Goal: Task Accomplishment & Management: Use online tool/utility

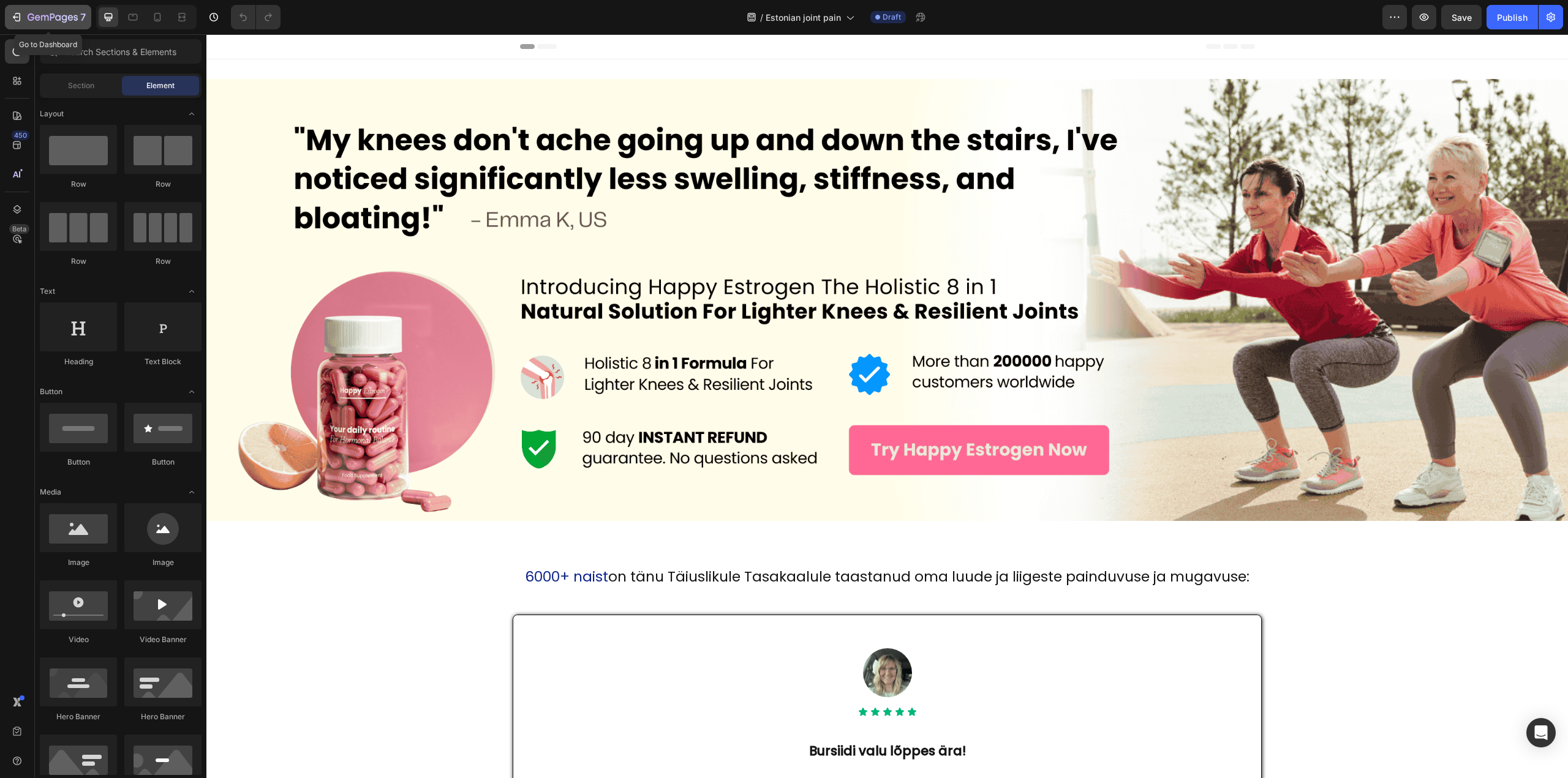
click at [43, 20] on icon "button" at bounding box center [53, 17] width 50 height 10
click at [1514, 16] on div "Publish" at bounding box center [1512, 17] width 31 height 13
click at [157, 13] on icon at bounding box center [158, 17] width 7 height 8
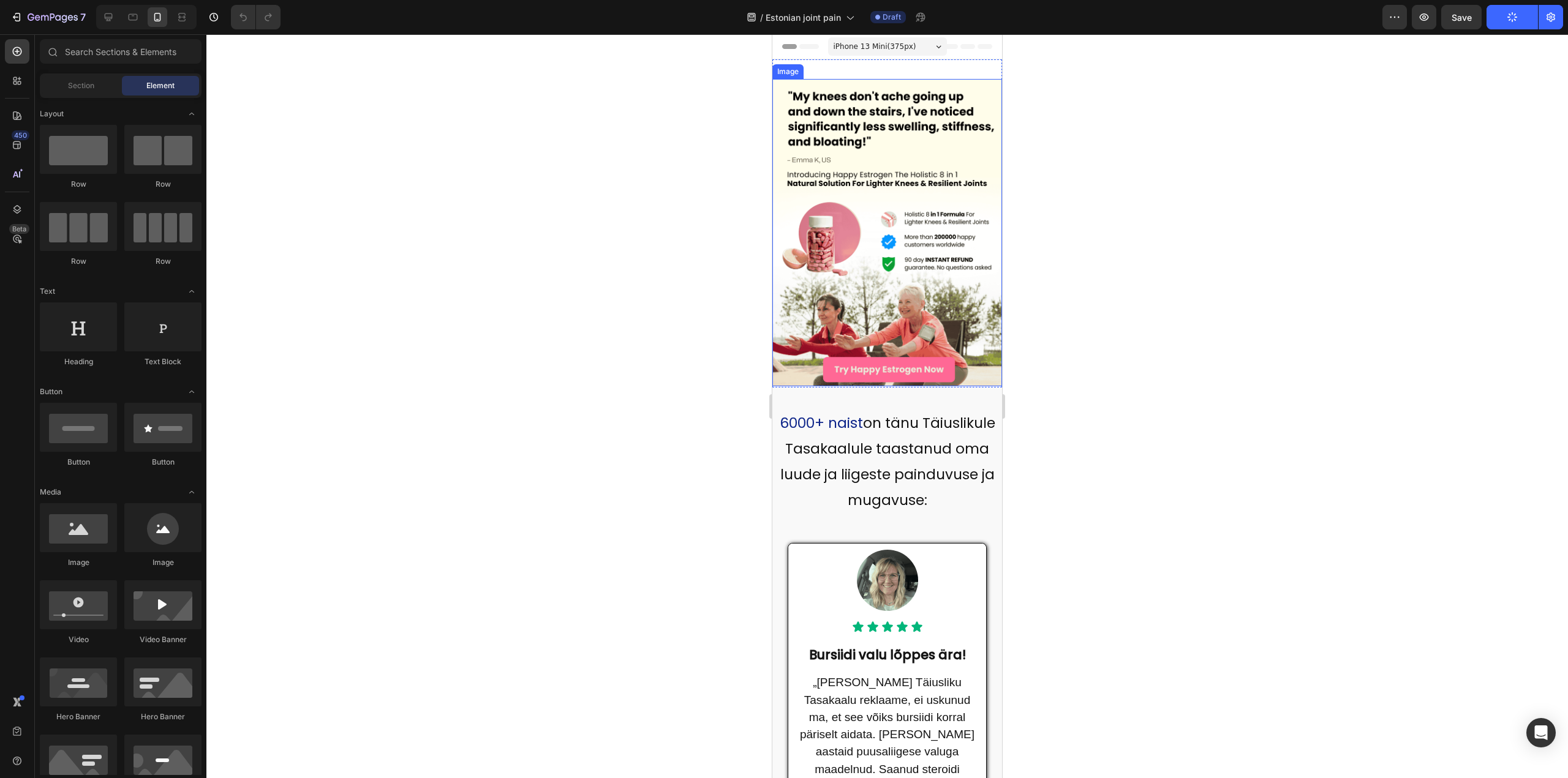
click at [803, 273] on img at bounding box center [887, 233] width 230 height 307
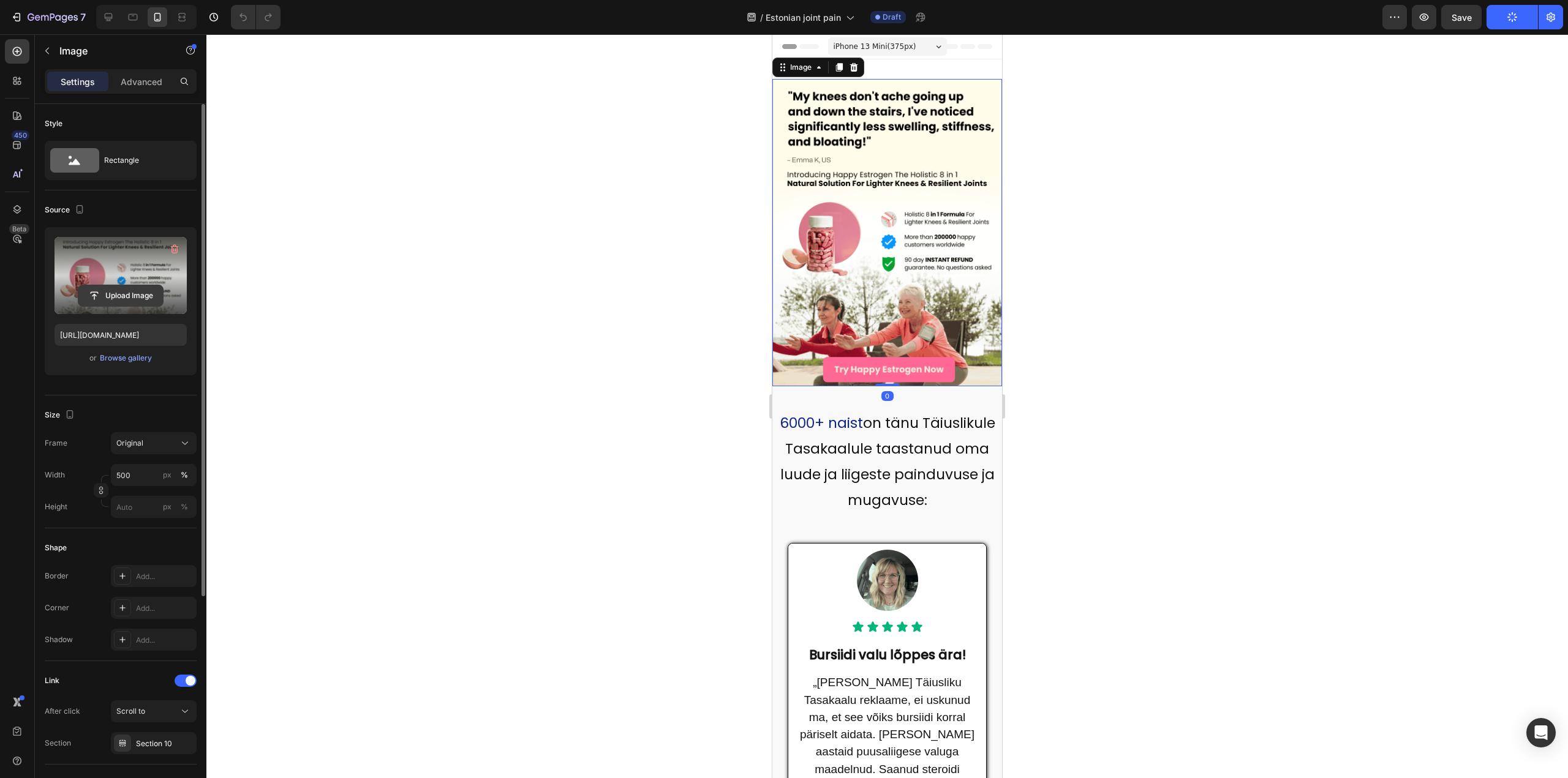
click at [109, 293] on input "file" at bounding box center [120, 295] width 84 height 21
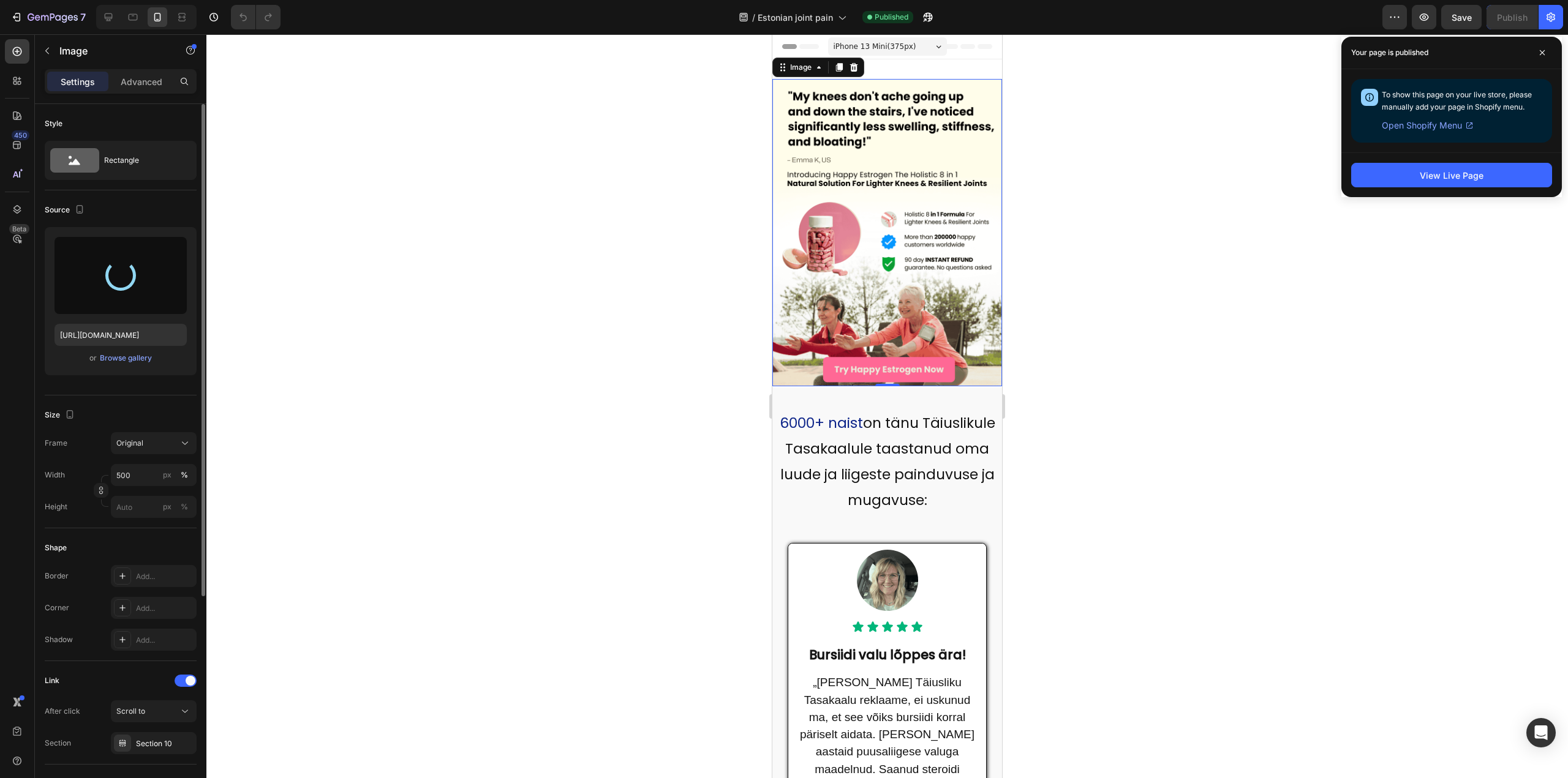
type input "https://cdn.shopify.com/s/files/1/0973/7679/7018/files/gempages_583358439867024…"
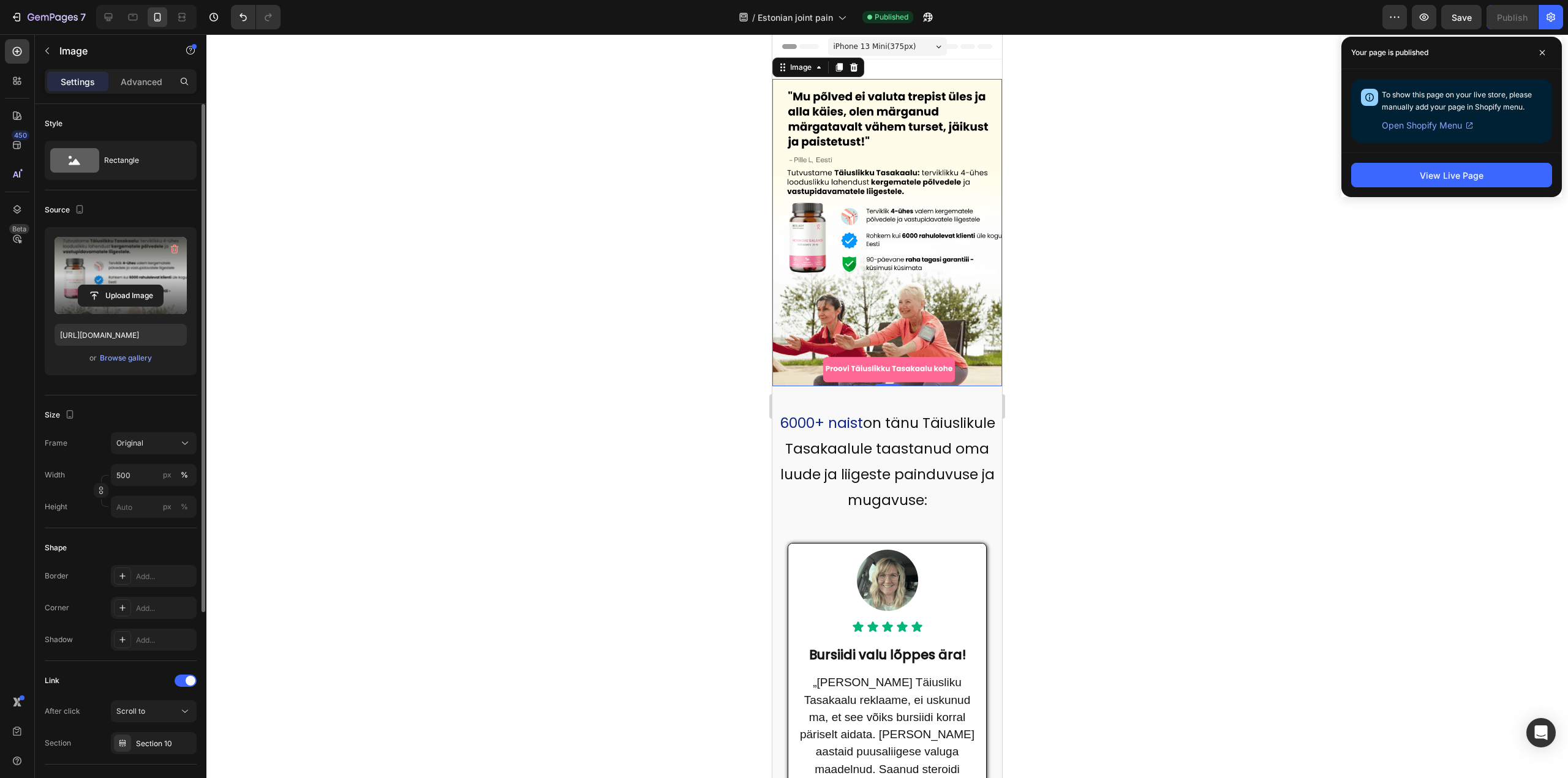
click at [742, 217] on div at bounding box center [887, 406] width 1361 height 744
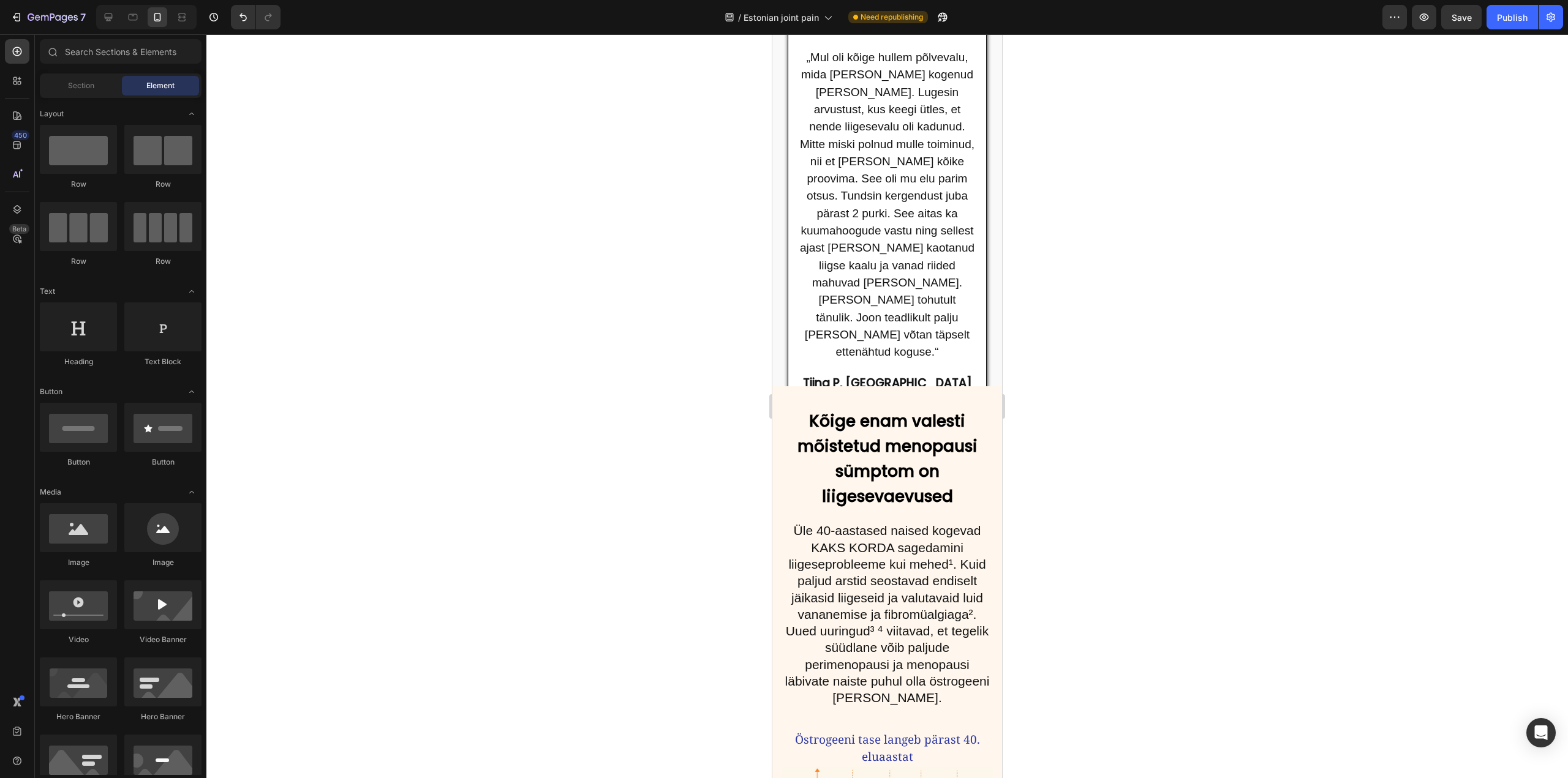
scroll to position [1163, 0]
click at [881, 398] on img at bounding box center [887, 405] width 90 height 15
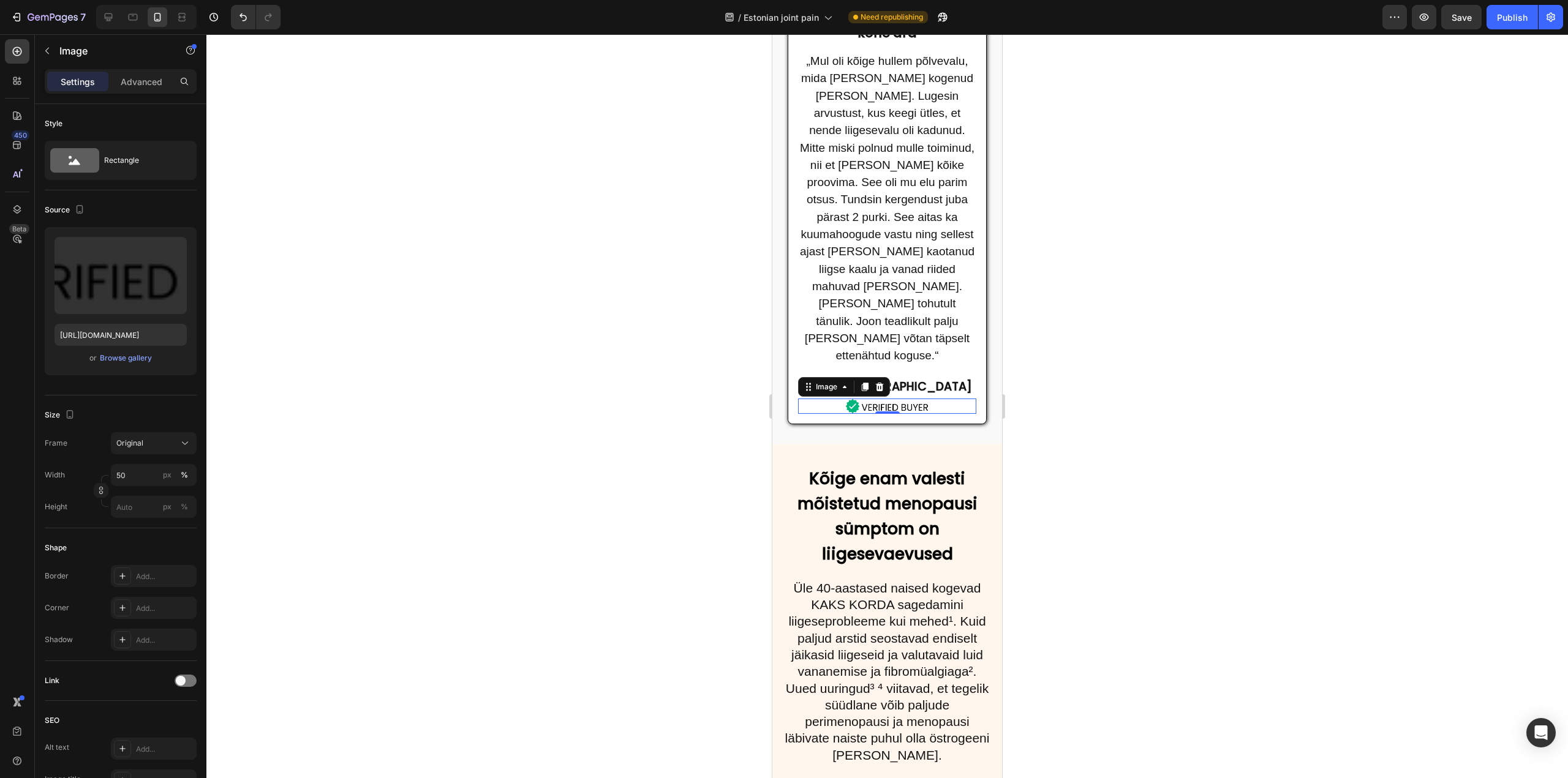
click at [913, 398] on img at bounding box center [887, 405] width 90 height 15
click at [111, 291] on input "file" at bounding box center [120, 295] width 84 height 21
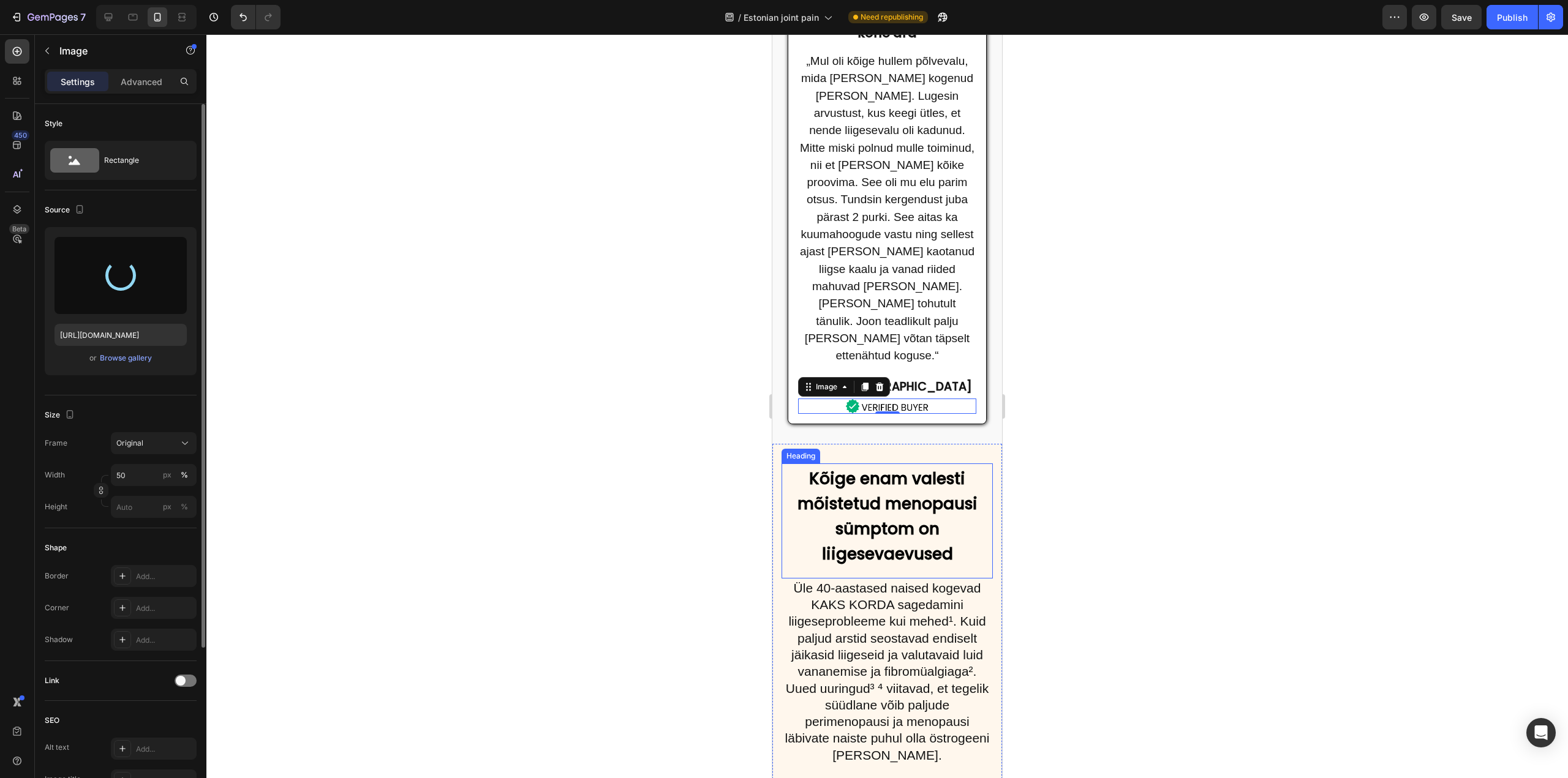
type input "https://cdn.shopify.com/s/files/1/0973/7679/7018/files/gempages_583358439867024…"
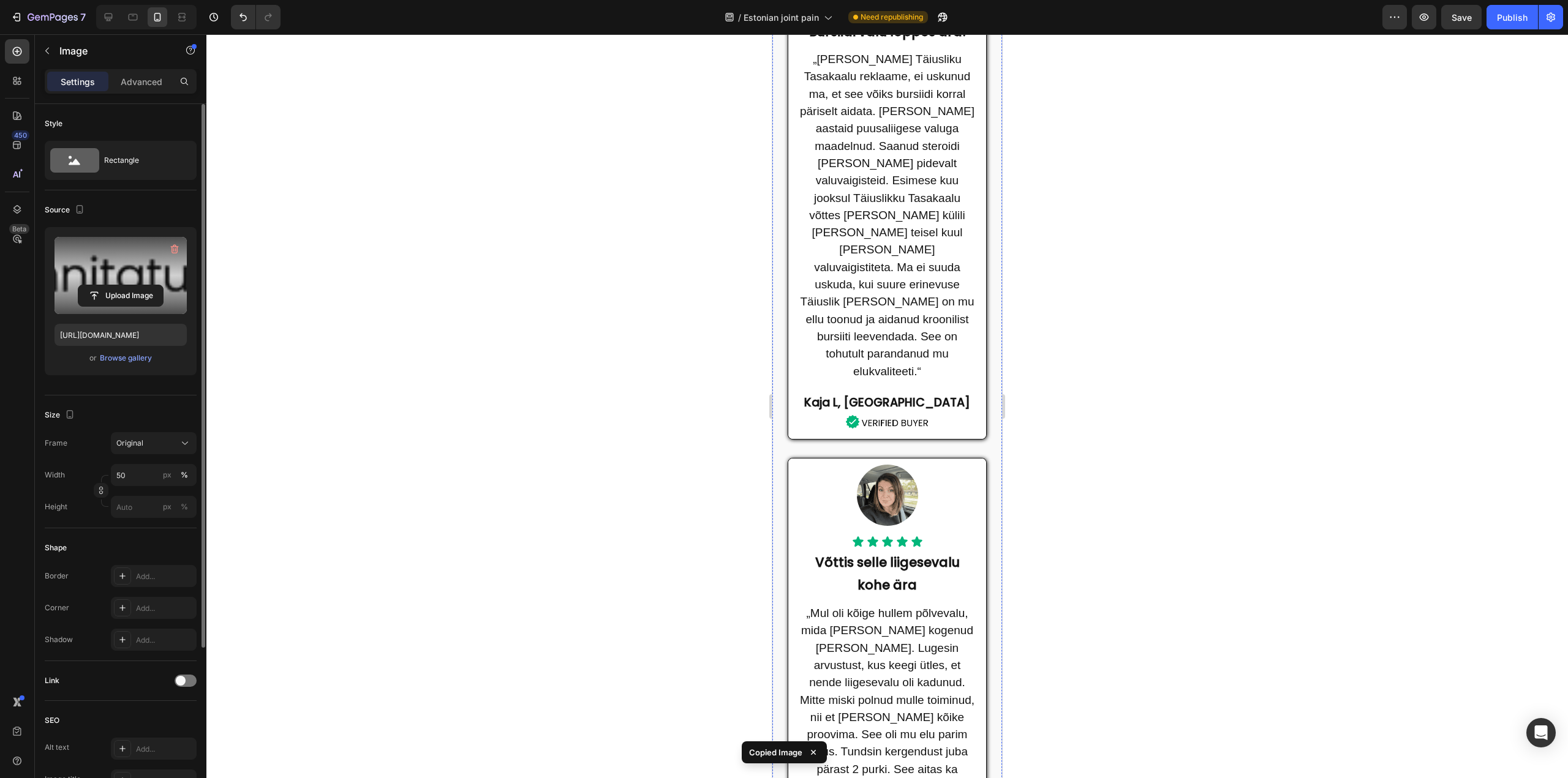
scroll to position [612, 0]
click at [888, 413] on img at bounding box center [887, 420] width 90 height 15
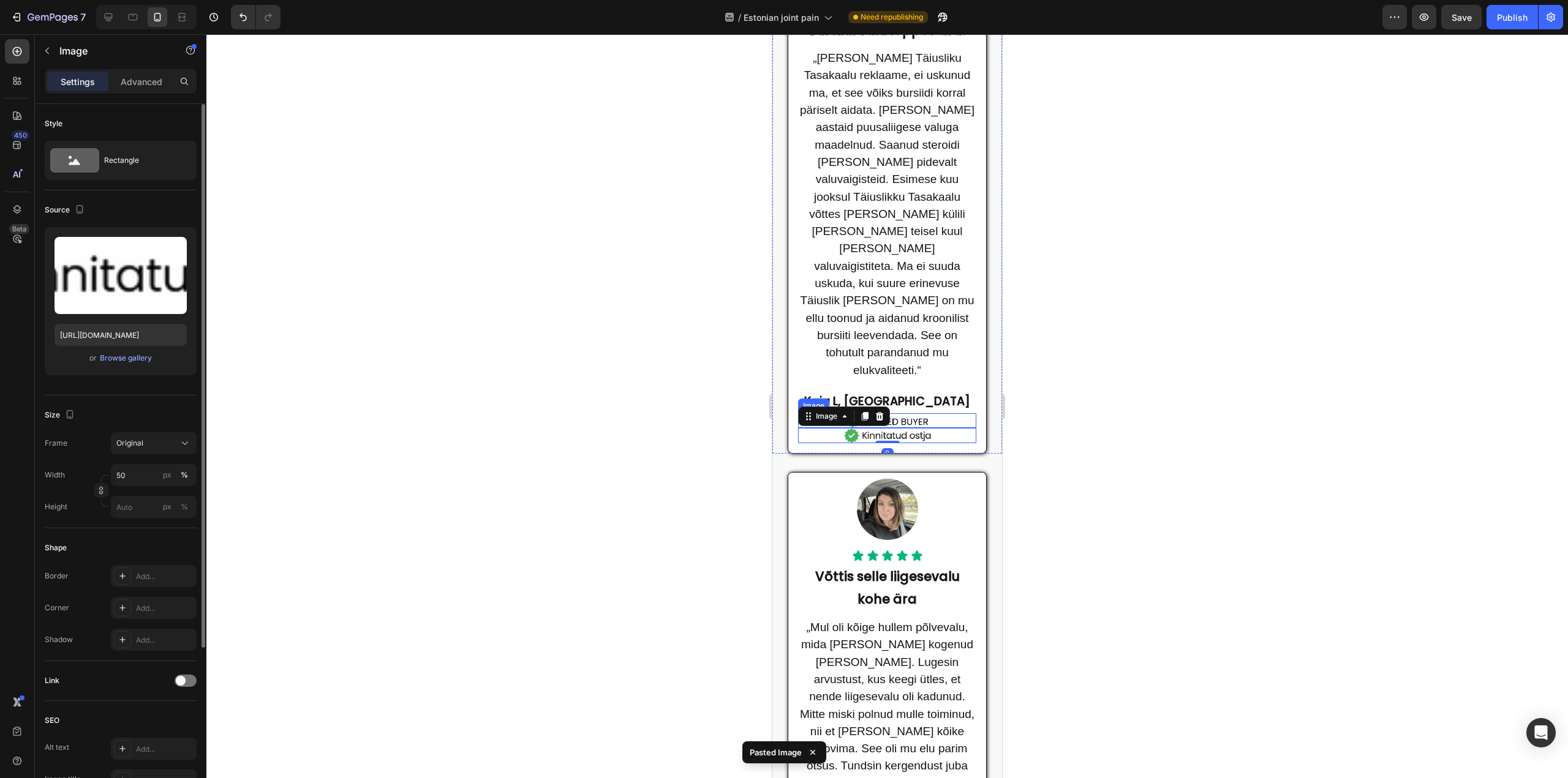
click at [914, 413] on img at bounding box center [887, 420] width 90 height 15
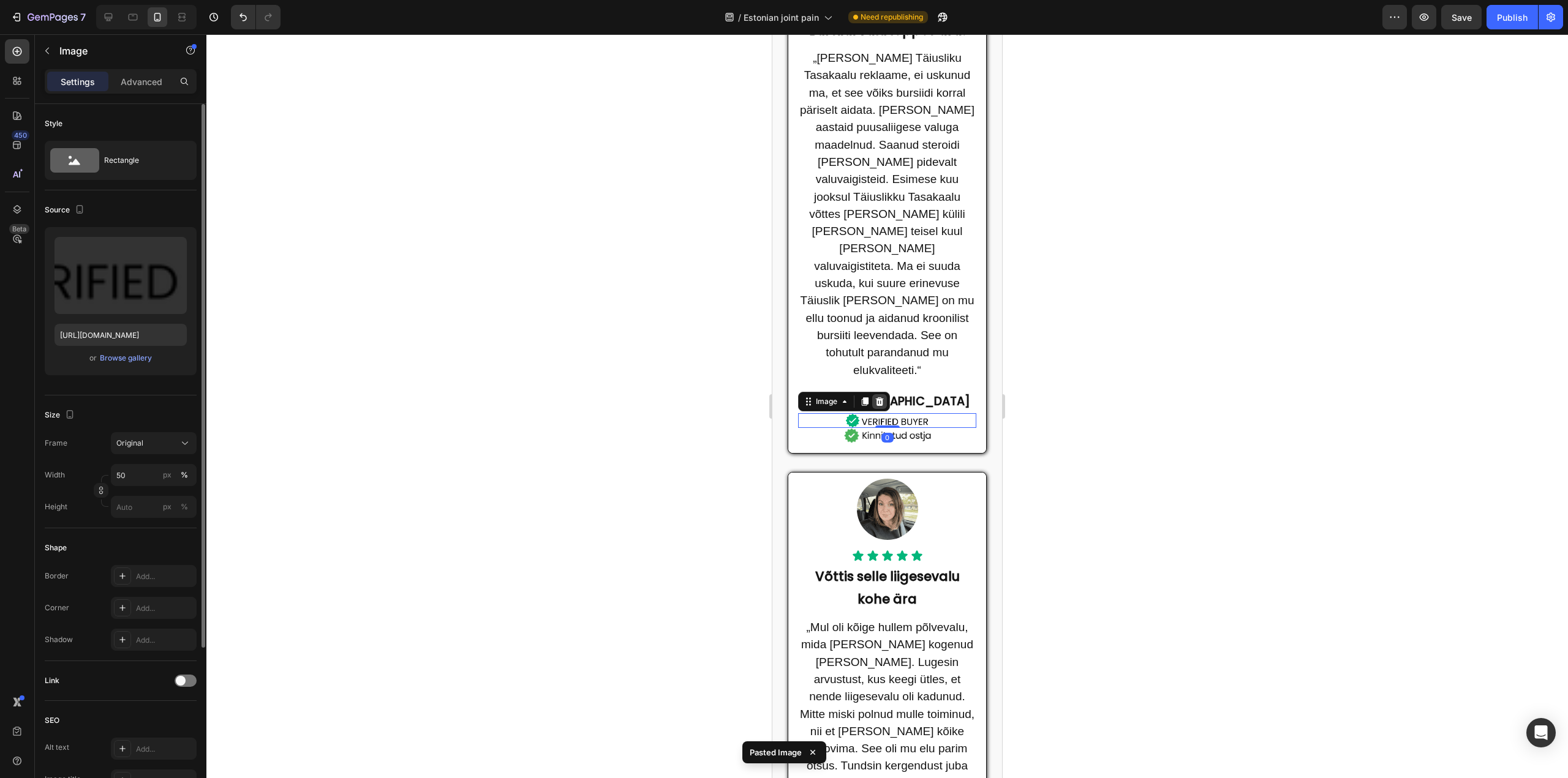
click at [878, 394] on div at bounding box center [879, 401] width 15 height 15
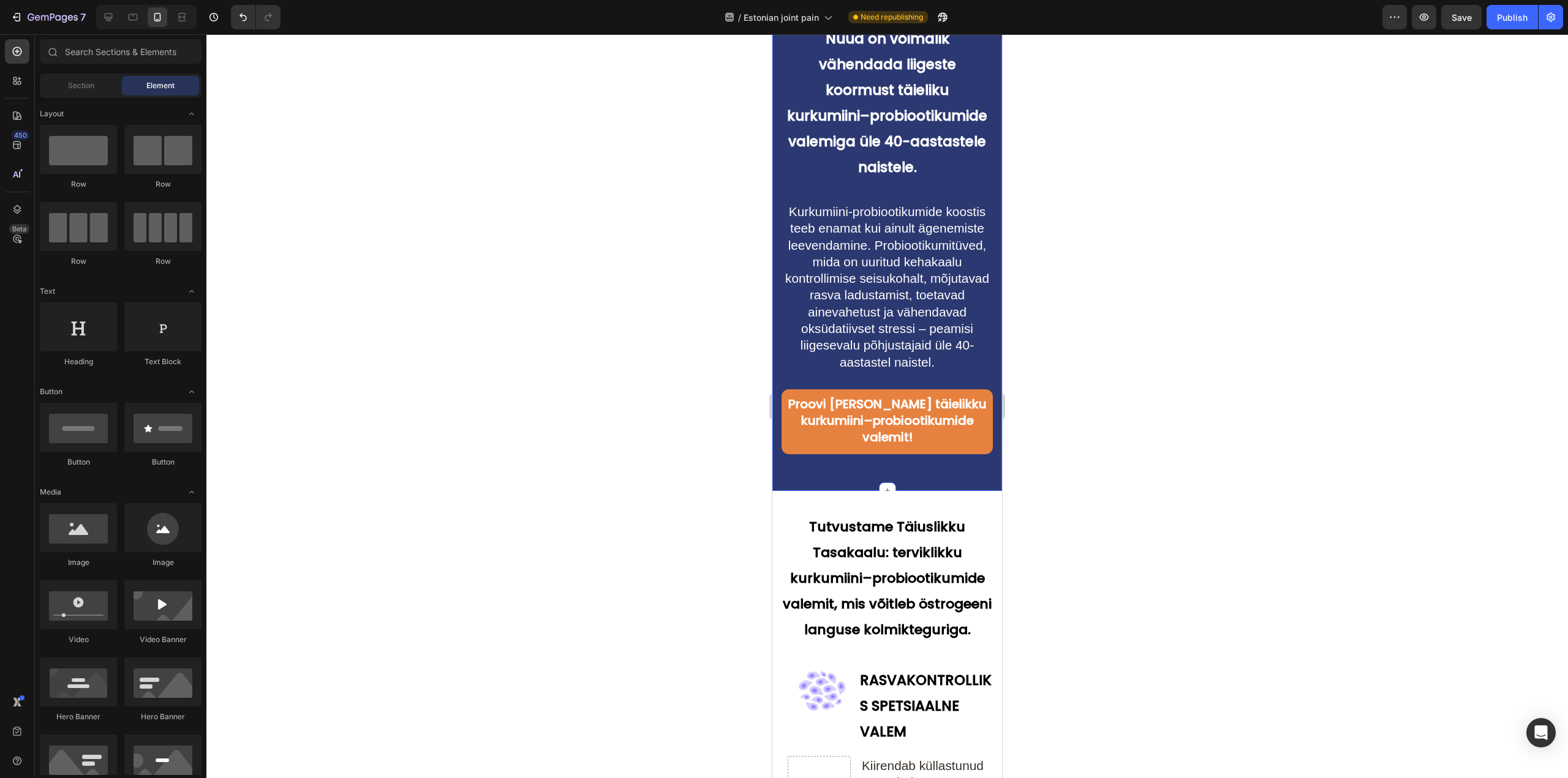
scroll to position [3611, 0]
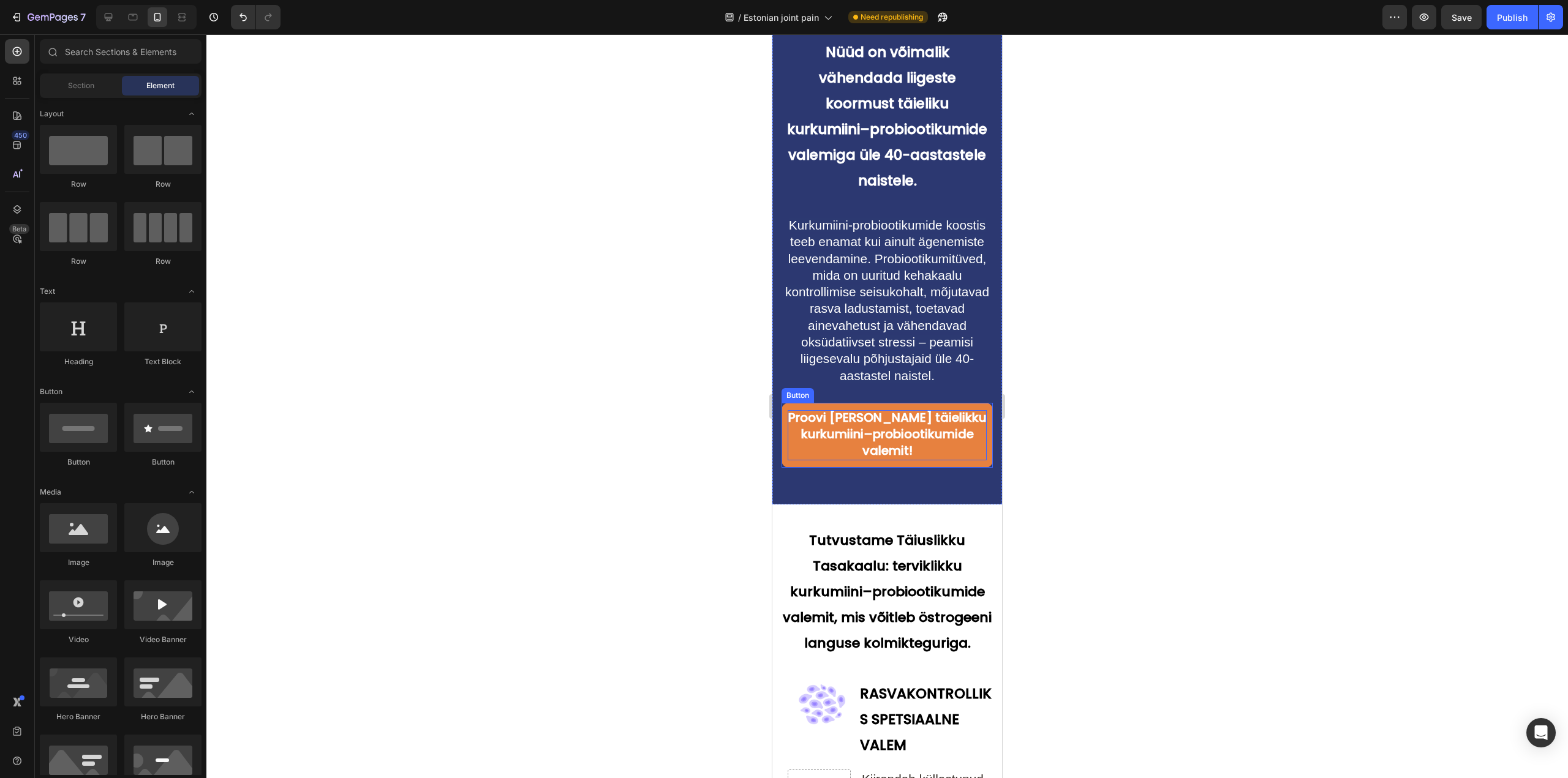
click at [893, 443] on span "Proovi [PERSON_NAME] täielikku kurkumiini–probiootikumide valemit!" at bounding box center [887, 434] width 198 height 50
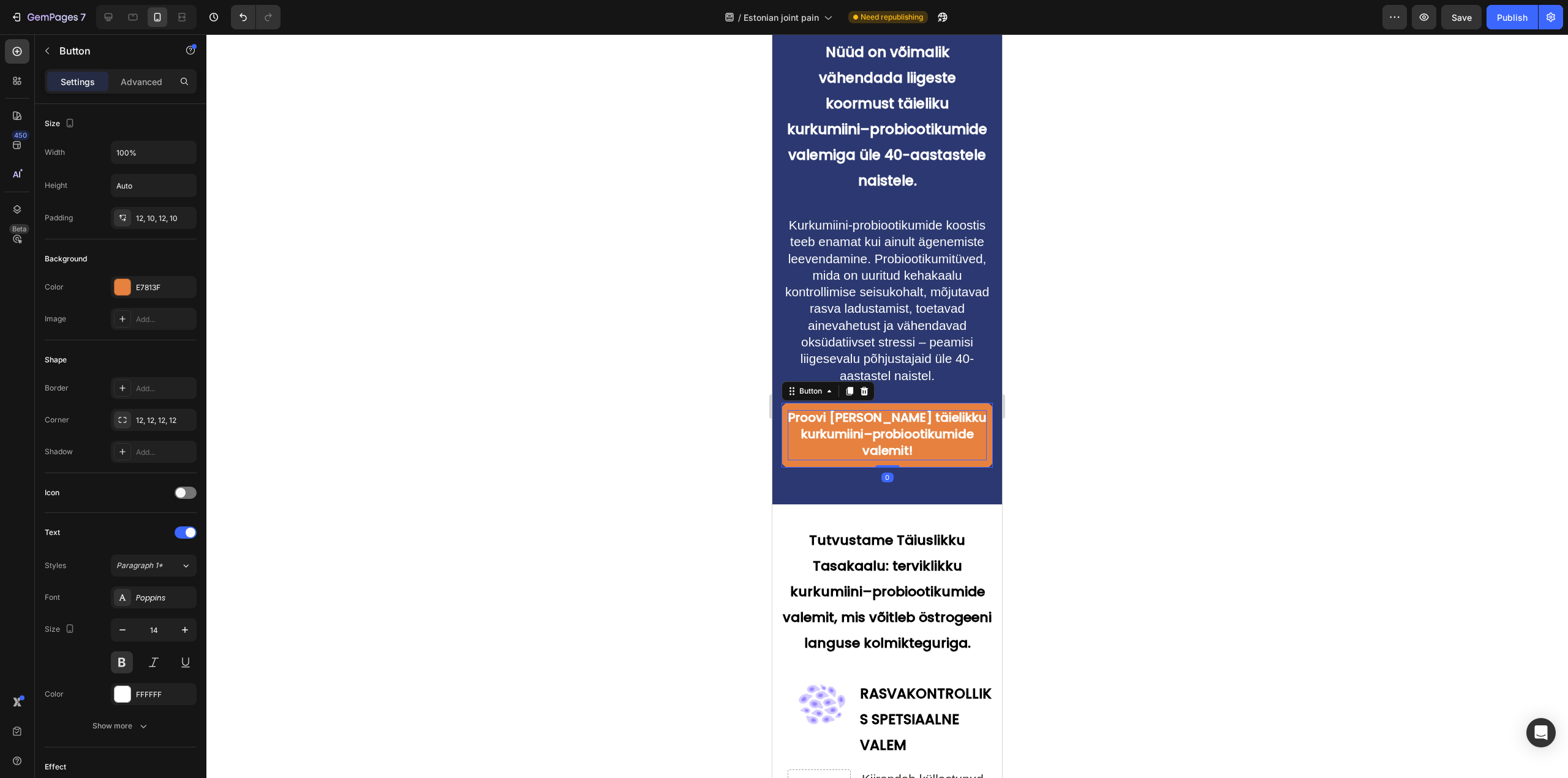
click at [869, 445] on span "Proovi [PERSON_NAME] täielikku kurkumiini–probiootikumide valemit!" at bounding box center [887, 434] width 198 height 50
click at [867, 446] on span "Proovi [PERSON_NAME] täielikku kurkumiini–probiootikumide valemit!" at bounding box center [887, 434] width 198 height 50
drag, startPoint x: 858, startPoint y: 446, endPoint x: 904, endPoint y: 448, distance: 46.0
click at [904, 448] on span "Proovi [PERSON_NAME] täielikku kurkumiini–probiootikumide valemit!" at bounding box center [887, 434] width 198 height 50
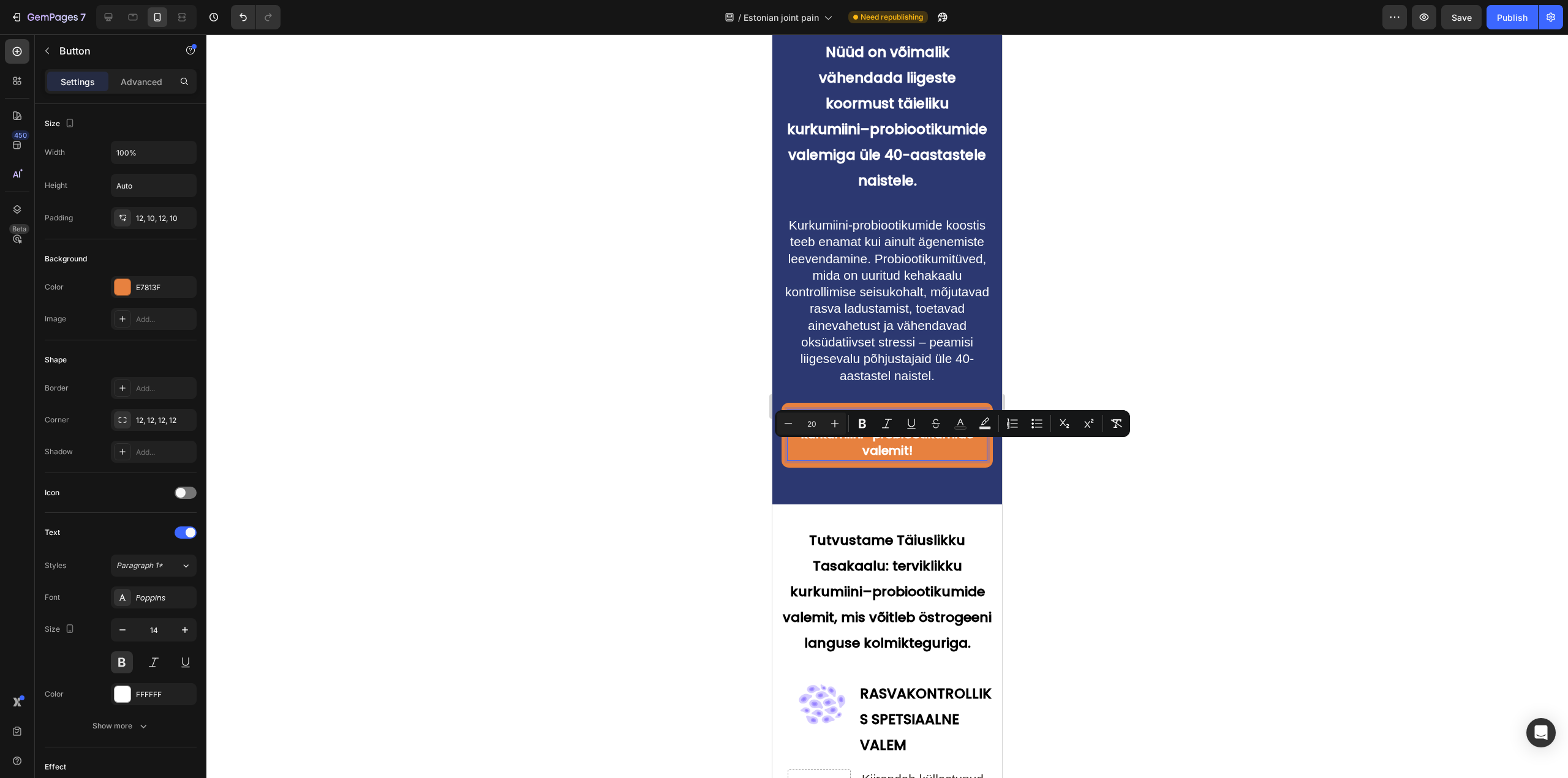
click at [922, 452] on p "Proovi [PERSON_NAME] täielikku kurkumiini–probiootikumide valemit!" at bounding box center [887, 435] width 199 height 50
drag, startPoint x: 843, startPoint y: 455, endPoint x: 905, endPoint y: 455, distance: 62.0
click at [905, 455] on p "Proovi [PERSON_NAME] täielikku kurkumiini–probiootikumide valemit!" at bounding box center [887, 435] width 199 height 50
click at [939, 453] on p "Proovi [PERSON_NAME] täielikku kurkumiini–probiootikumide valemit!" at bounding box center [887, 435] width 199 height 50
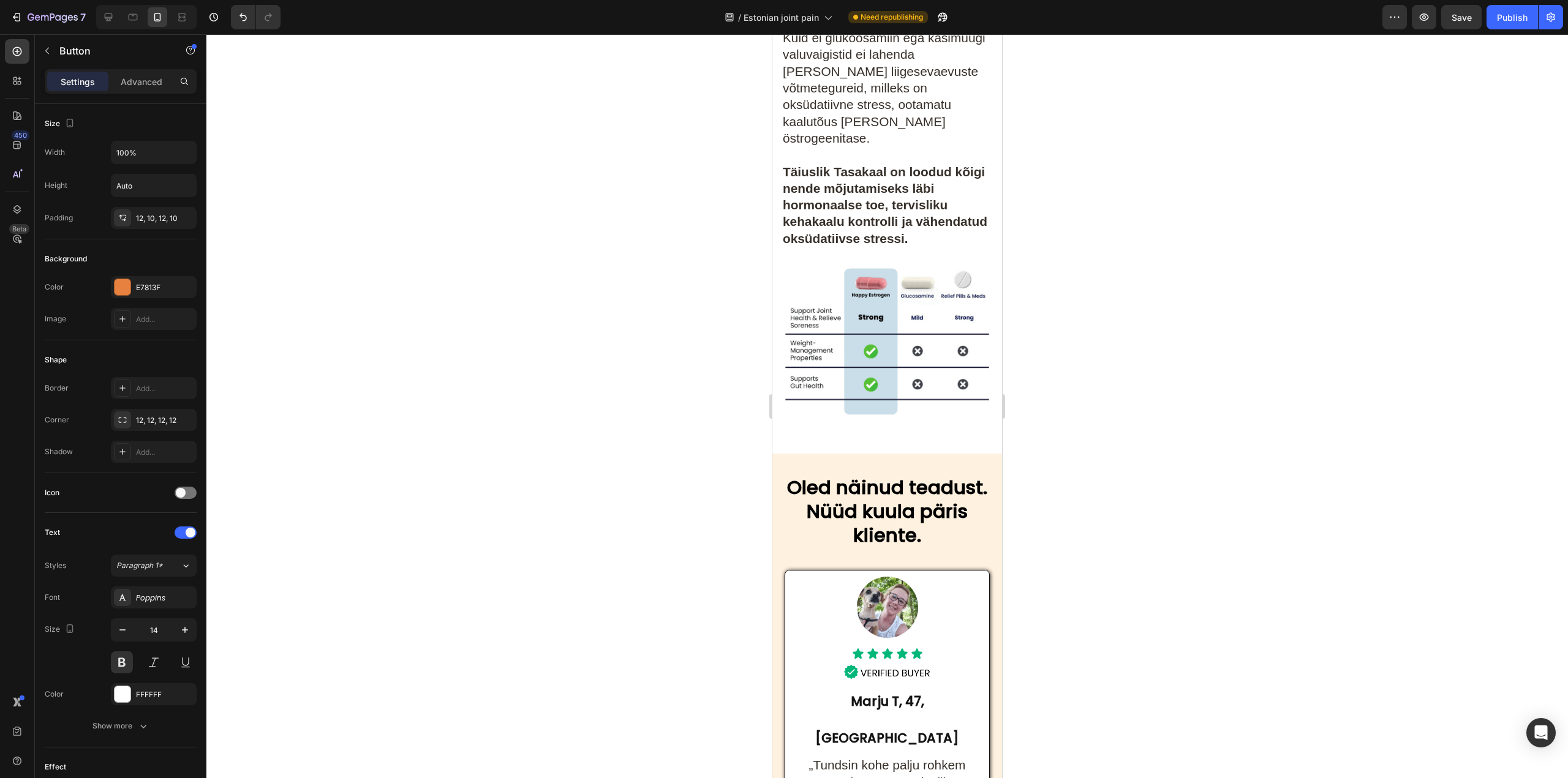
scroll to position [5938, 0]
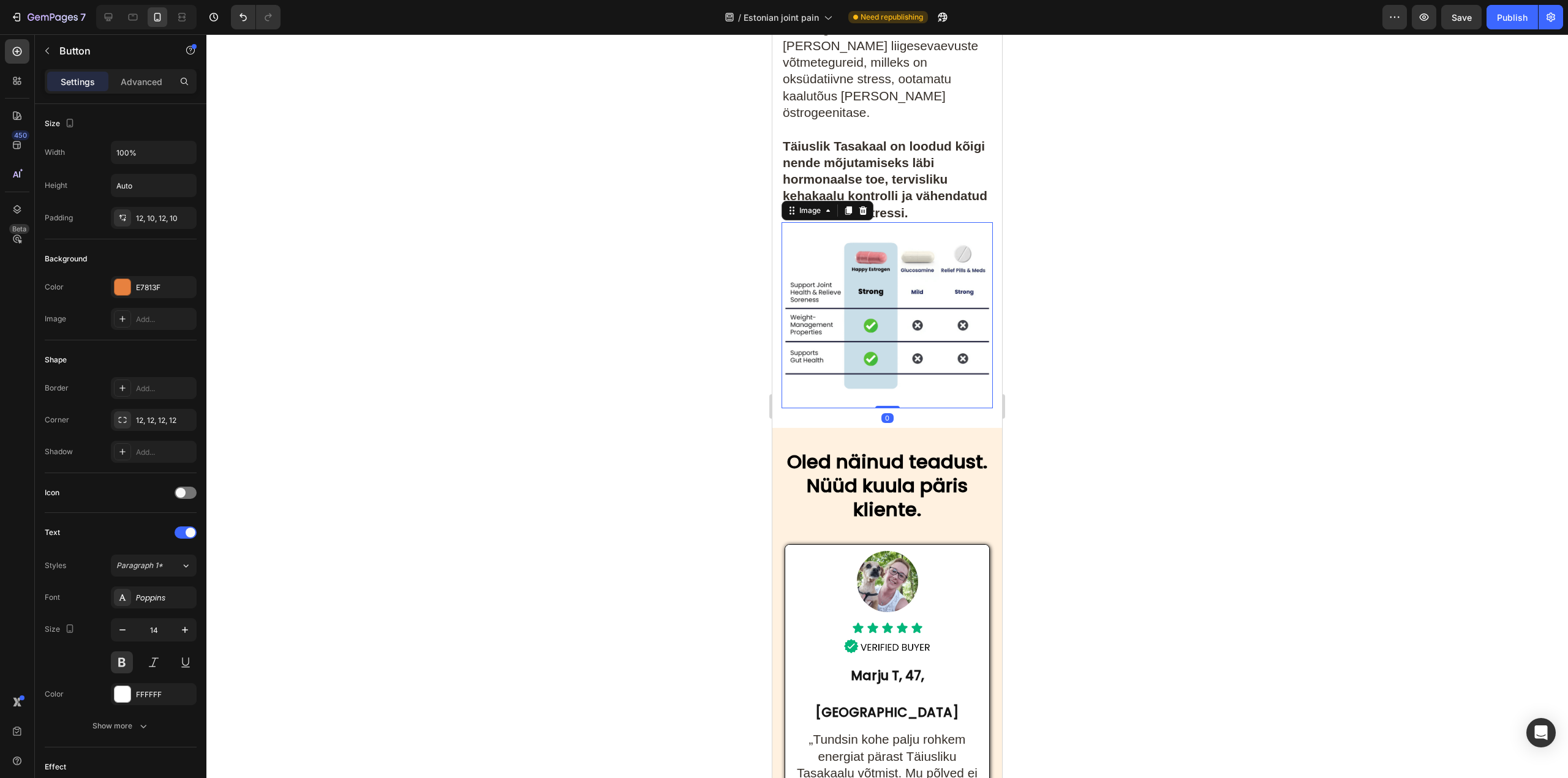
click at [894, 365] on img at bounding box center [887, 316] width 211 height 186
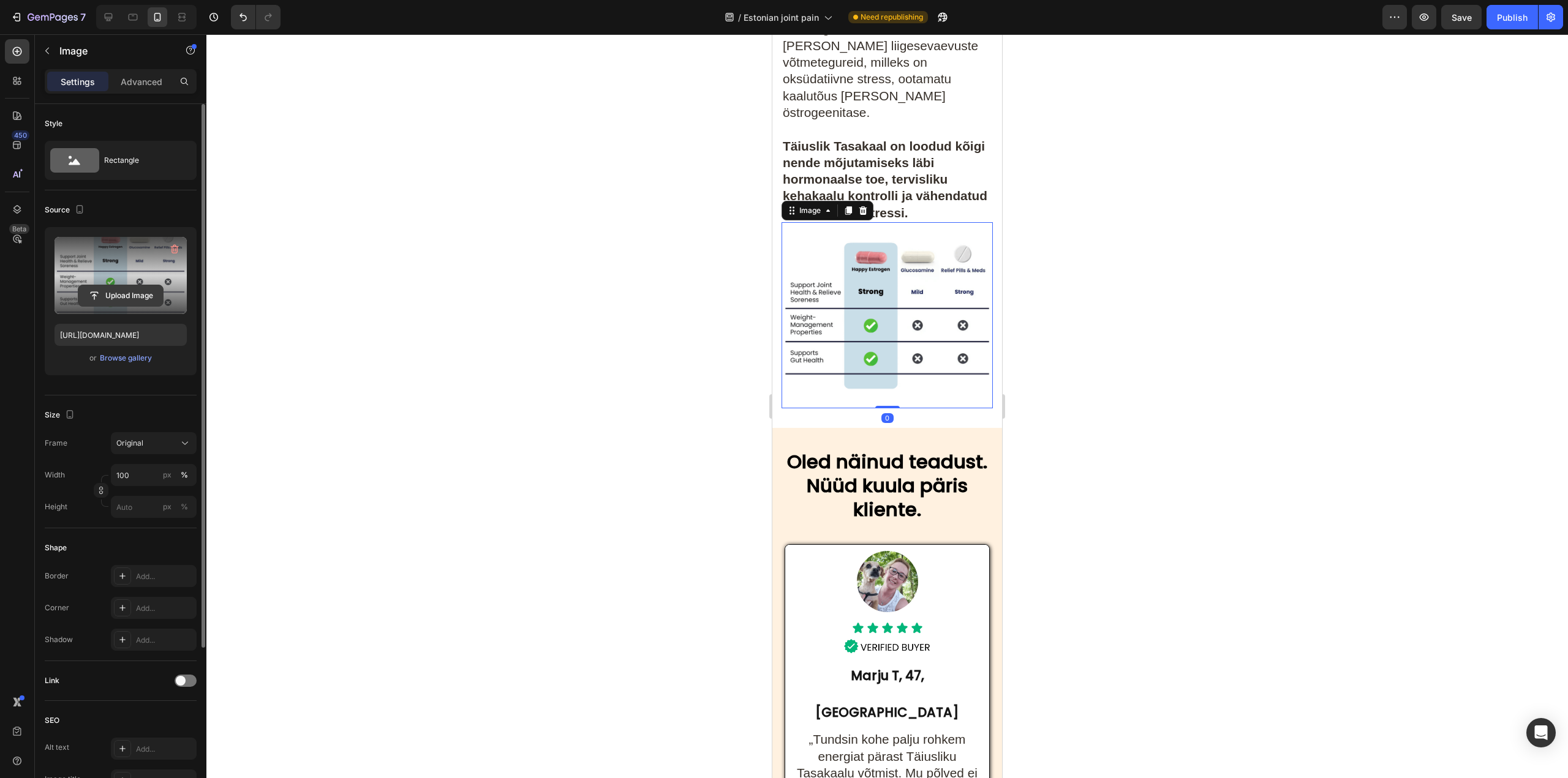
click at [122, 298] on input "file" at bounding box center [120, 295] width 84 height 21
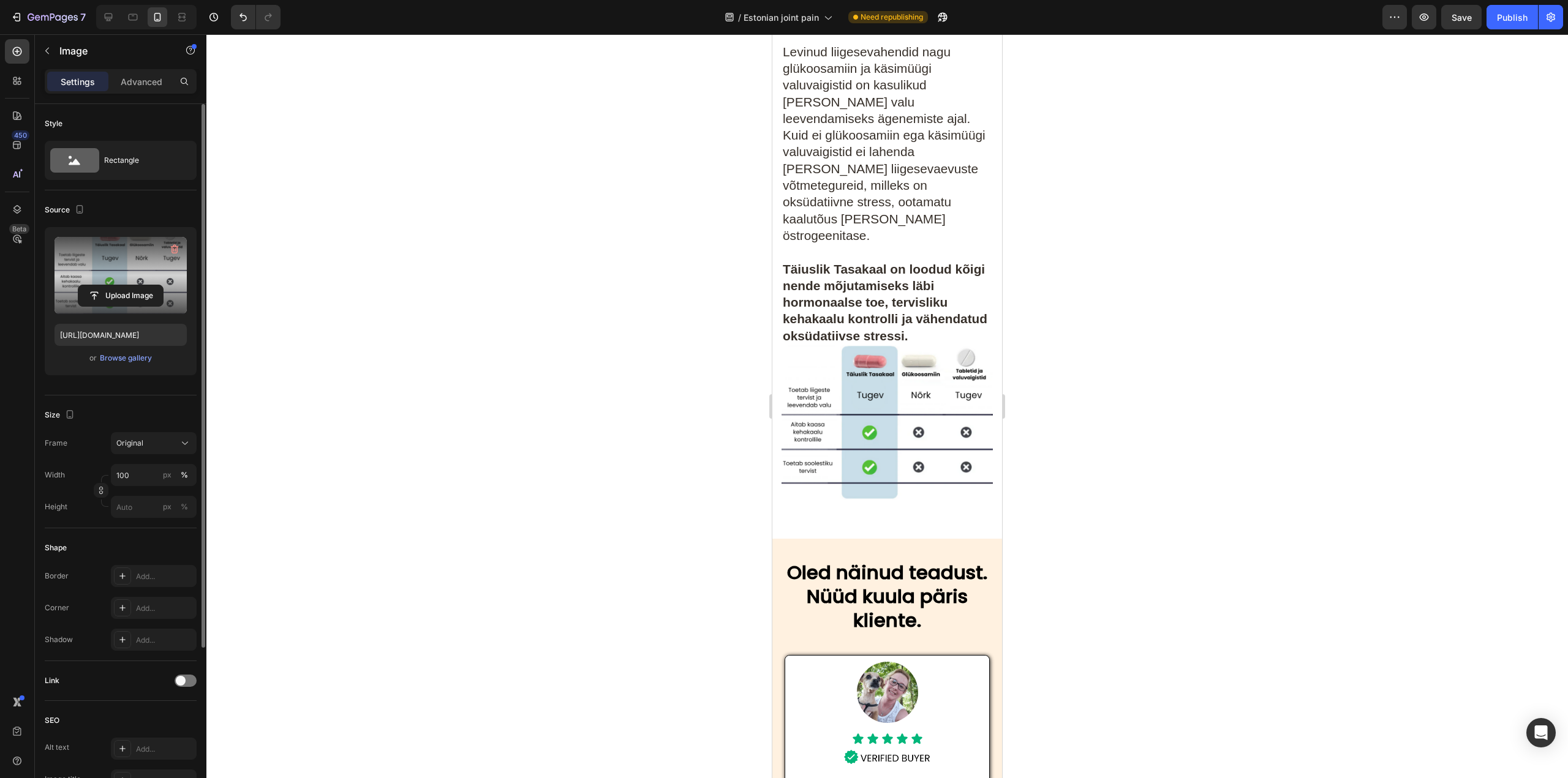
scroll to position [5815, 0]
click at [852, 422] on img at bounding box center [887, 422] width 211 height 155
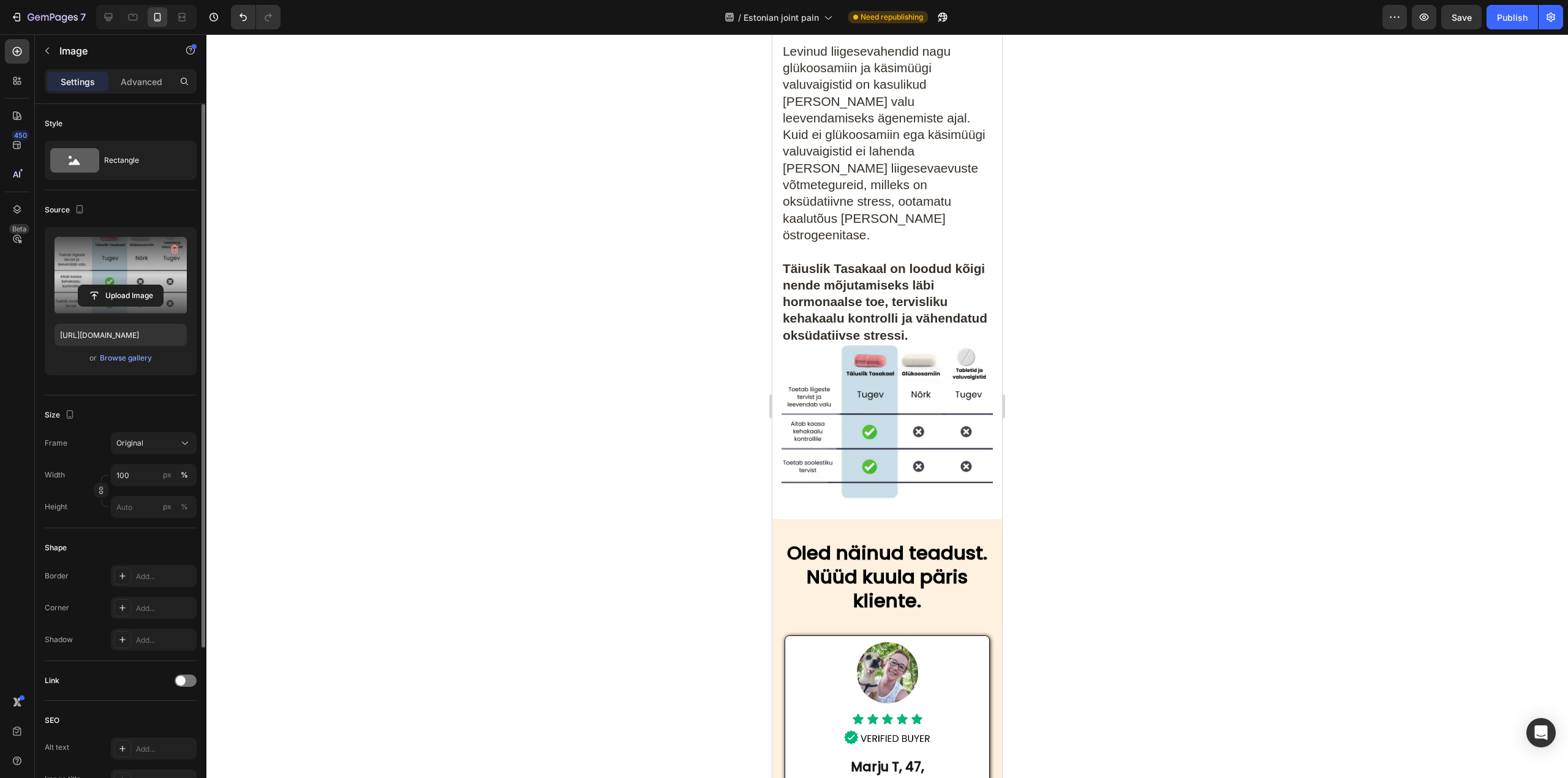
click at [819, 423] on img at bounding box center [887, 422] width 211 height 155
click at [893, 421] on img at bounding box center [887, 422] width 211 height 155
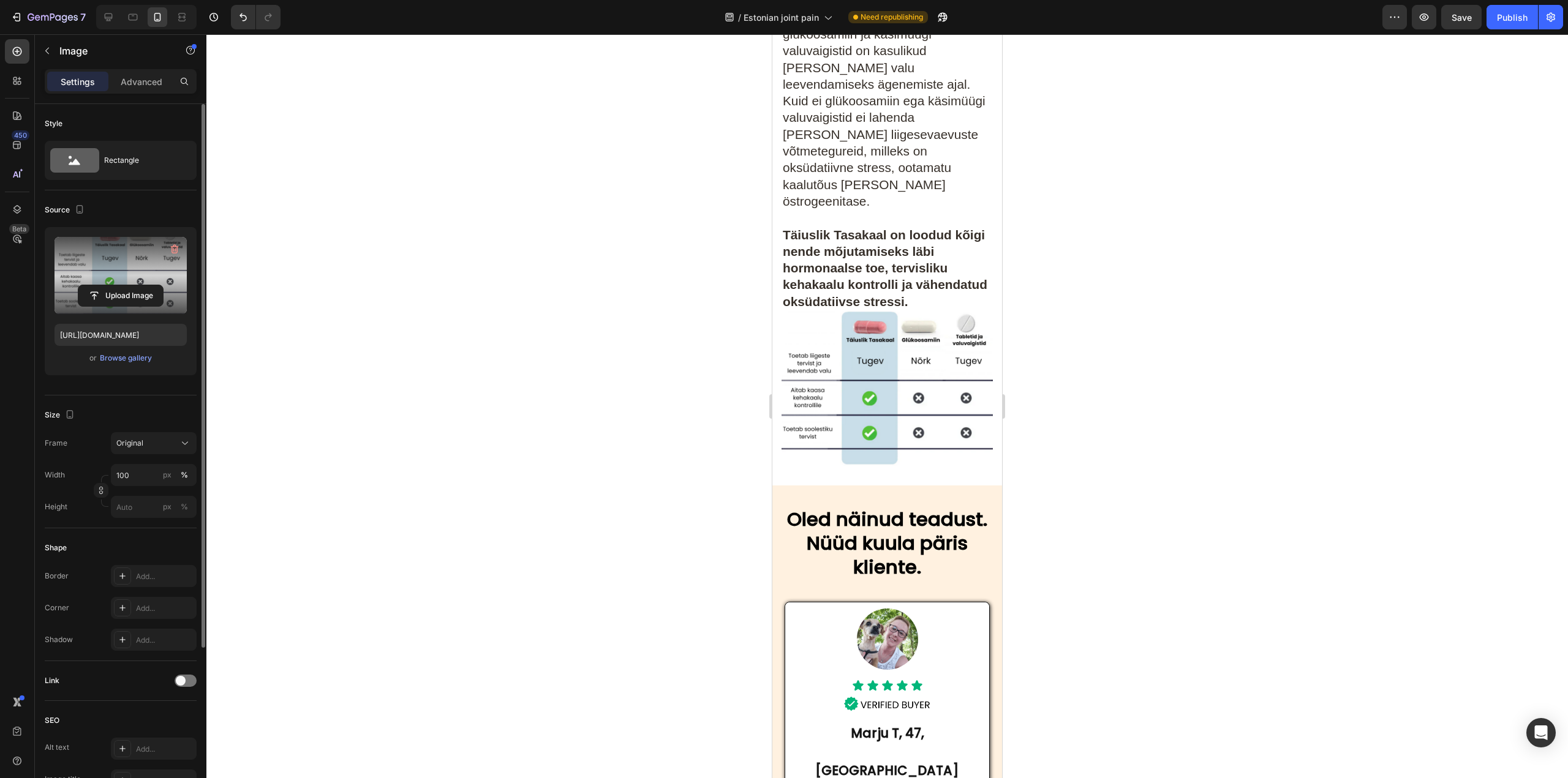
scroll to position [5876, 0]
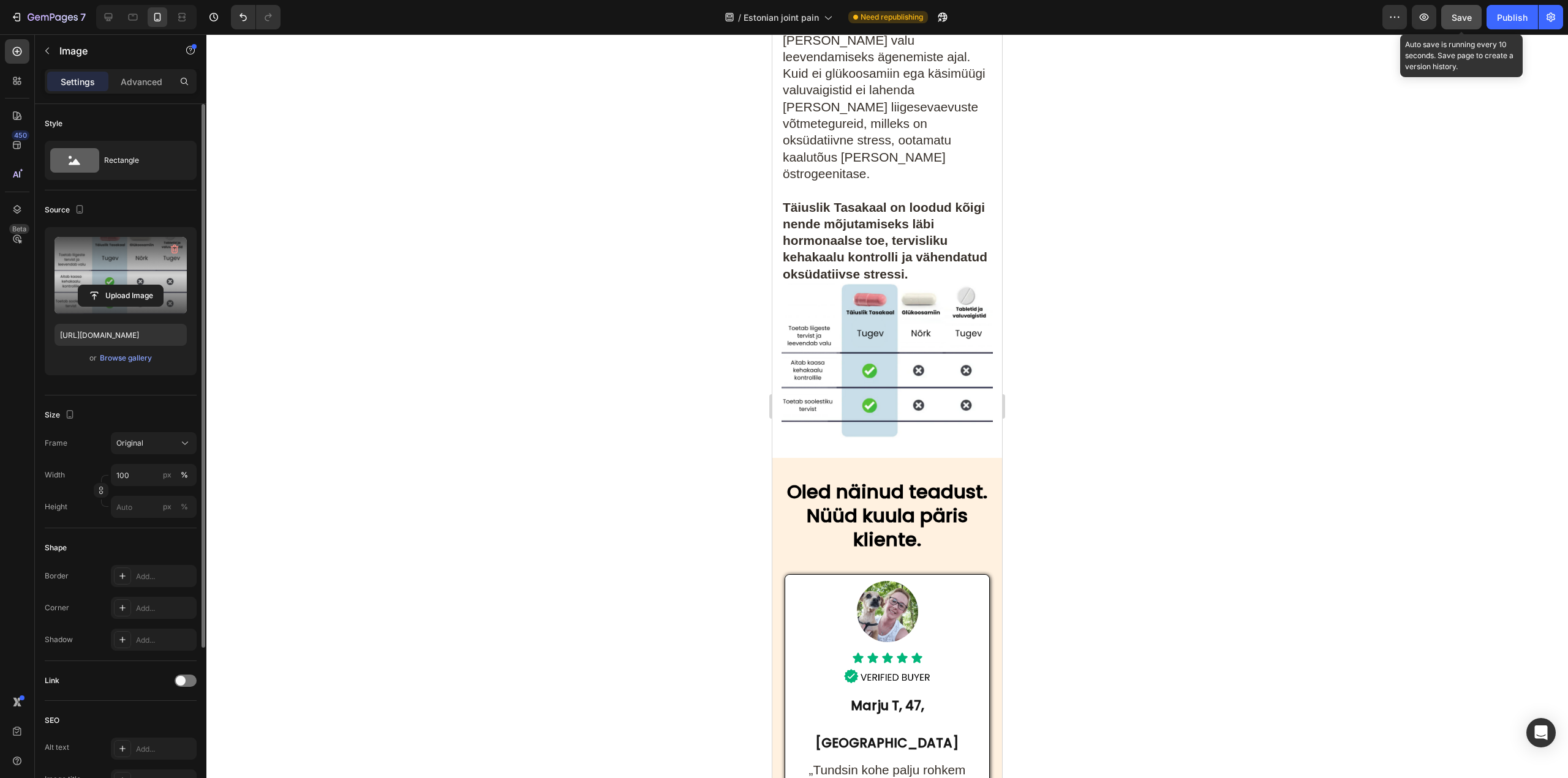
click at [1460, 19] on span "Save" at bounding box center [1462, 17] width 20 height 10
click at [870, 356] on img at bounding box center [887, 361] width 211 height 155
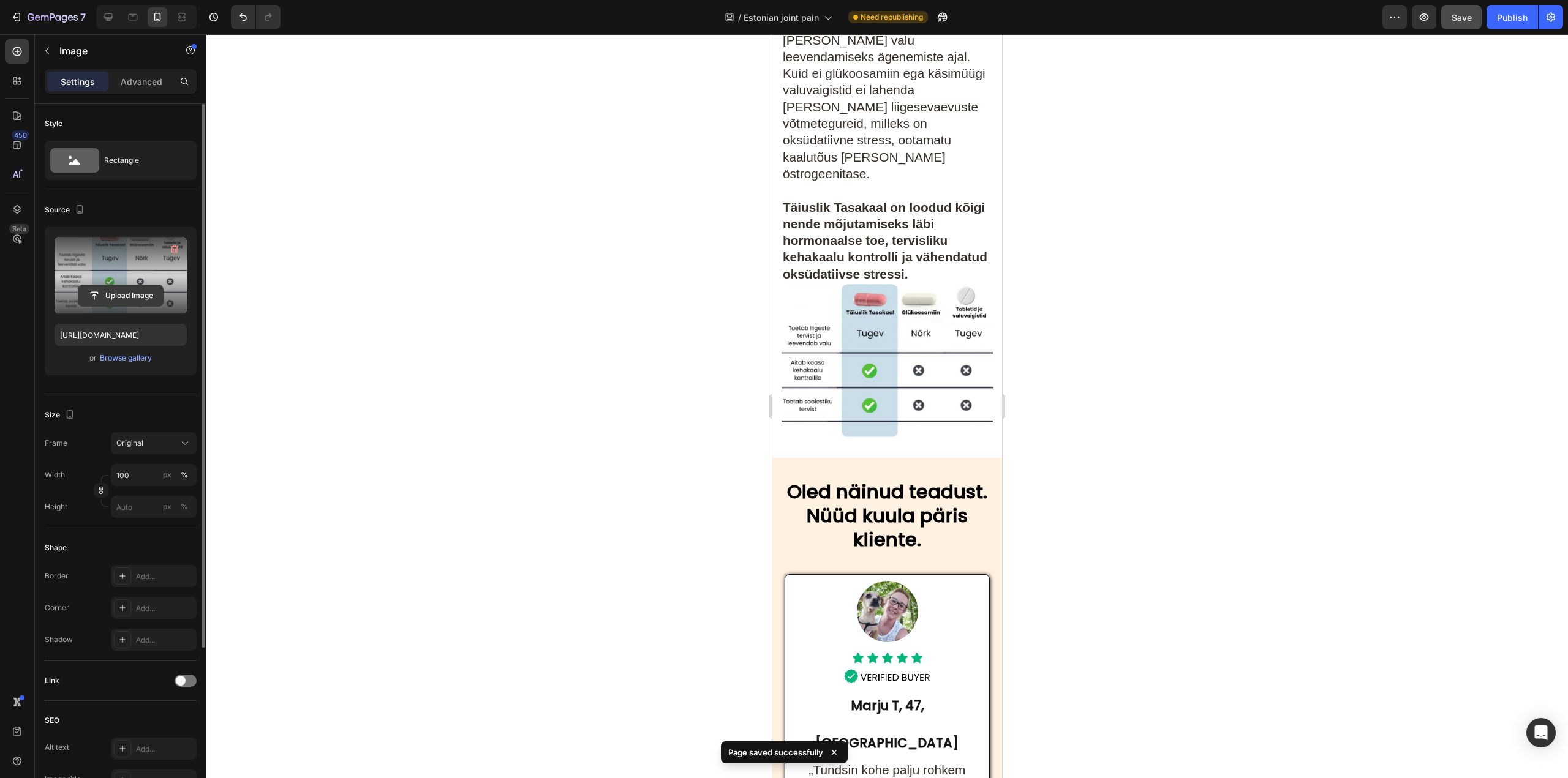
click at [153, 291] on input "file" at bounding box center [120, 295] width 84 height 21
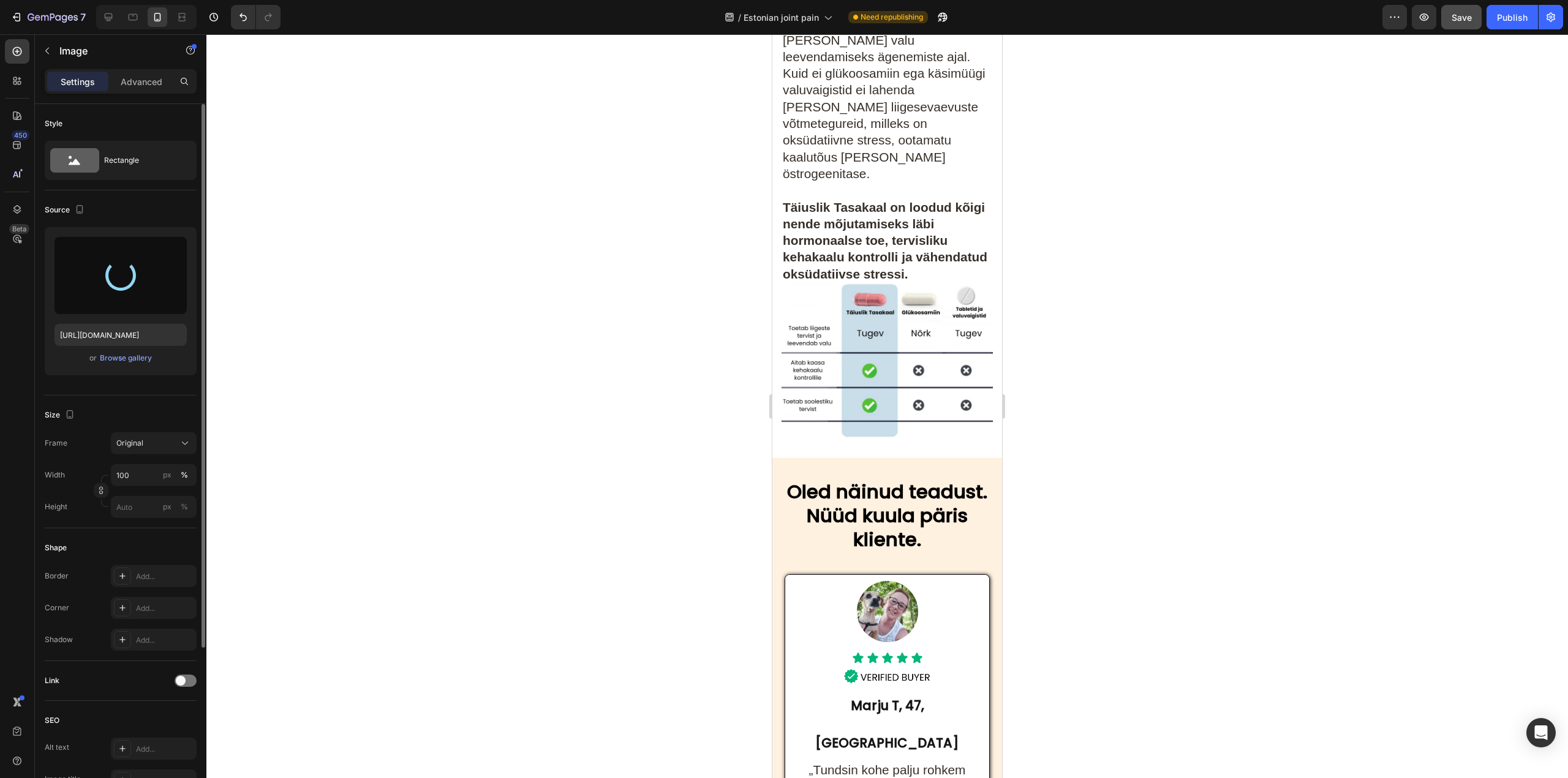
click at [120, 288] on div at bounding box center [120, 275] width 40 height 40
type input "https://cdn.shopify.com/s/files/1/0973/7679/7018/files/gempages_583358439867024…"
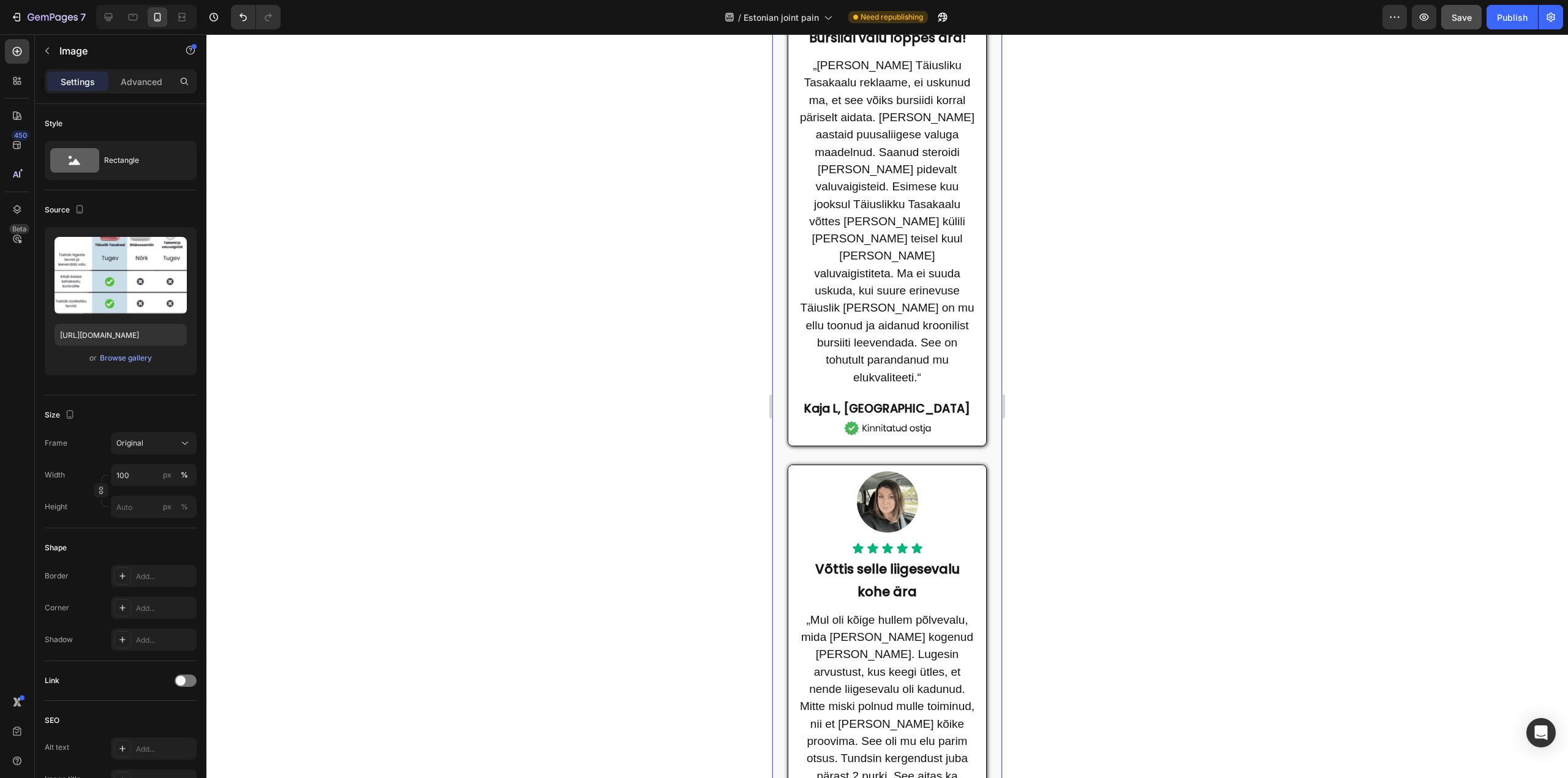
scroll to position [661, 0]
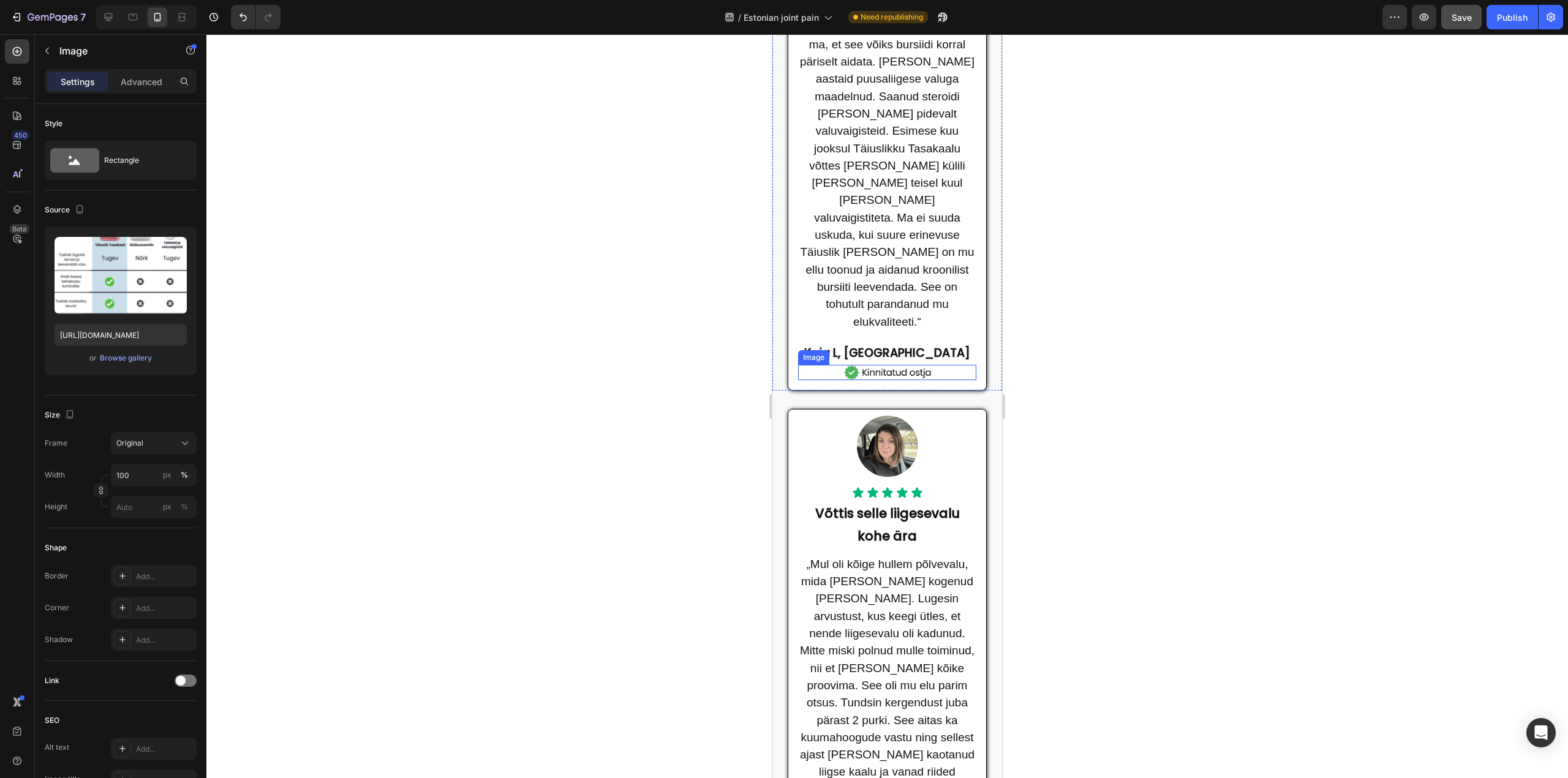
click at [897, 365] on img at bounding box center [887, 373] width 90 height 15
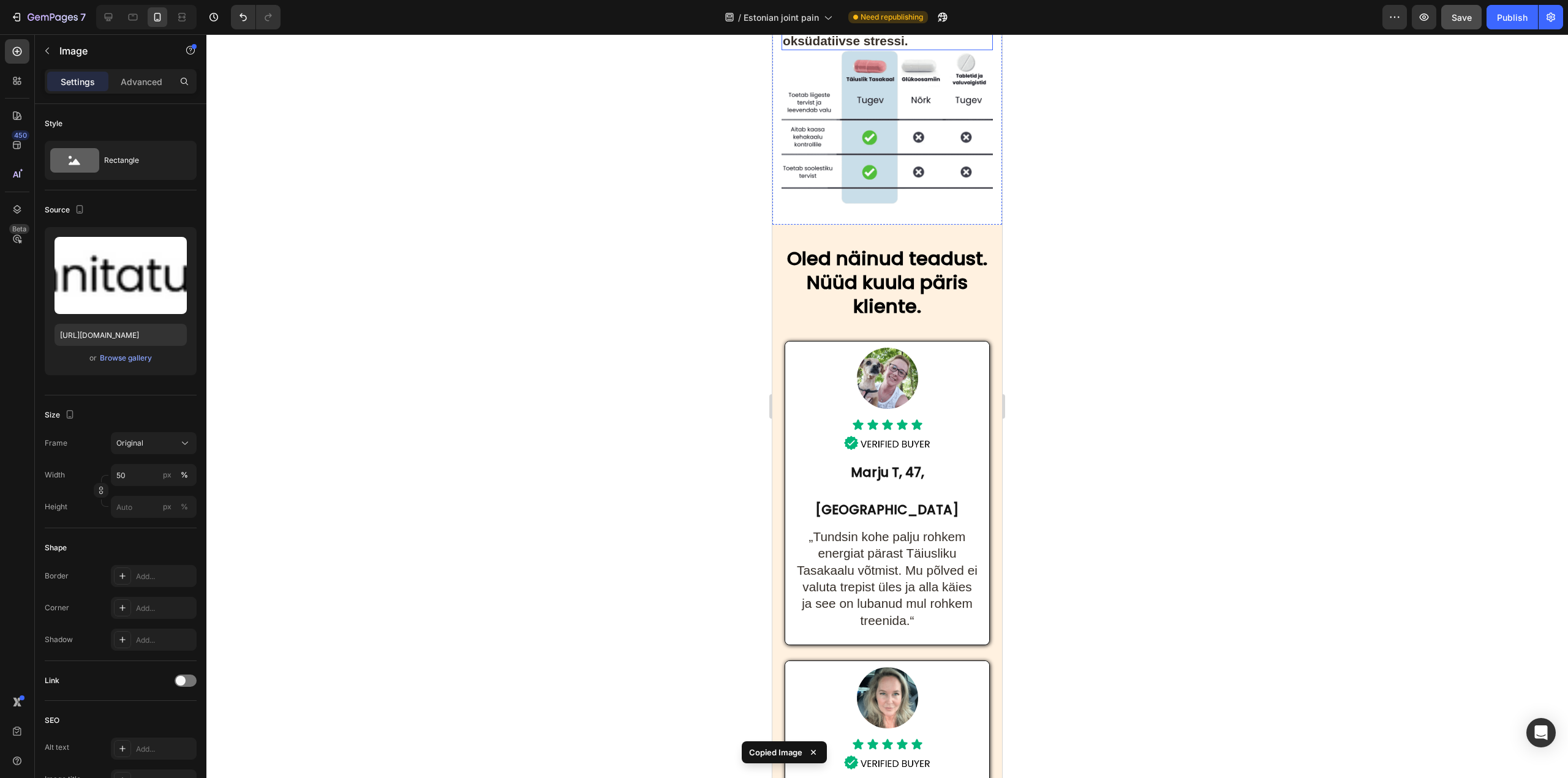
scroll to position [6292, 0]
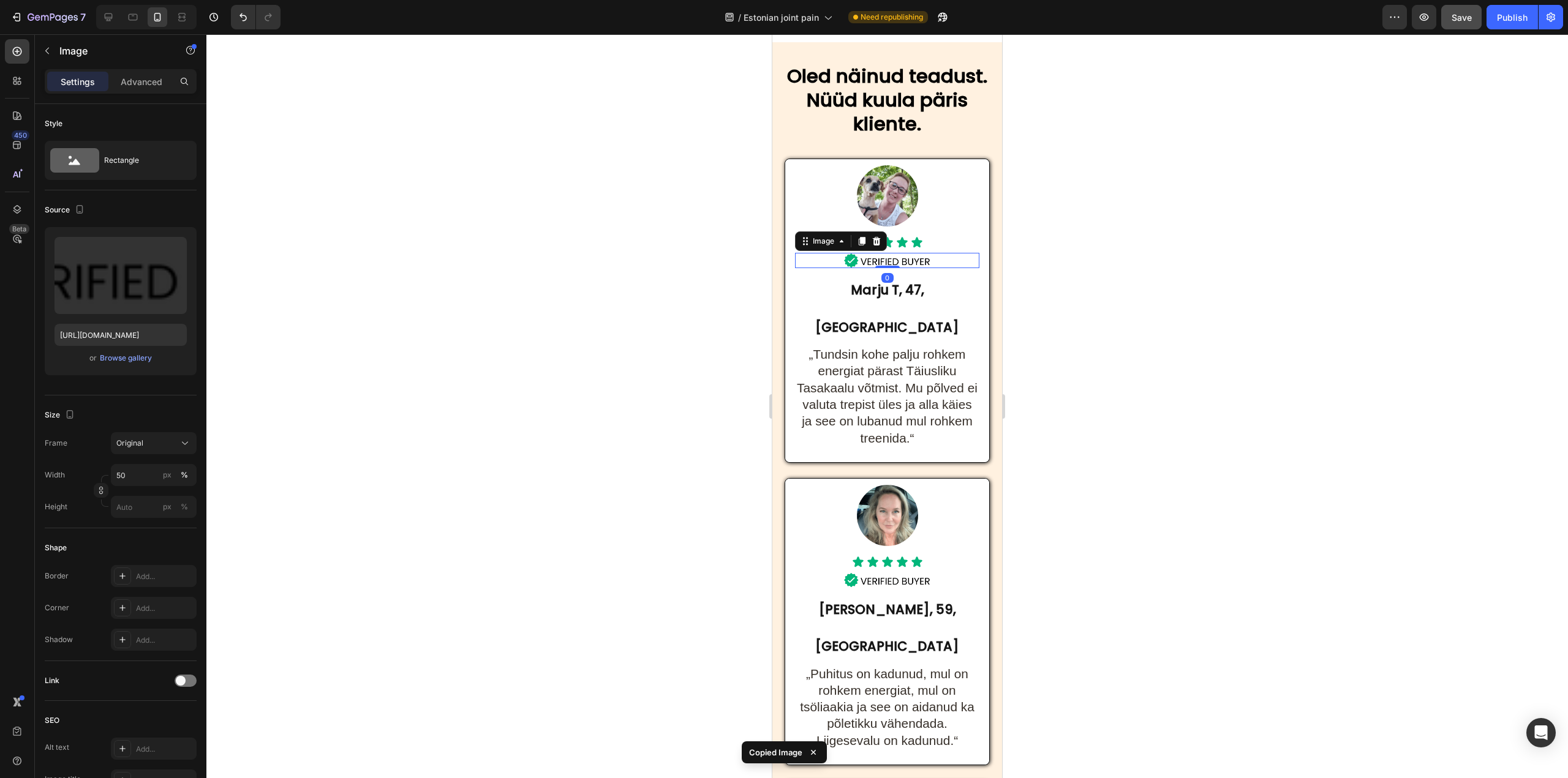
click at [889, 268] on img at bounding box center [887, 261] width 93 height 15
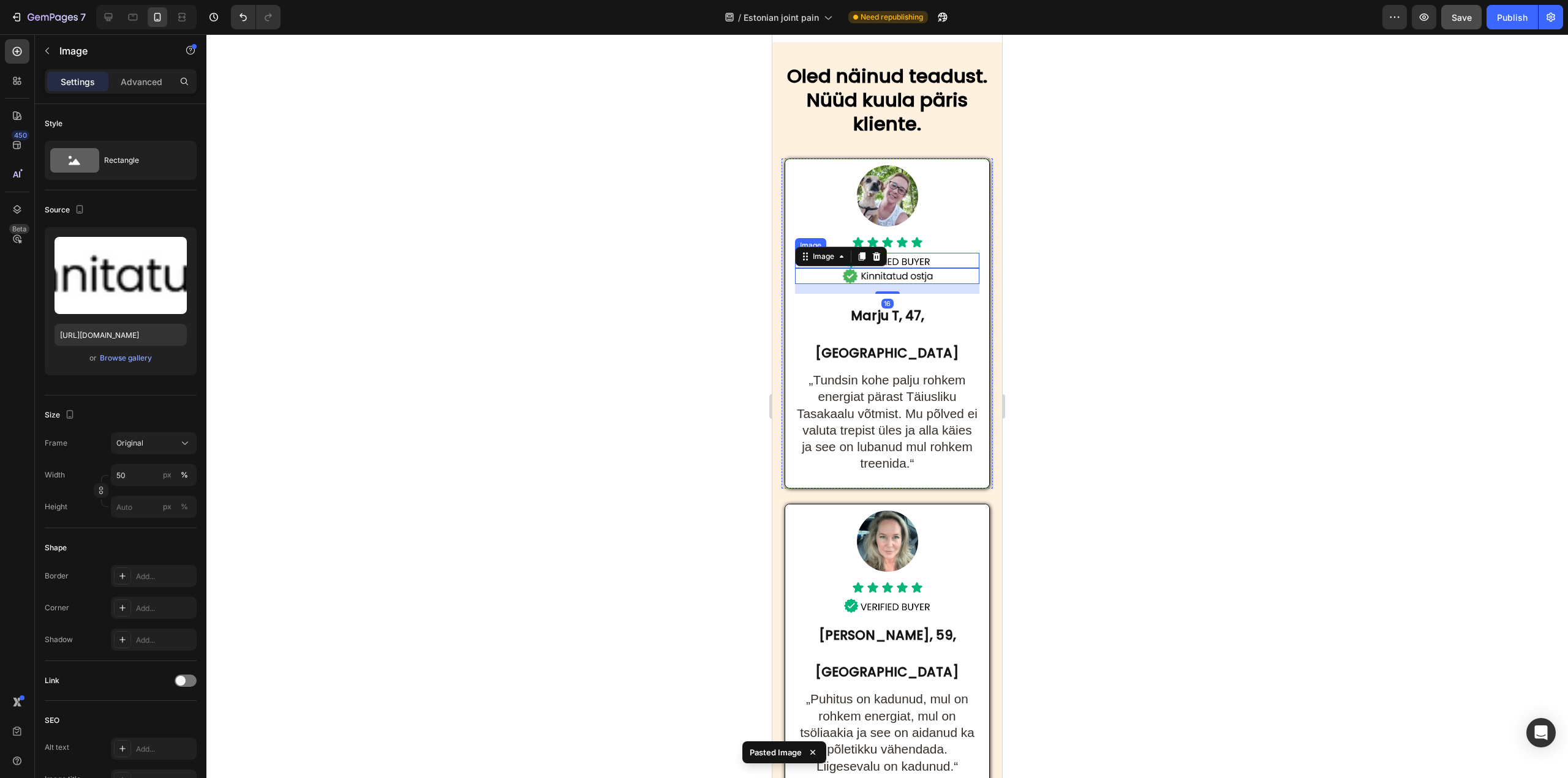
click at [911, 268] on img at bounding box center [887, 261] width 93 height 15
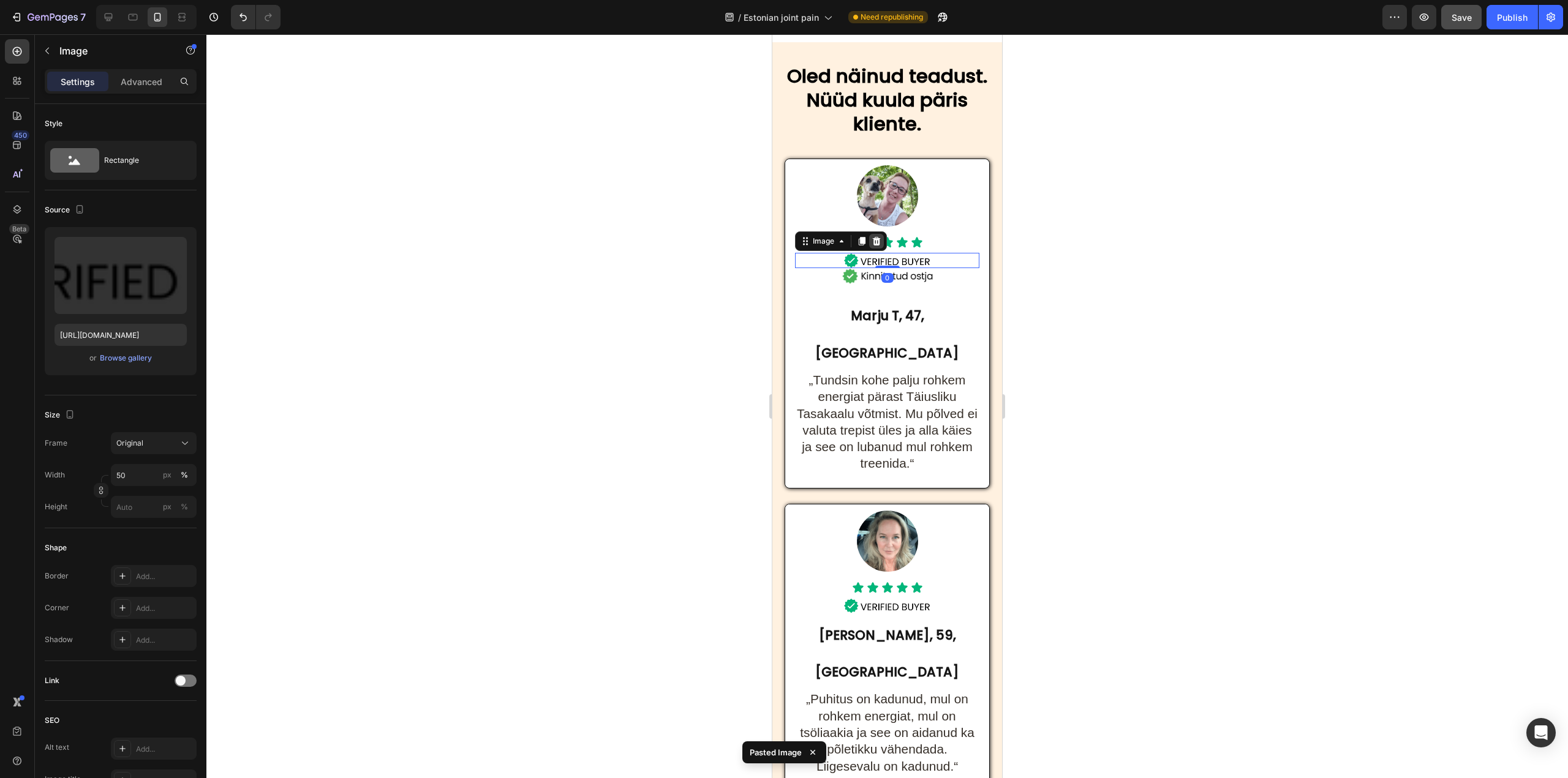
click at [879, 246] on icon at bounding box center [877, 241] width 10 height 10
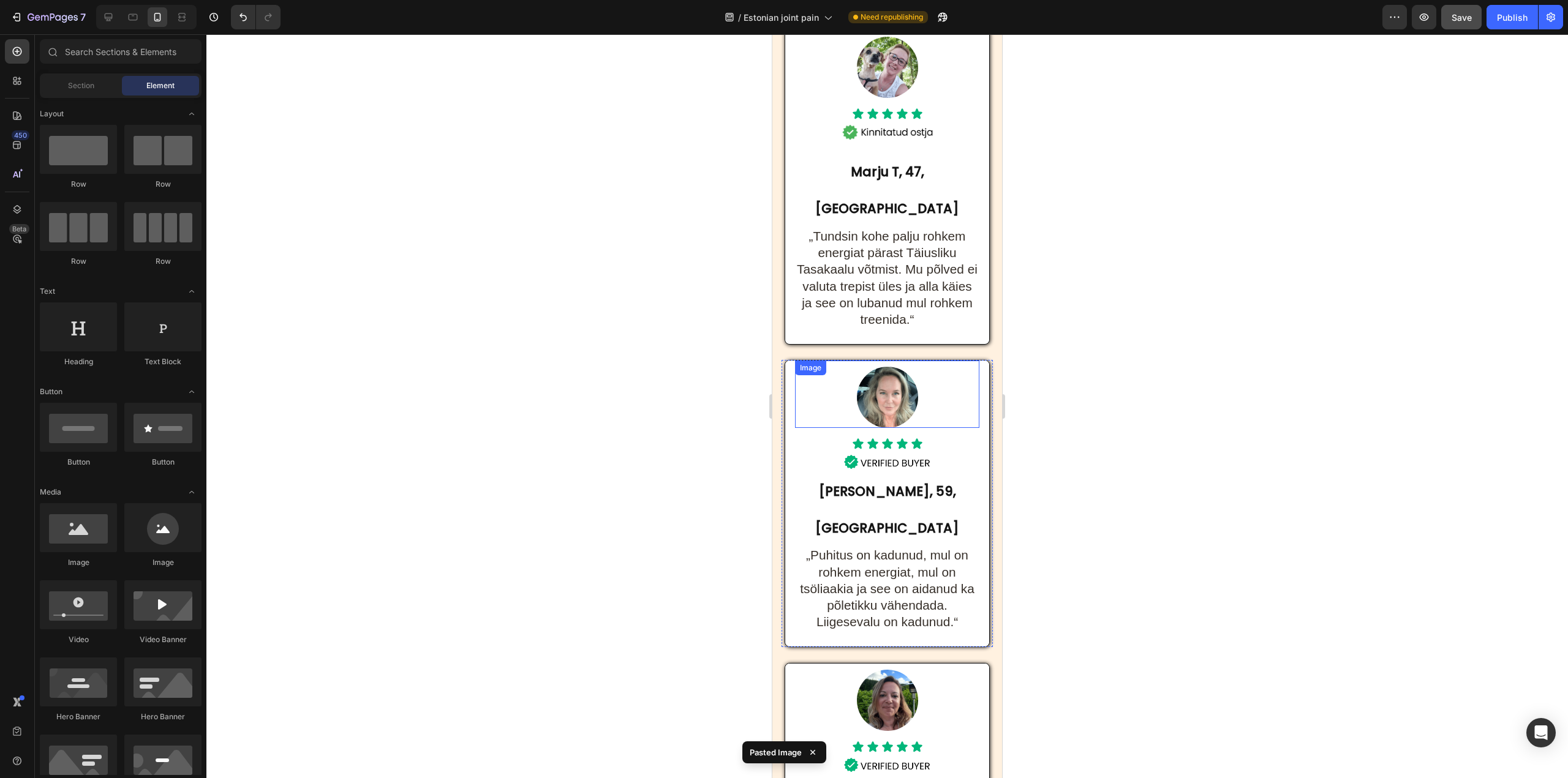
scroll to position [6476, 0]
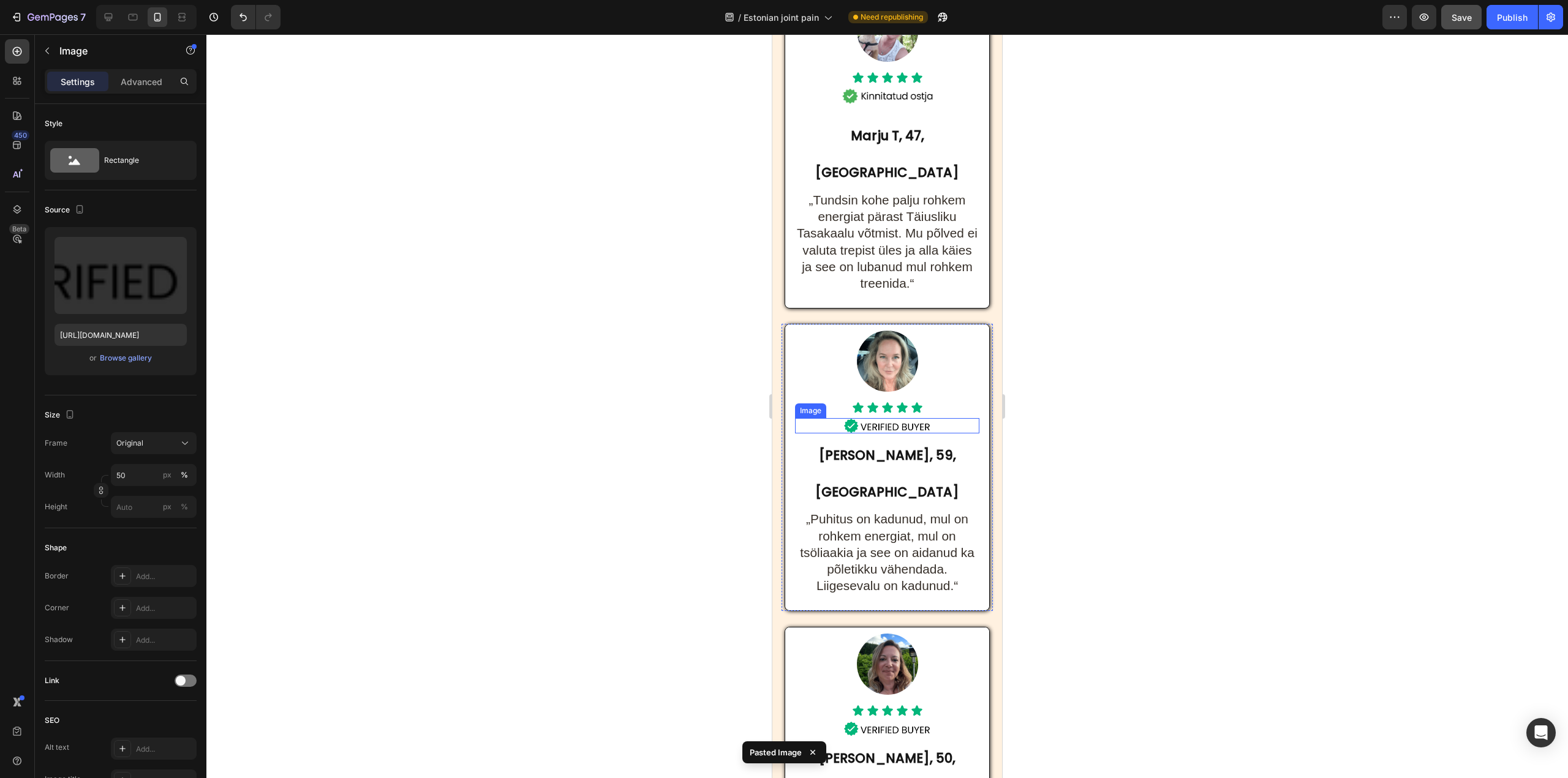
click at [912, 418] on img at bounding box center [887, 426] width 93 height 15
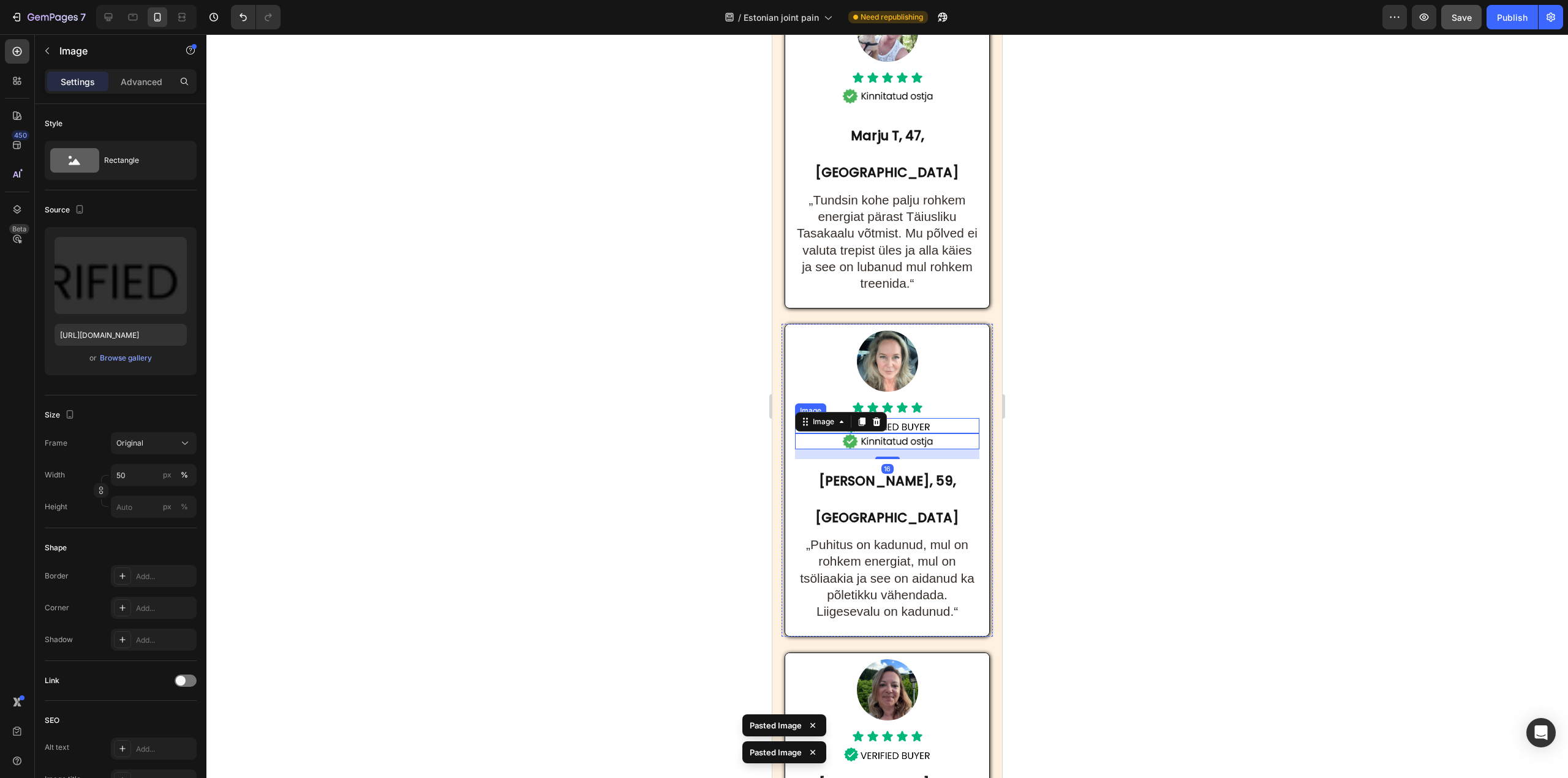
click at [918, 418] on img at bounding box center [887, 426] width 93 height 15
click at [877, 402] on icon at bounding box center [877, 406] width 8 height 8
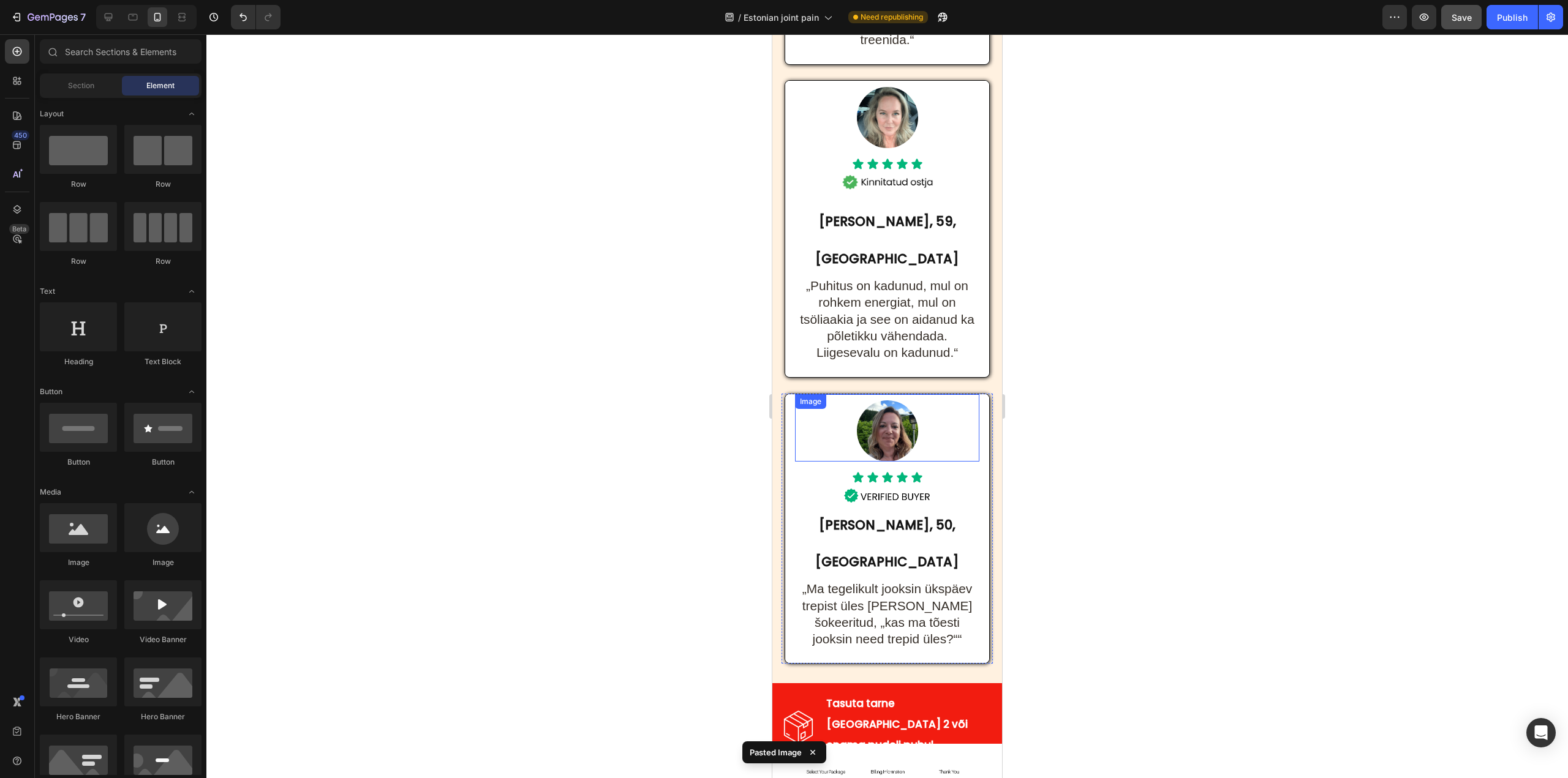
scroll to position [6720, 0]
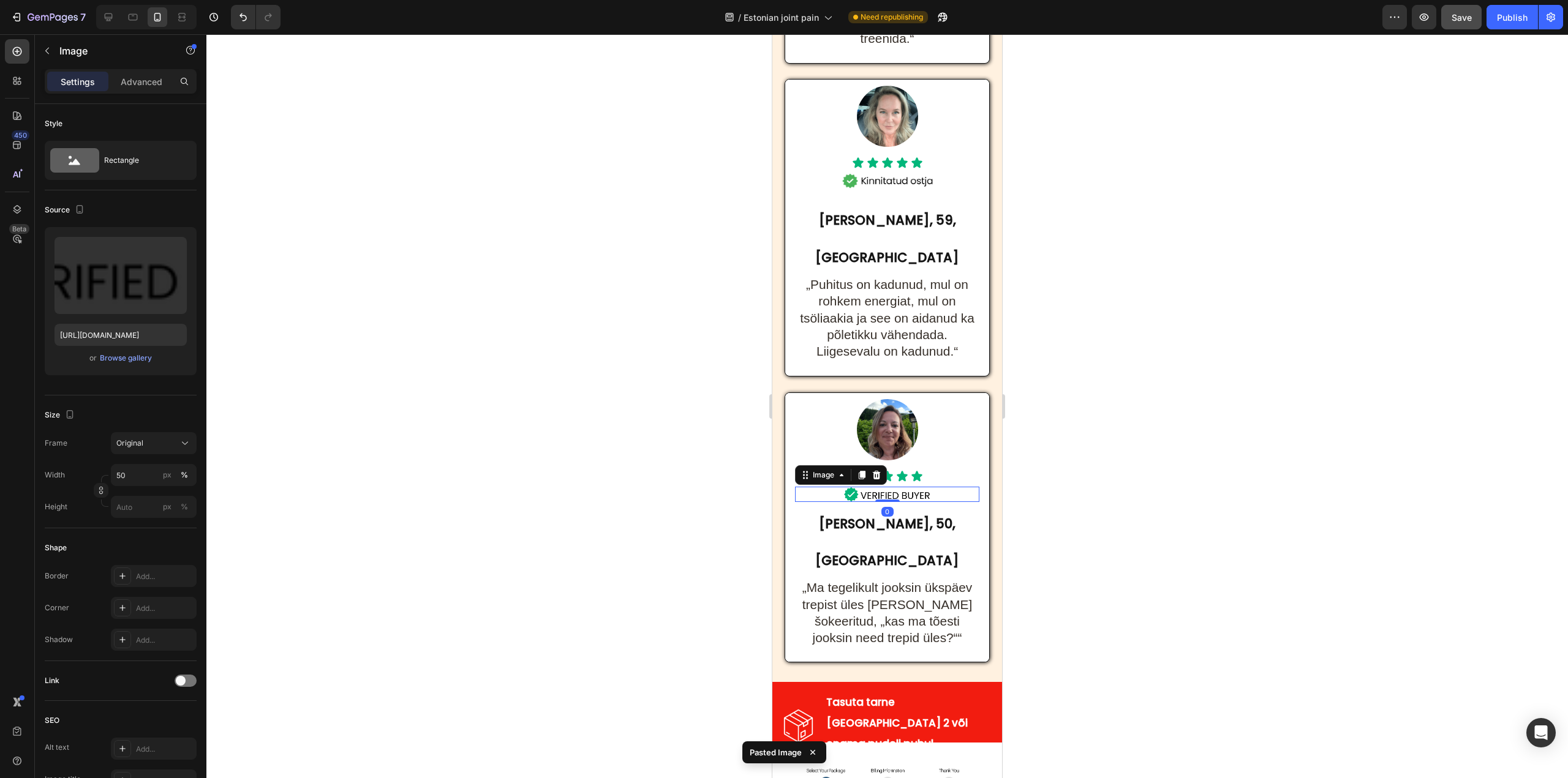
click at [918, 487] on img at bounding box center [887, 494] width 93 height 15
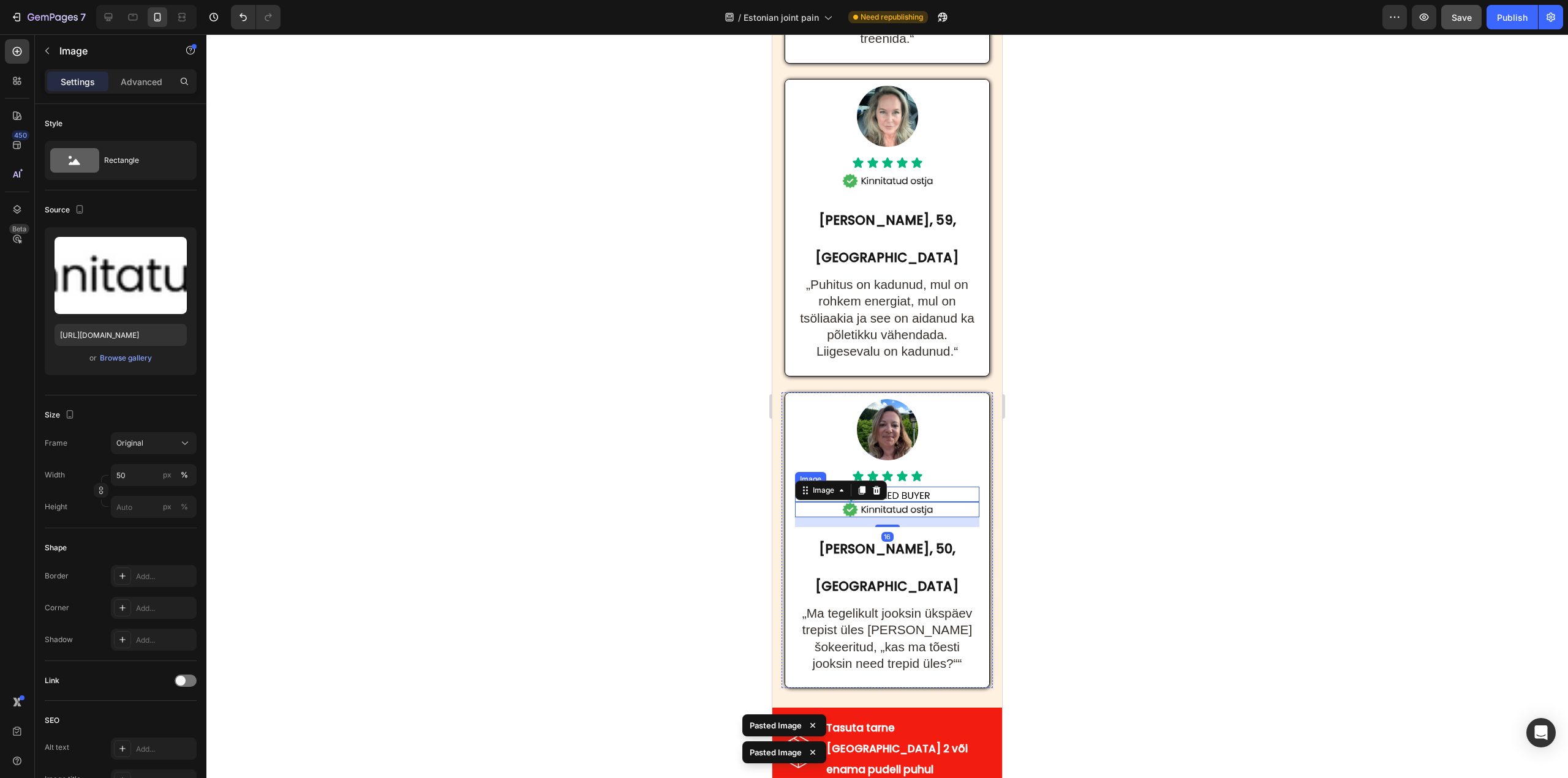
click at [918, 487] on img at bounding box center [887, 494] width 93 height 15
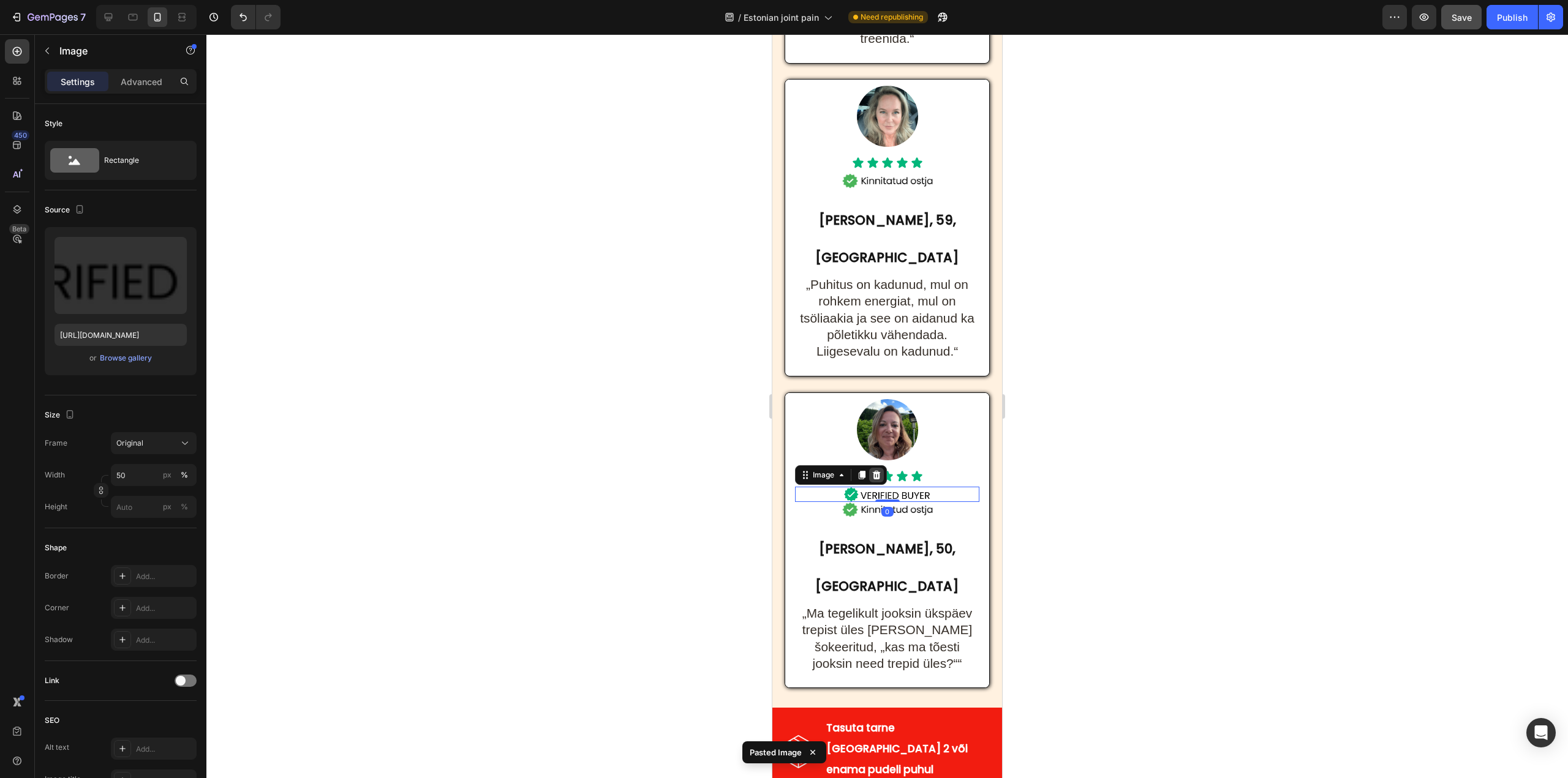
click at [877, 470] on icon at bounding box center [877, 475] width 10 height 10
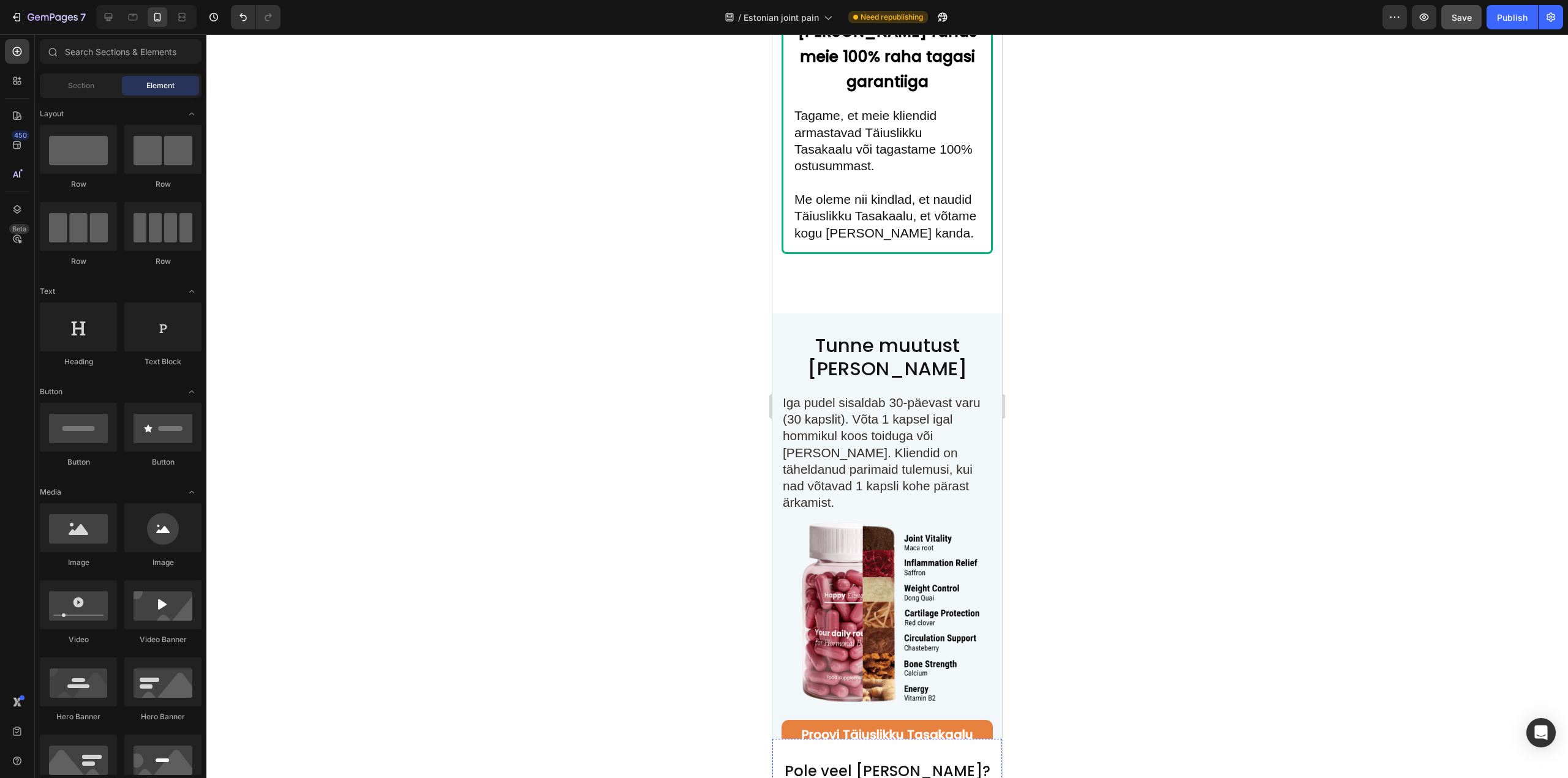
scroll to position [7882, 0]
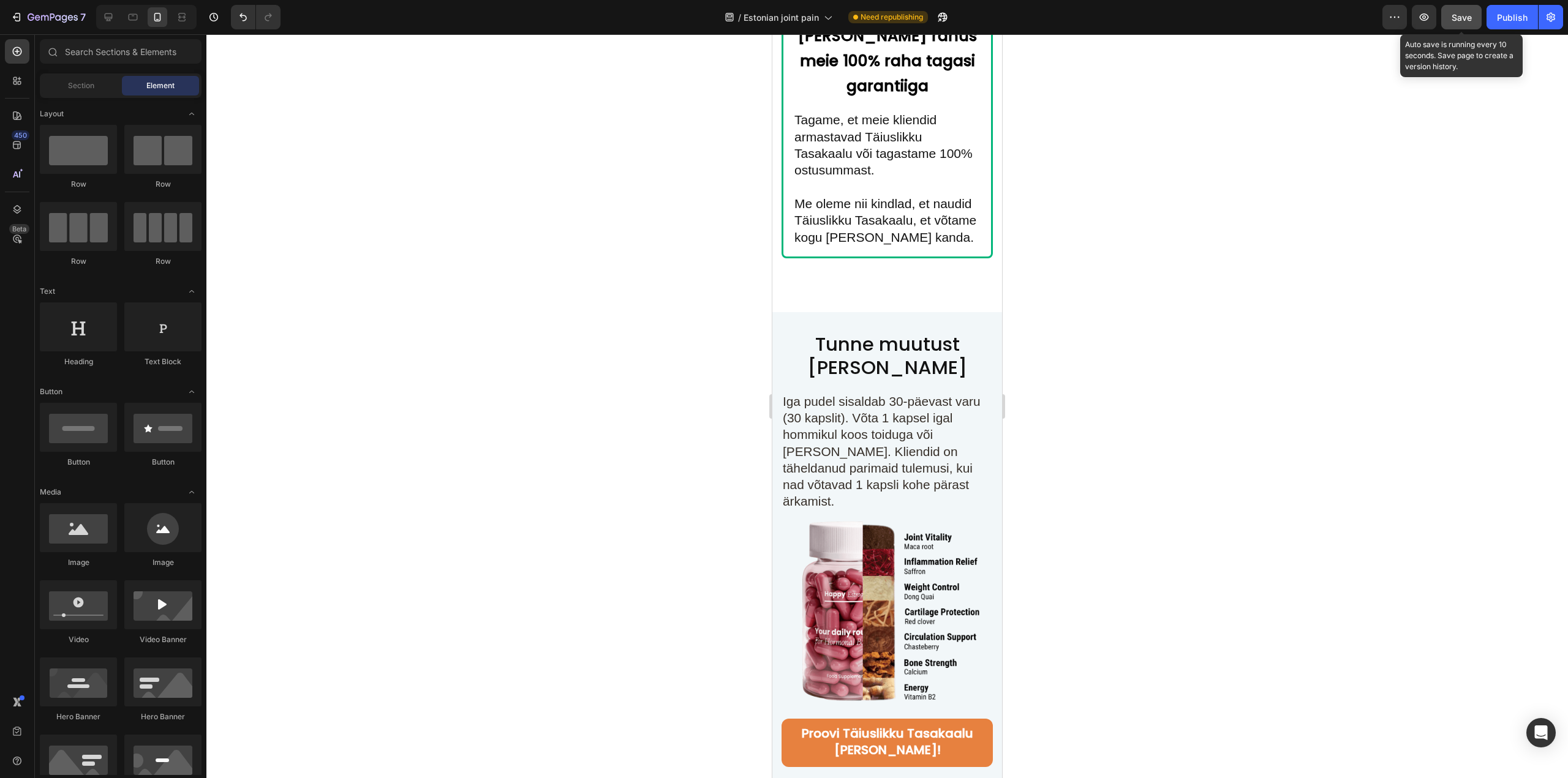
click at [1467, 15] on span "Save" at bounding box center [1462, 17] width 20 height 10
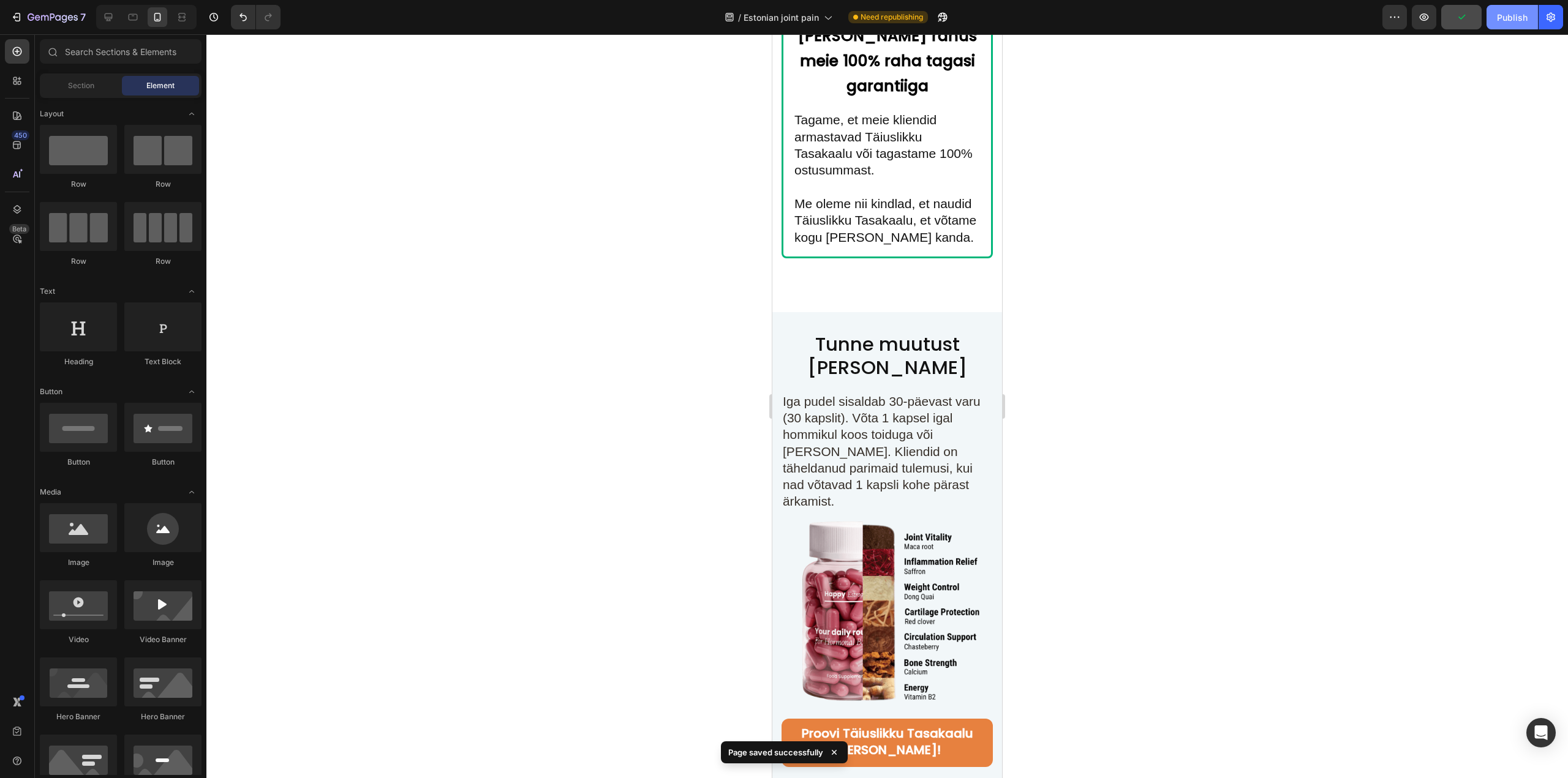
click at [1507, 21] on div "Publish" at bounding box center [1512, 17] width 31 height 13
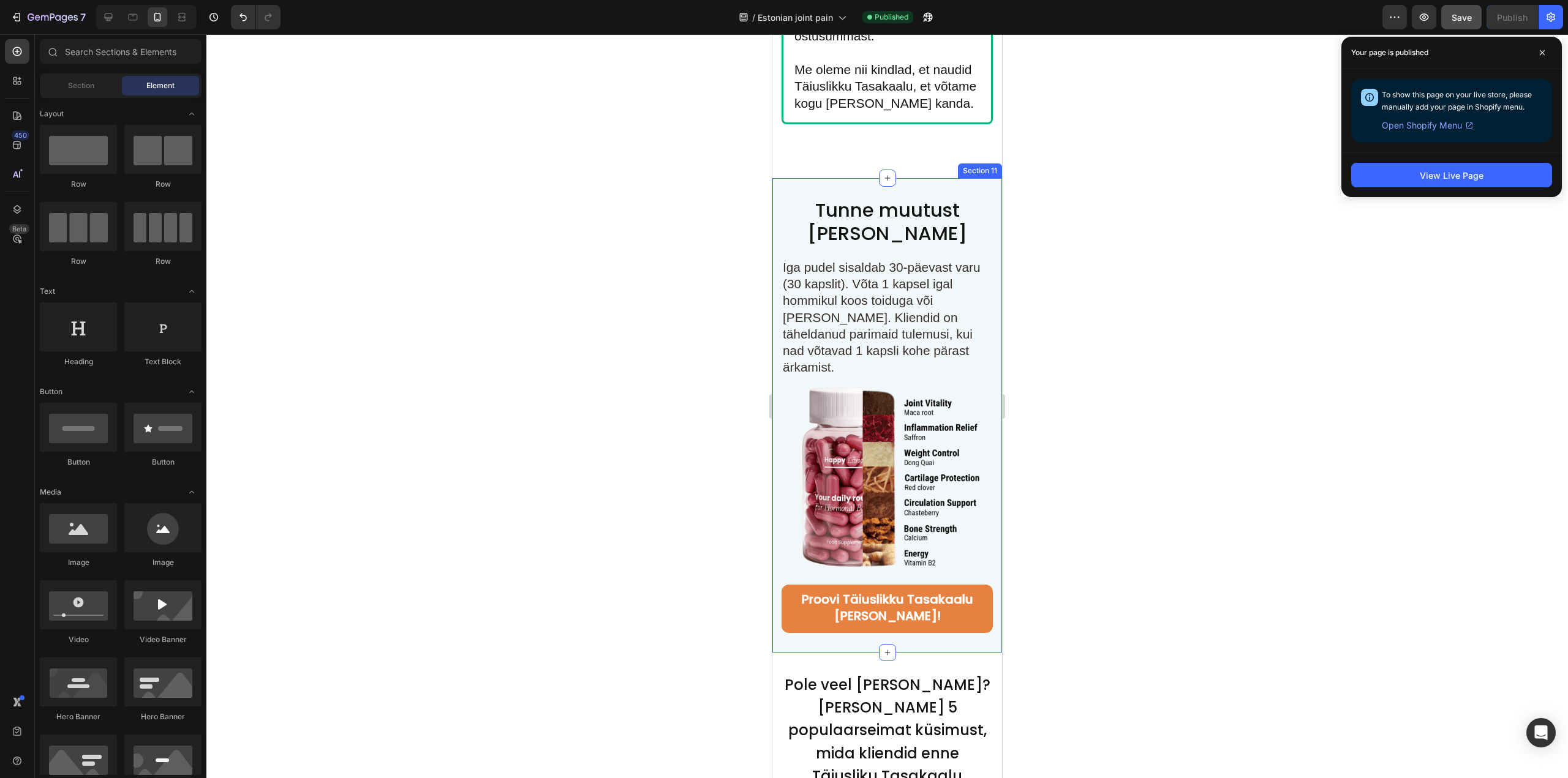
scroll to position [8066, 0]
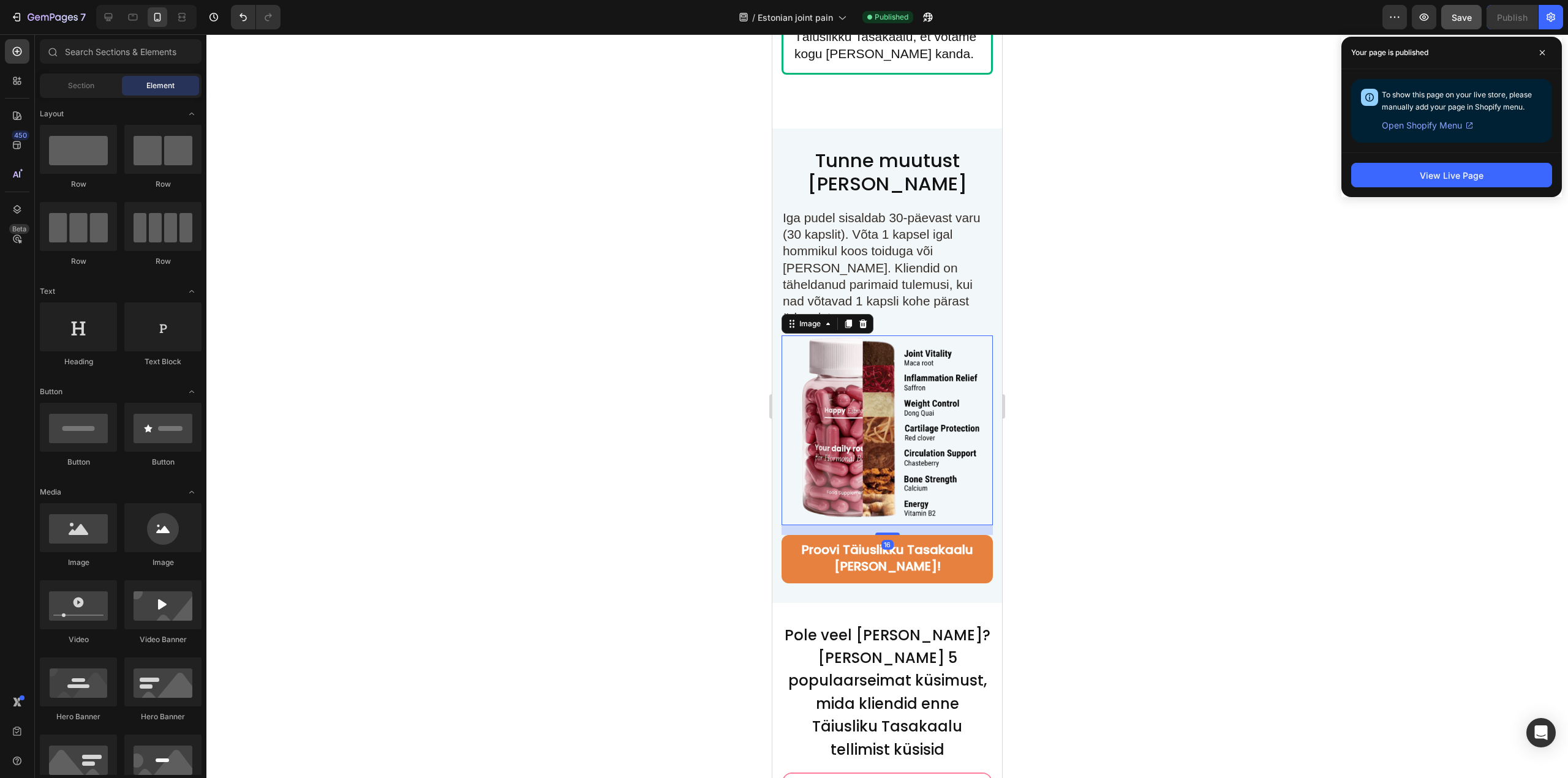
click at [902, 412] on img at bounding box center [887, 430] width 191 height 191
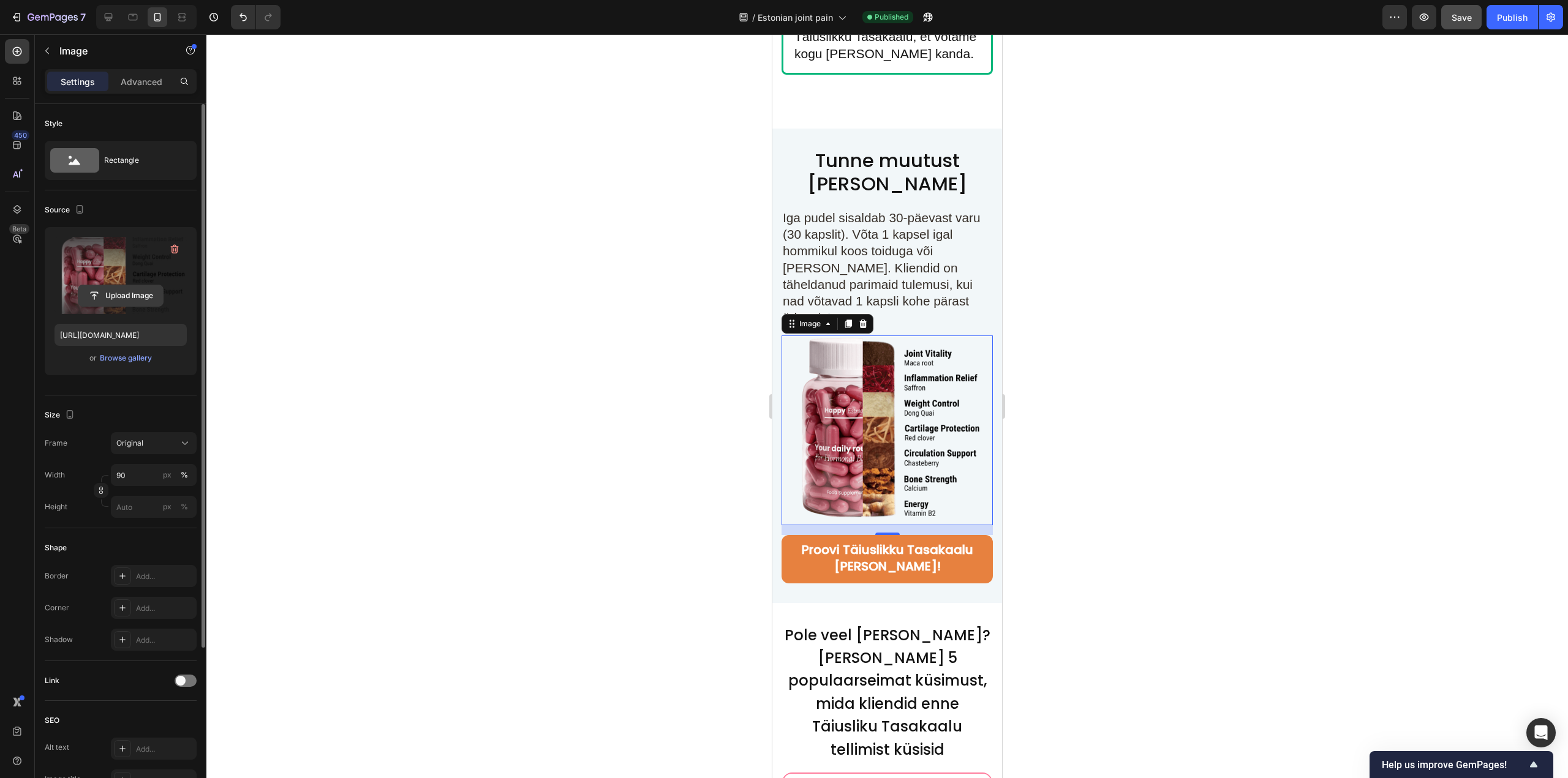
click at [122, 298] on input "file" at bounding box center [120, 295] width 84 height 21
click at [87, 296] on input "file" at bounding box center [120, 295] width 84 height 21
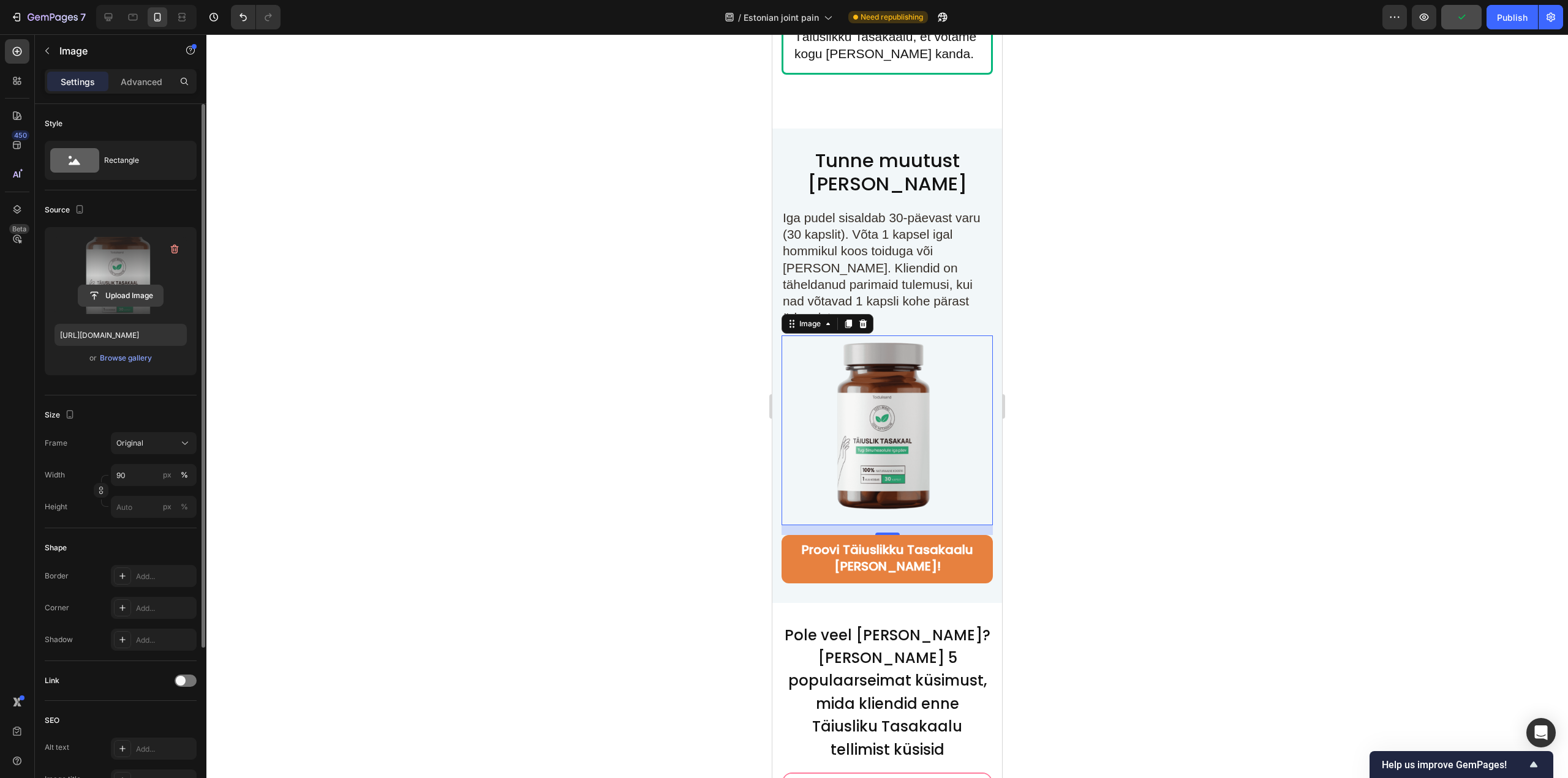
click at [86, 291] on input "file" at bounding box center [120, 295] width 84 height 21
type input "https://cdn.shopify.com/s/files/1/0973/7679/7018/files/gempages_583358439867024…"
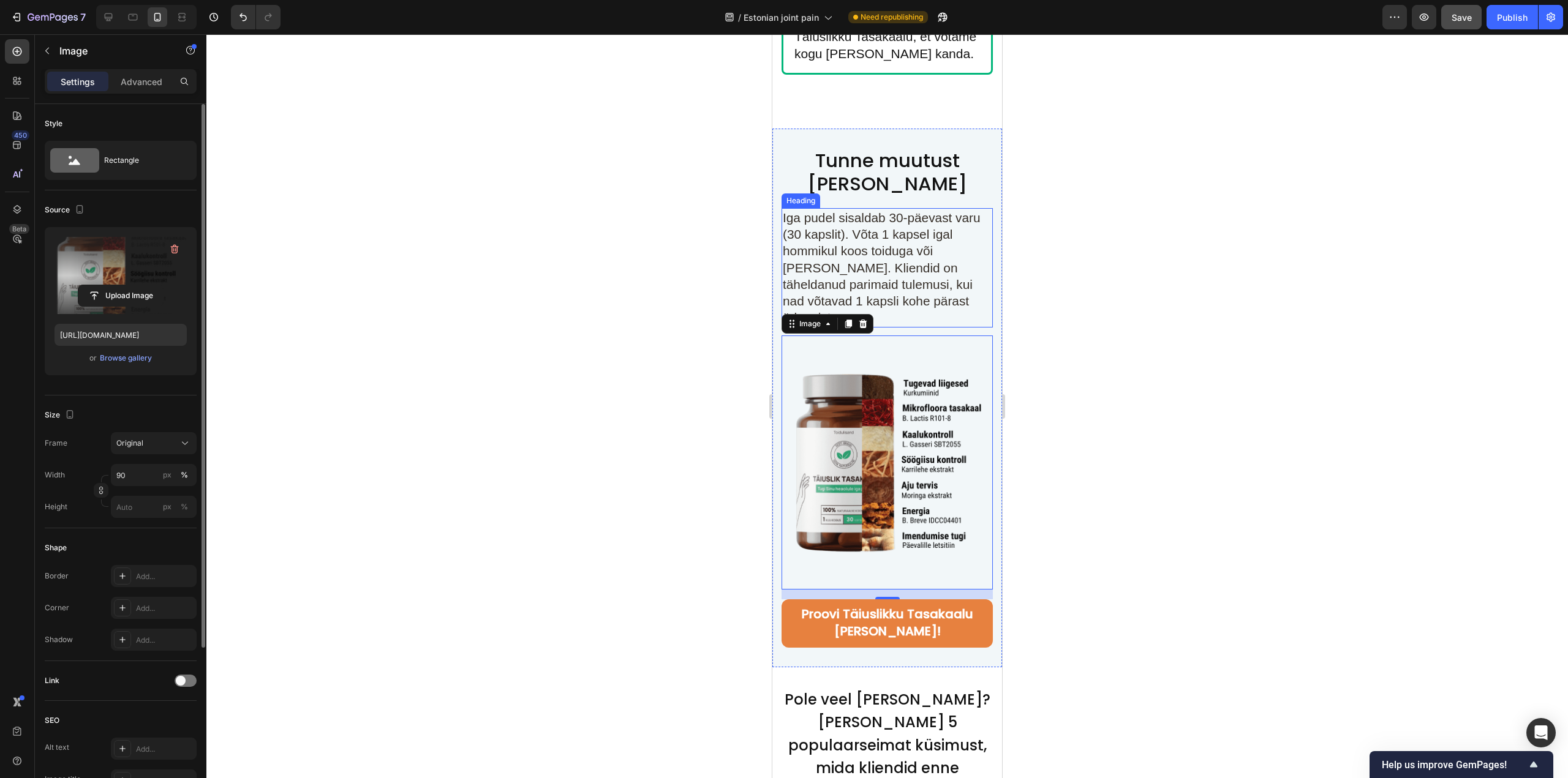
click at [834, 230] on span "Iga pudel sisaldab 30-päevast varu (30 kapslit). Võta 1 kapsel igal hommikul ko…" at bounding box center [881, 268] width 198 height 115
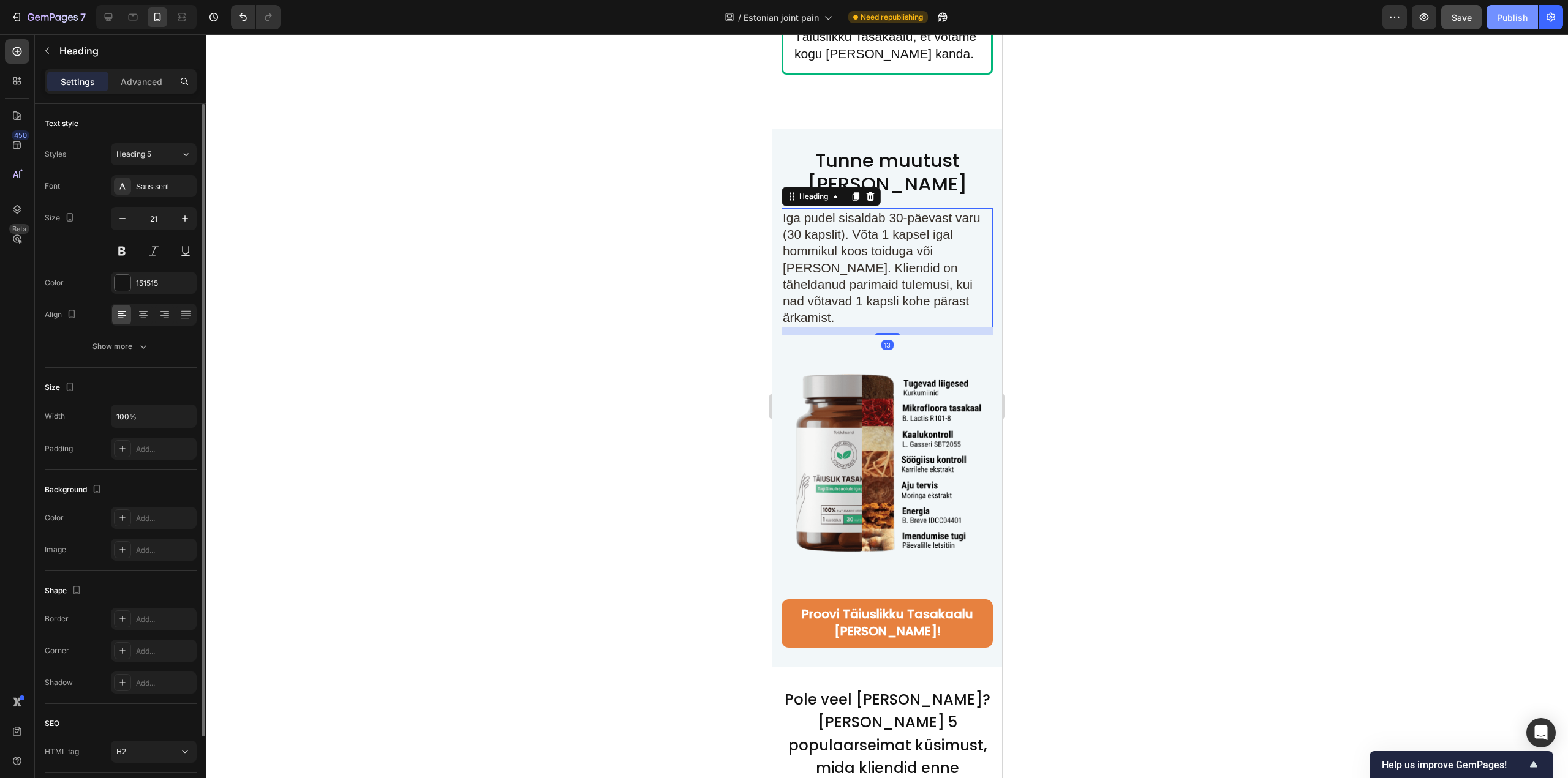
click at [1493, 22] on button "Publish" at bounding box center [1512, 17] width 51 height 24
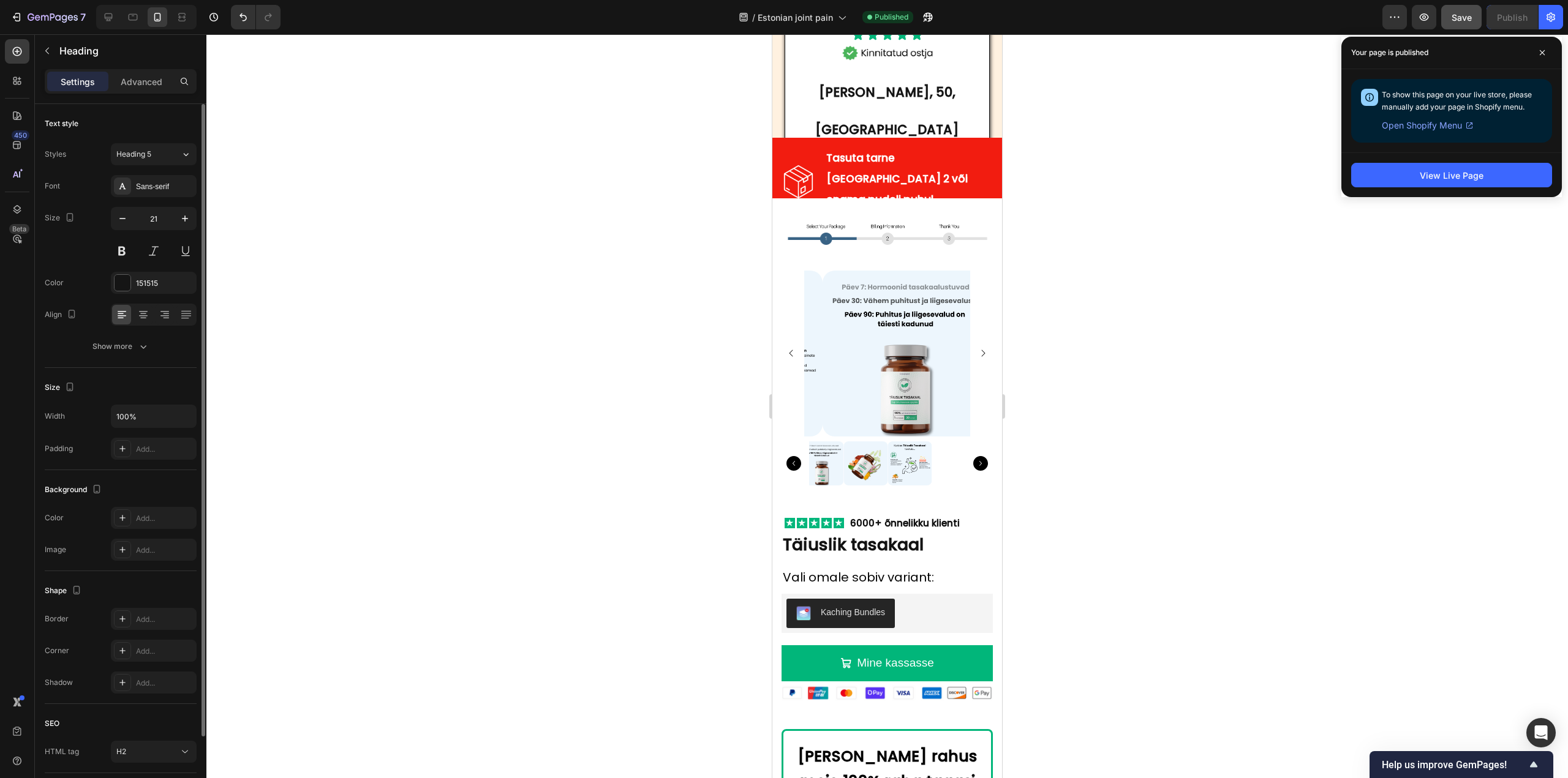
scroll to position [7142, 0]
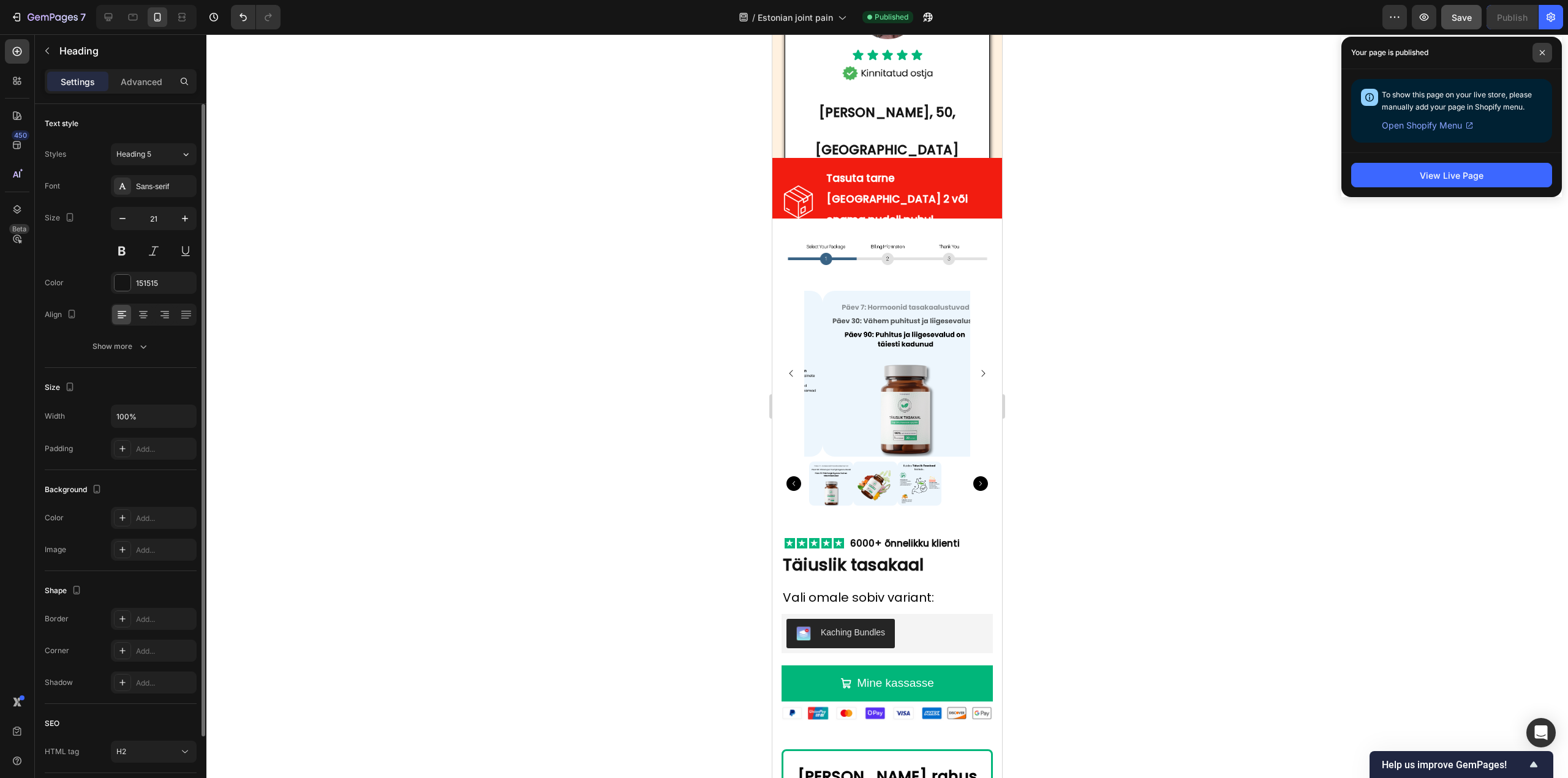
click at [1541, 48] on span at bounding box center [1542, 53] width 19 height 19
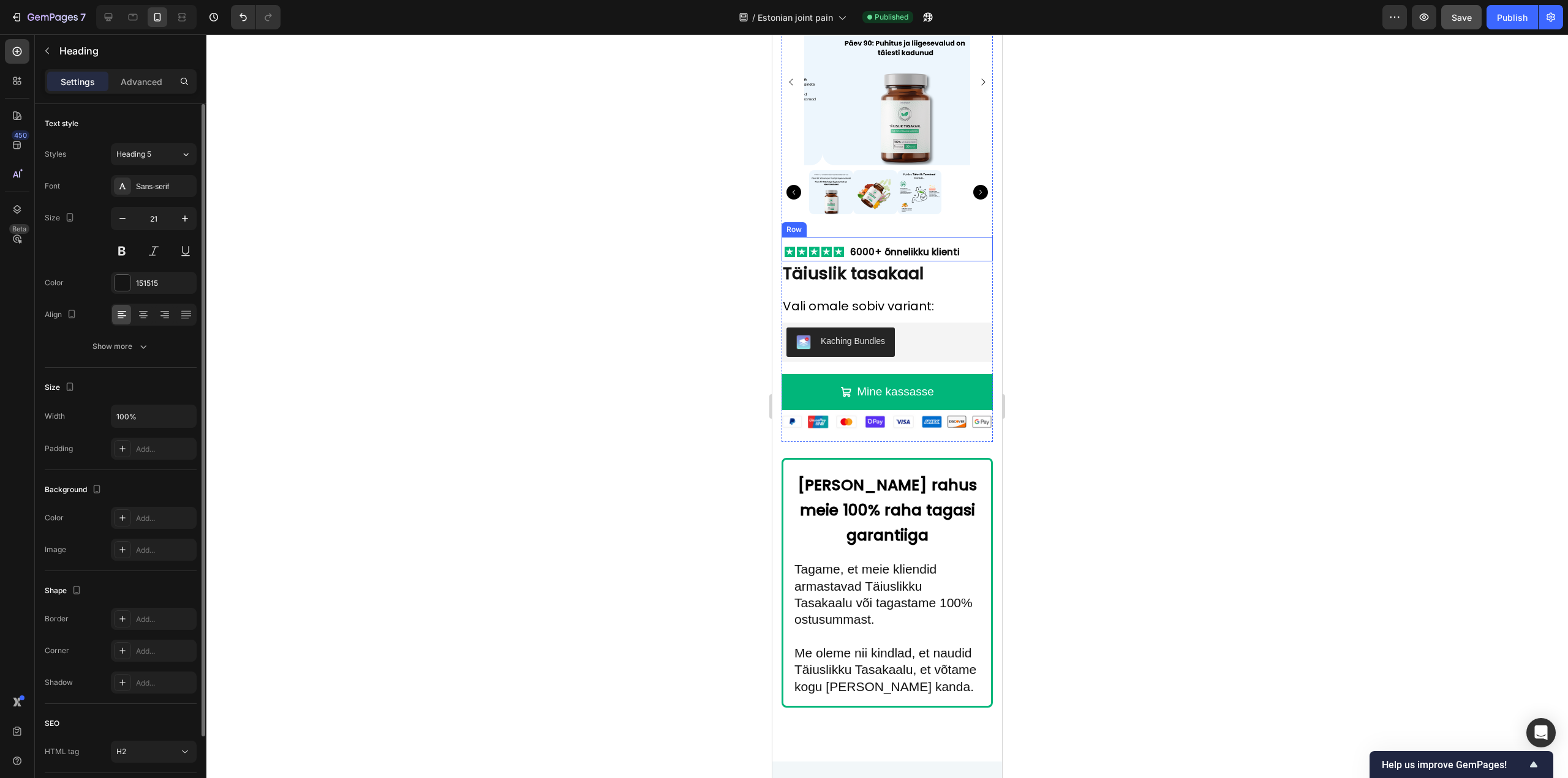
scroll to position [7448, 0]
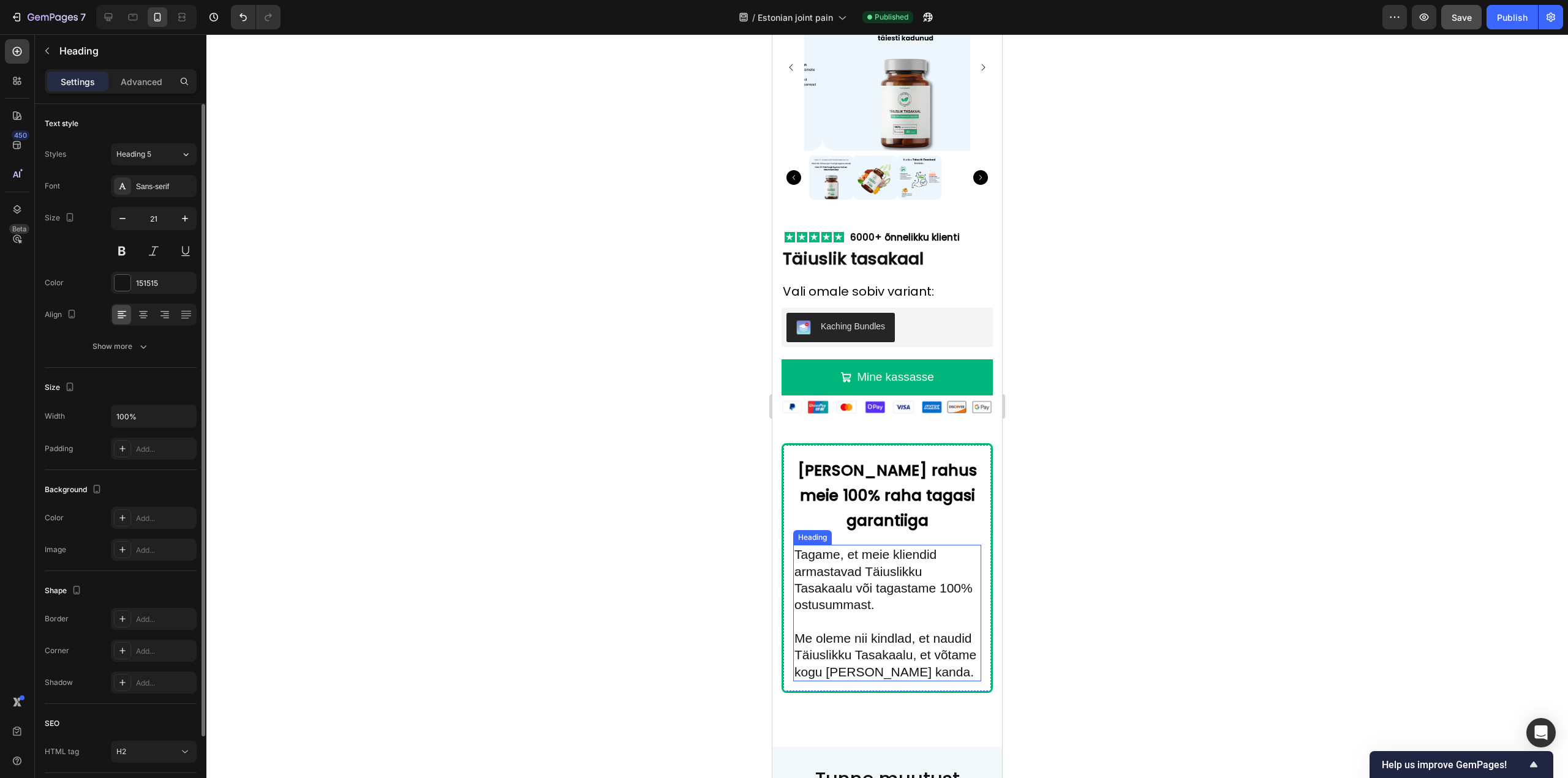
click at [848, 564] on h2 "Tagame, et meie kliendid armastavad Täiuslikku Tasakaalu või tagastame 100% ost…" at bounding box center [887, 613] width 188 height 136
click at [849, 561] on h2 "Tagame, et meie kliendid armastavad Täiuslikku Tasakaalu või tagastame 100% ost…" at bounding box center [887, 613] width 188 height 136
click at [839, 546] on p "Tagame, et meie kliendid armastavad Täiuslikku Tasakaalu või tagastame 100% ost…" at bounding box center [887, 613] width 186 height 133
click at [849, 546] on p "Tagame, et meie kliendid armastavad Täiuslikku Tasakaalu või tagastame 100% ost…" at bounding box center [887, 613] width 186 height 133
click at [854, 578] on p "Tagame, et meie kliendid armastavad Täiuslikku Tasakaalu või tagastame 100% ost…" at bounding box center [887, 613] width 186 height 133
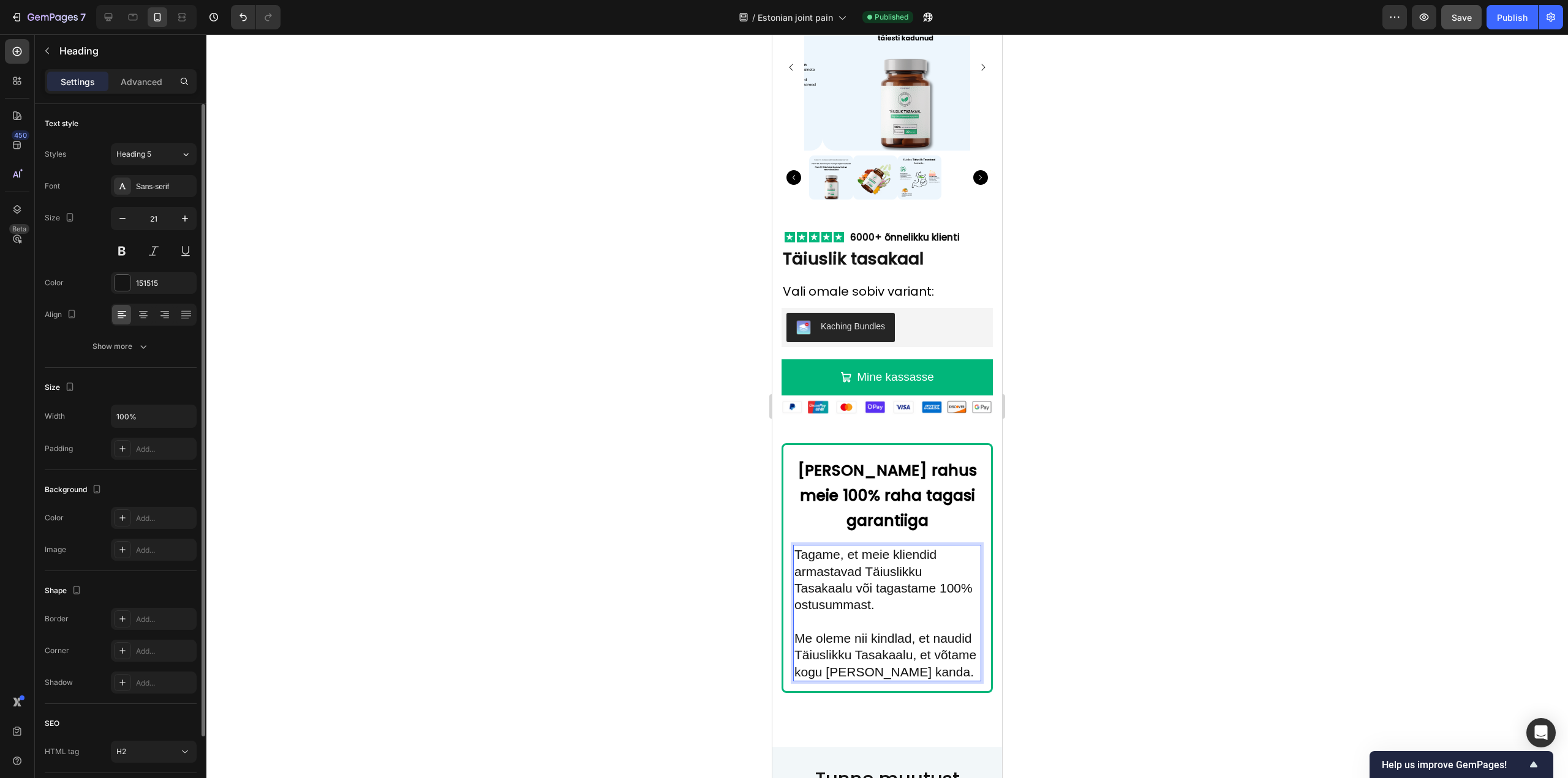
click at [851, 577] on p "Tagame, et meie kliendid armastavad Täiuslikku Tasakaalu või tagastame 100% ost…" at bounding box center [887, 613] width 186 height 133
click at [687, 558] on div at bounding box center [887, 406] width 1361 height 744
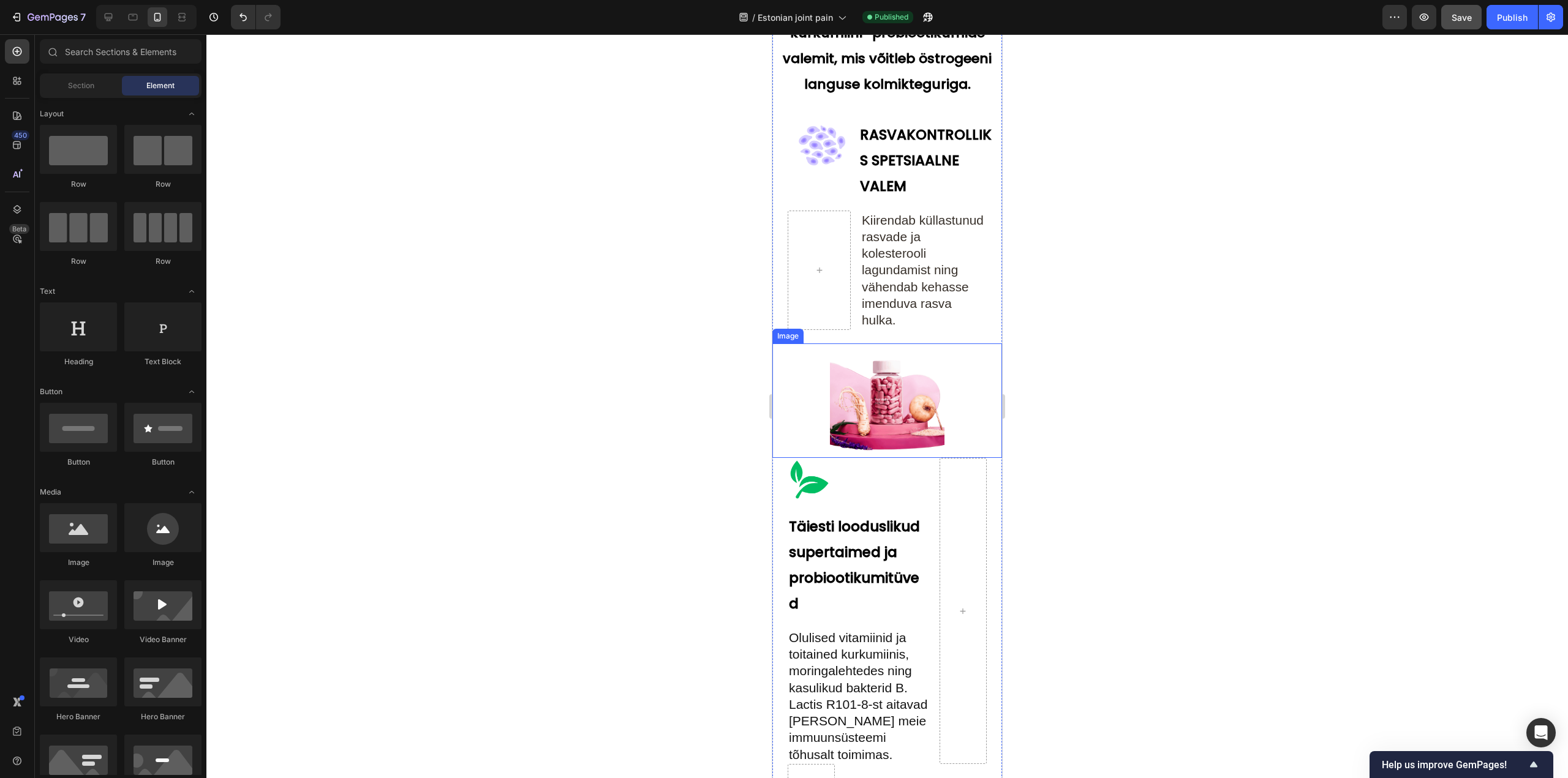
scroll to position [4163, 0]
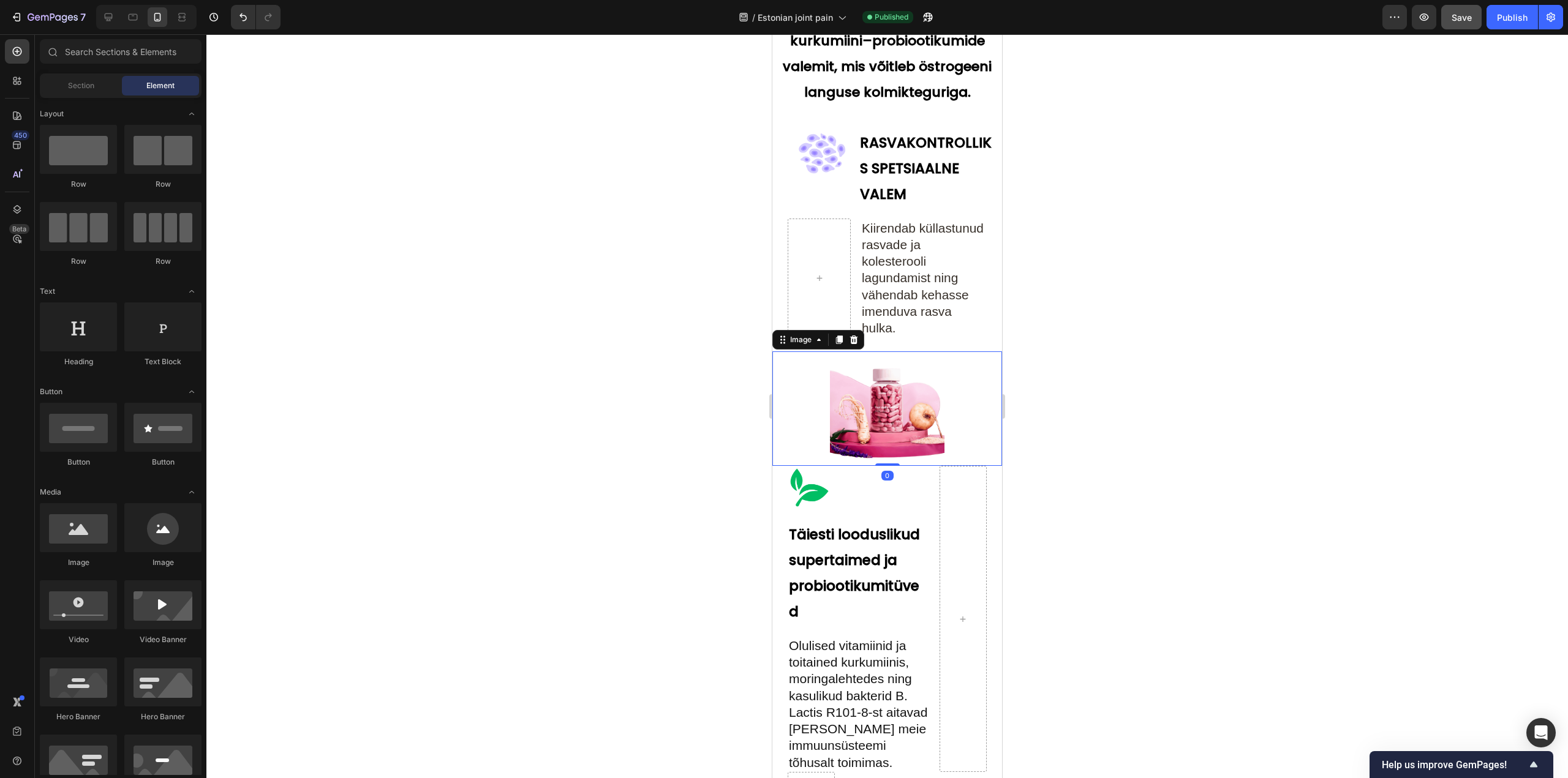
click at [884, 441] on img at bounding box center [888, 409] width 115 height 115
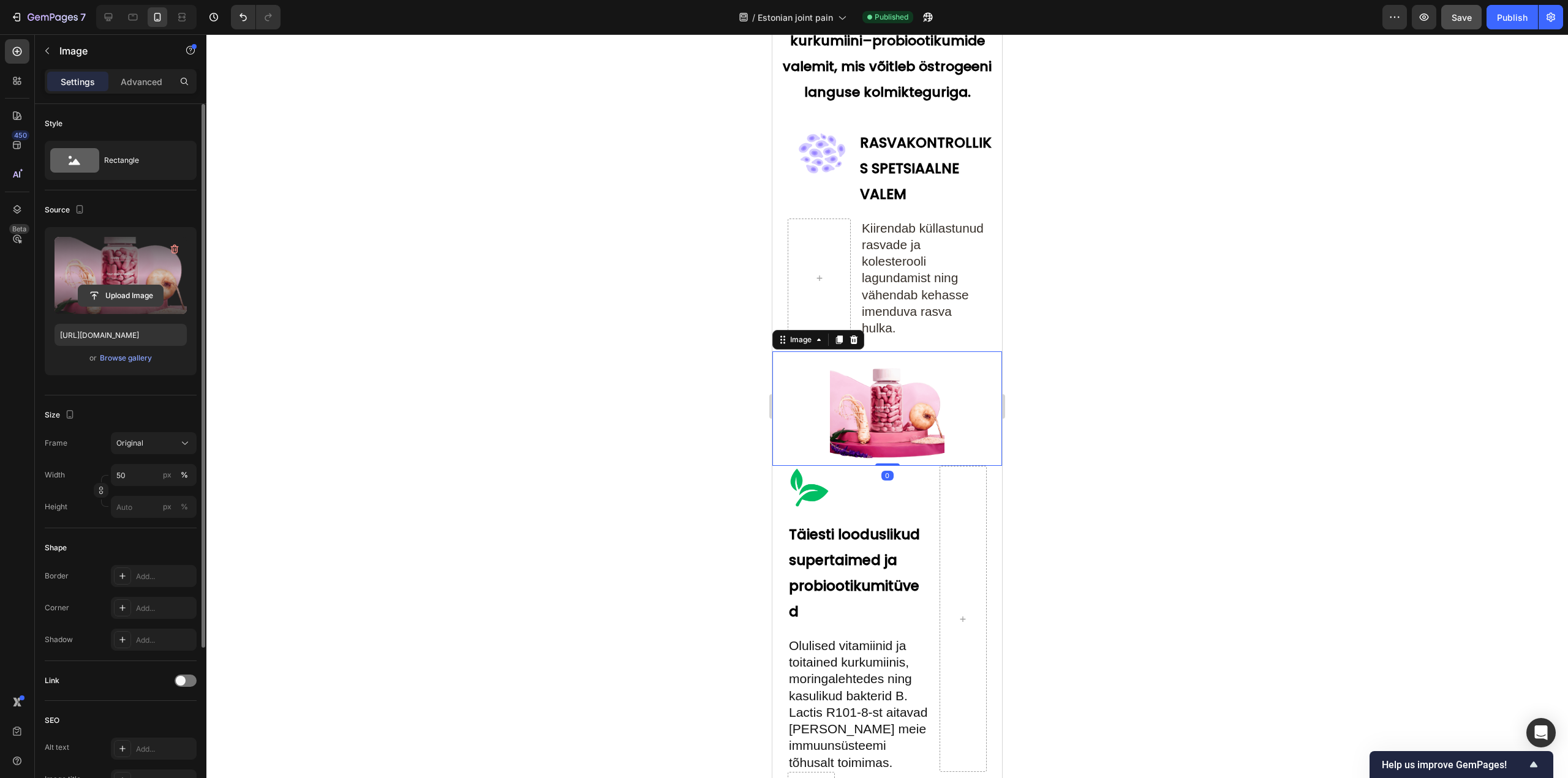
click at [120, 298] on input "file" at bounding box center [120, 295] width 84 height 21
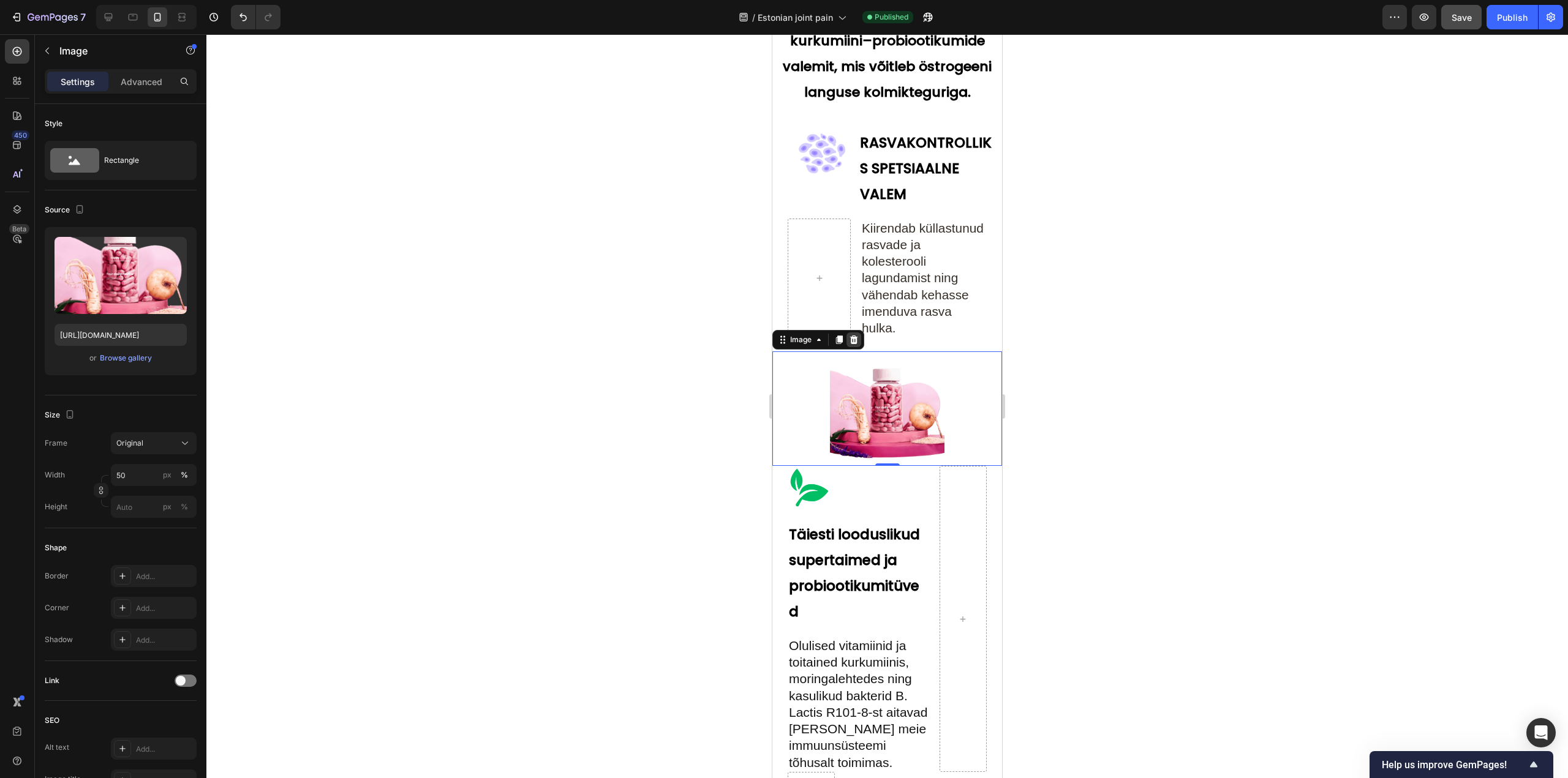
click at [856, 343] on icon at bounding box center [854, 339] width 8 height 8
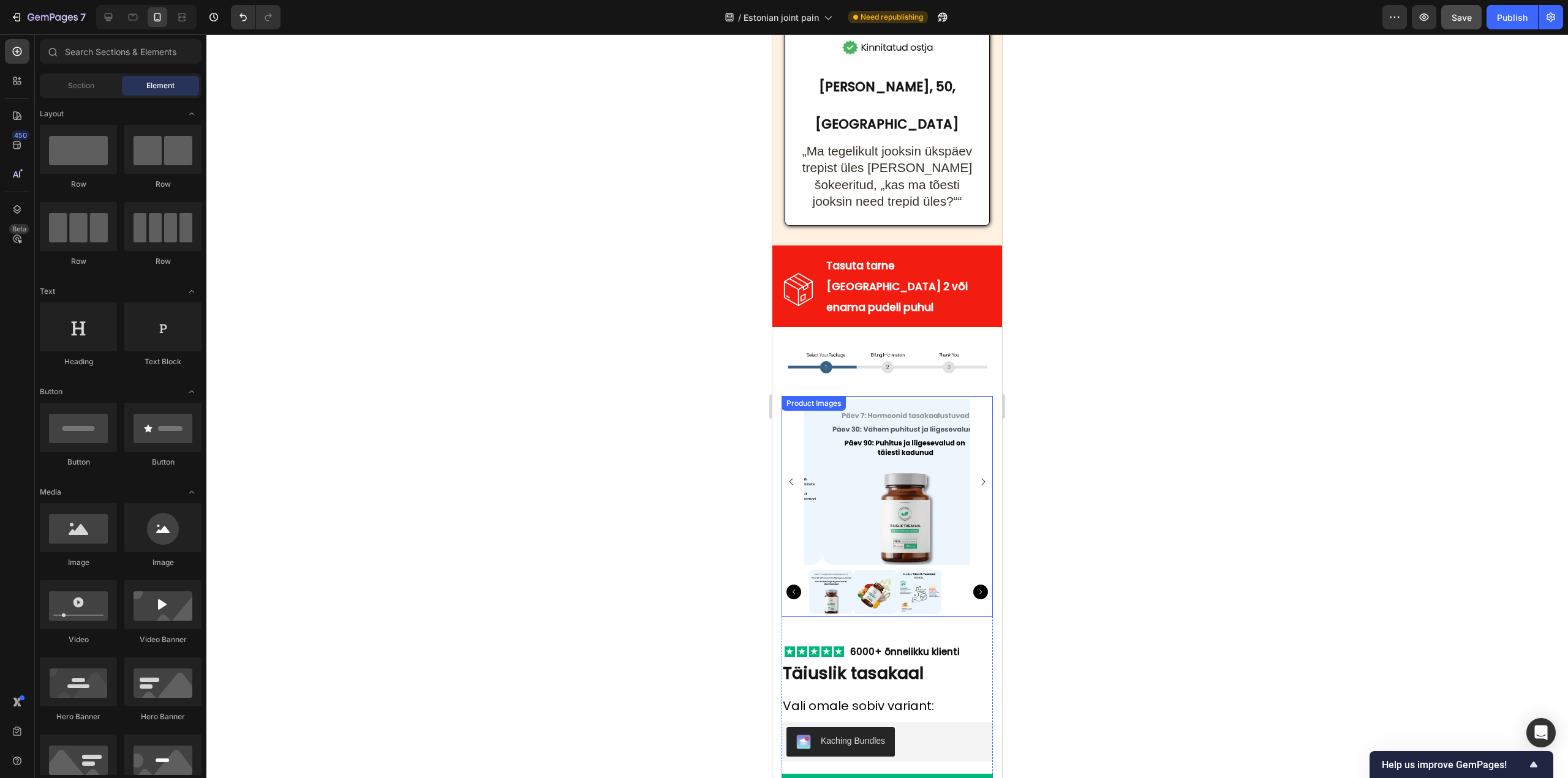
scroll to position [7038, 0]
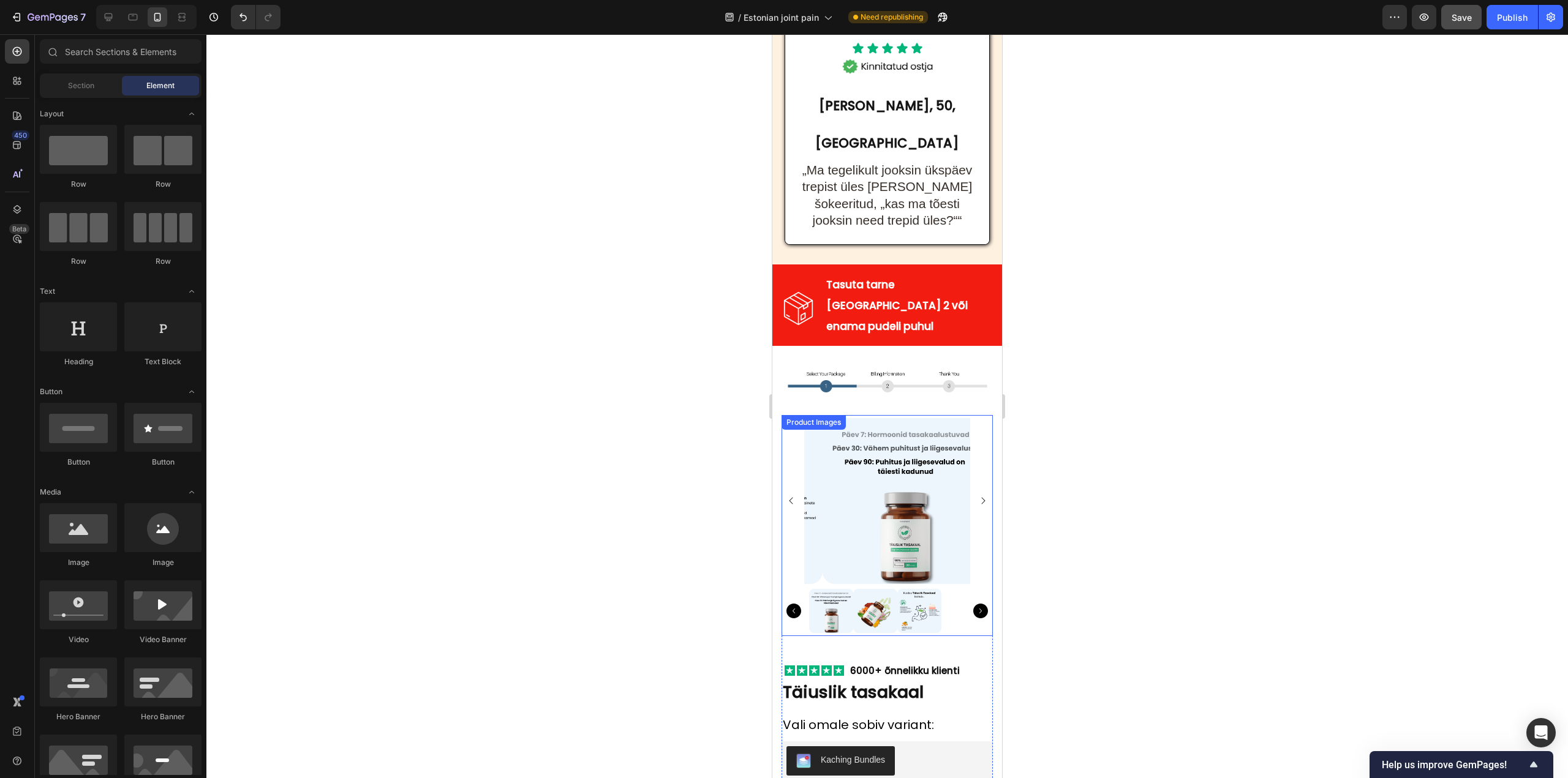
click at [904, 418] on img at bounding box center [905, 501] width 166 height 166
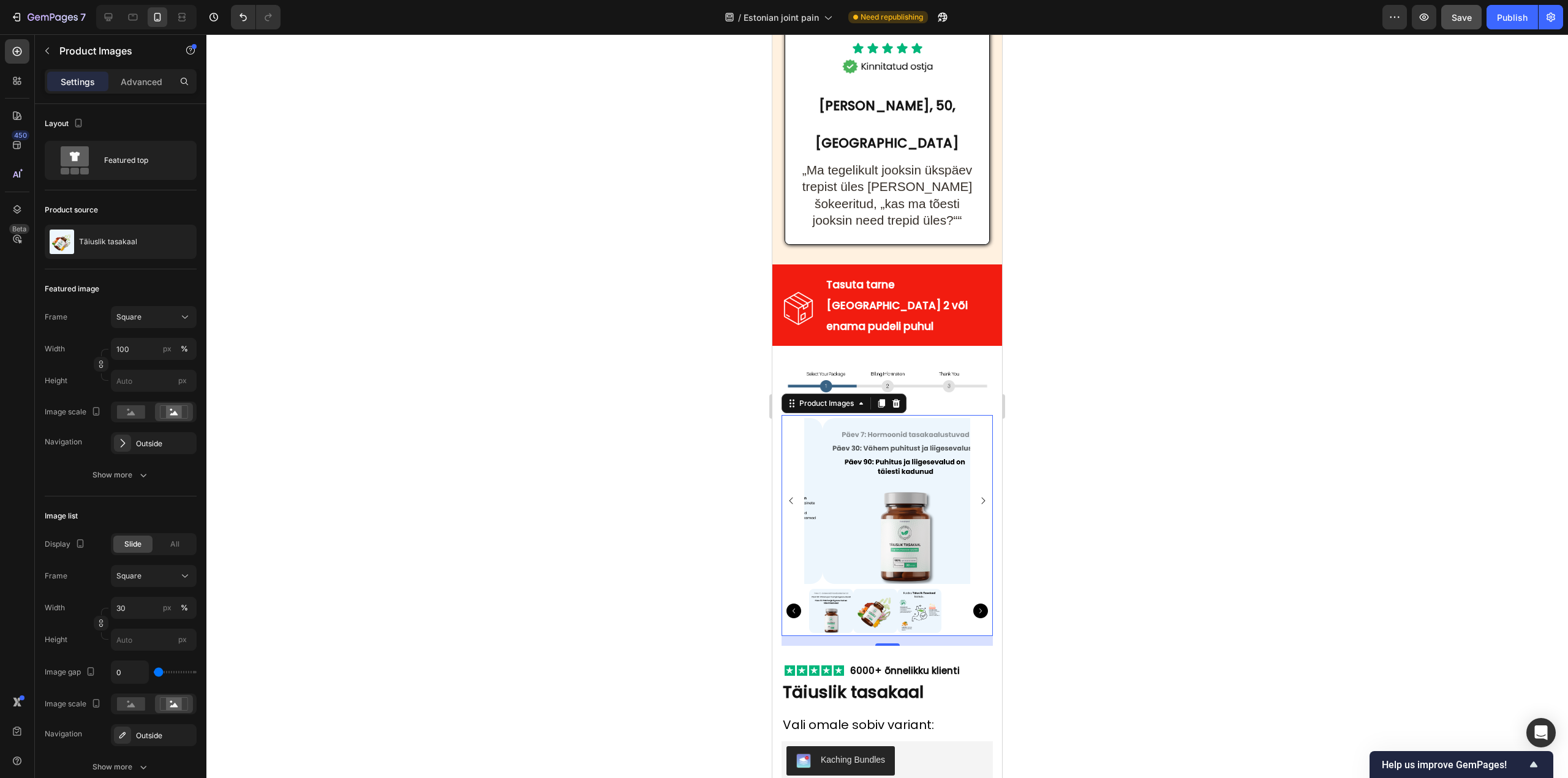
click at [858, 589] on img at bounding box center [874, 610] width 44 height 44
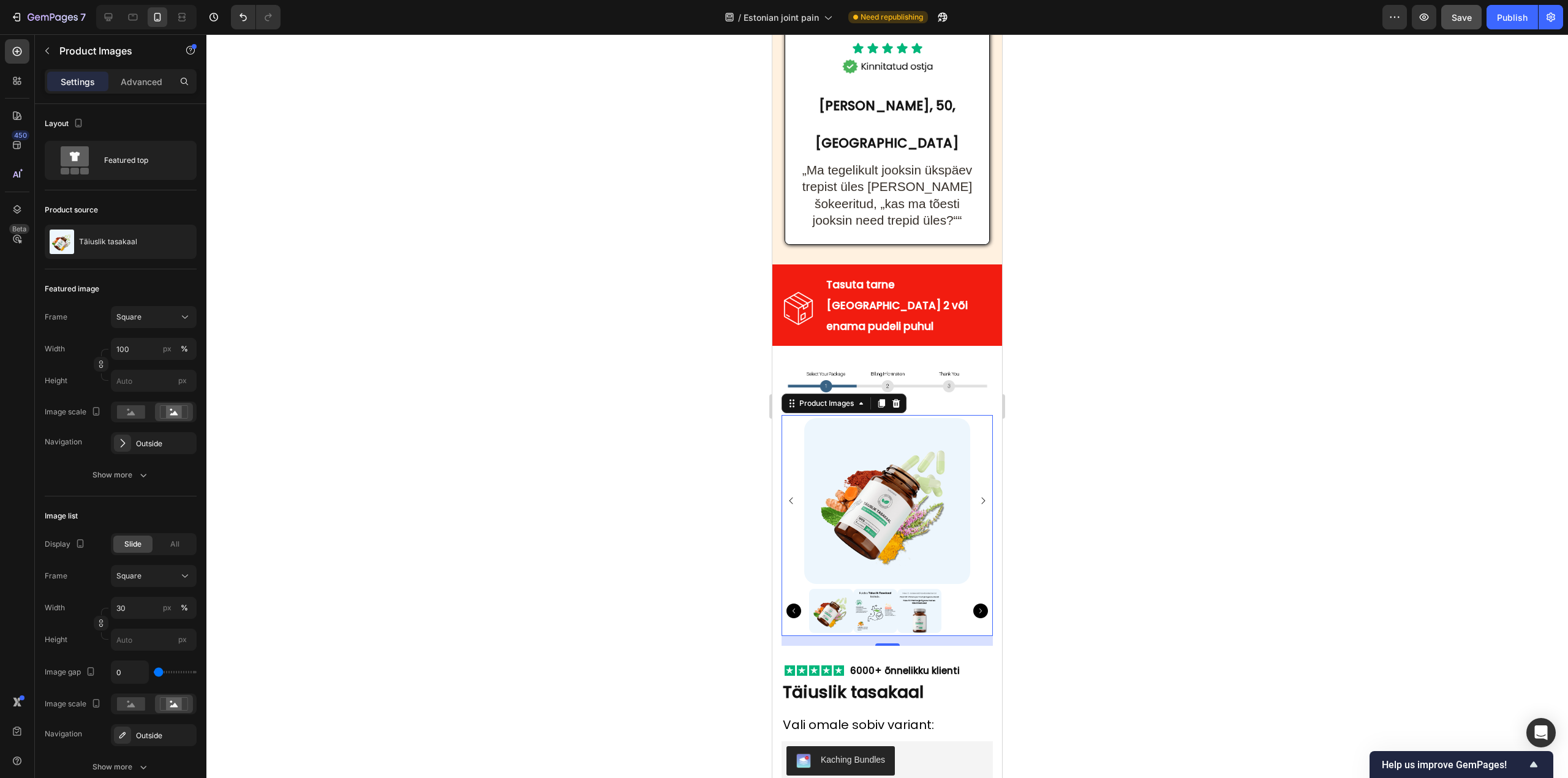
click at [873, 589] on img at bounding box center [874, 610] width 44 height 44
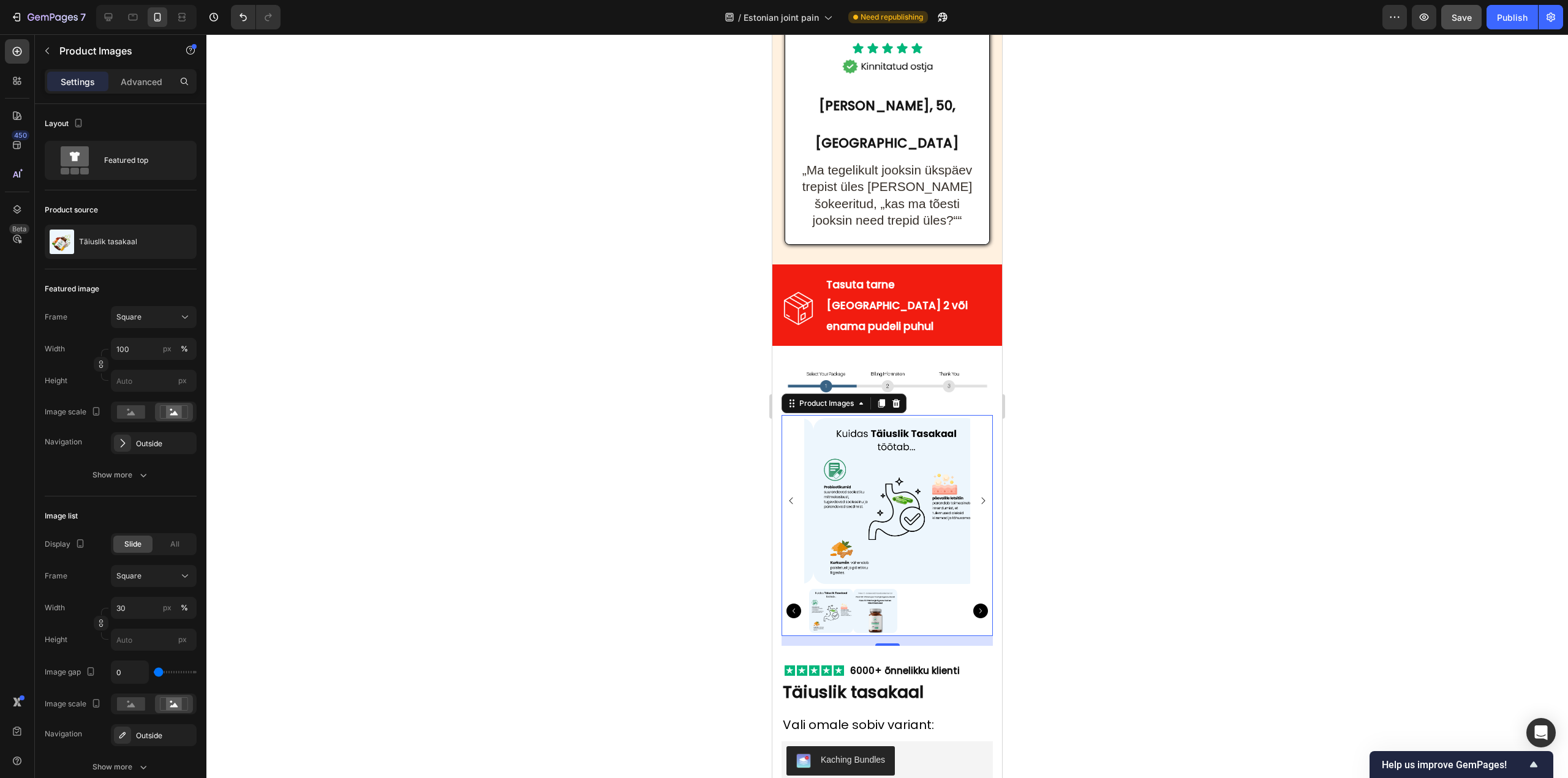
click at [880, 589] on img at bounding box center [874, 610] width 44 height 44
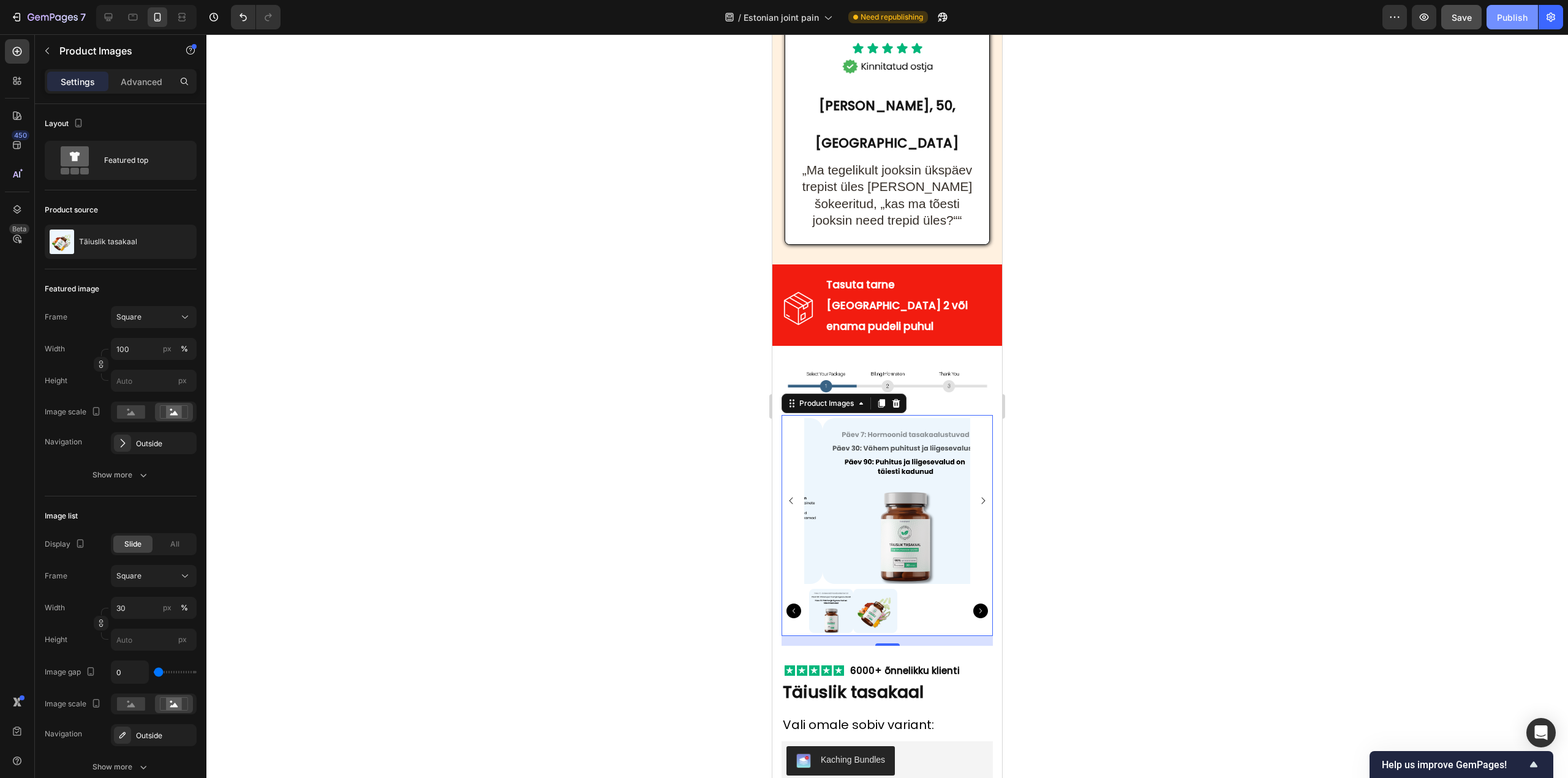
click at [1514, 29] on button "Publish" at bounding box center [1512, 17] width 51 height 24
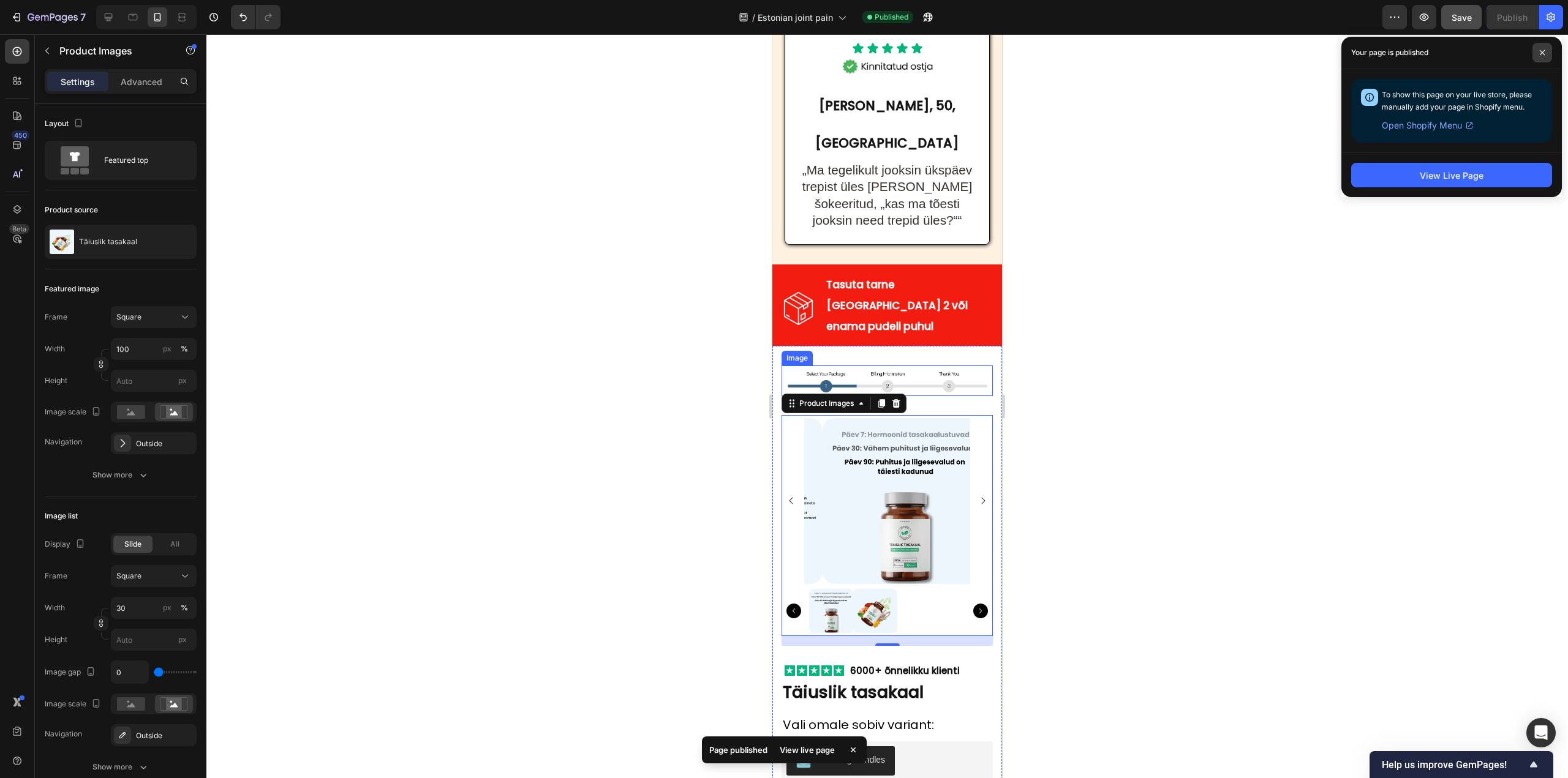
click at [1546, 50] on span at bounding box center [1542, 53] width 19 height 19
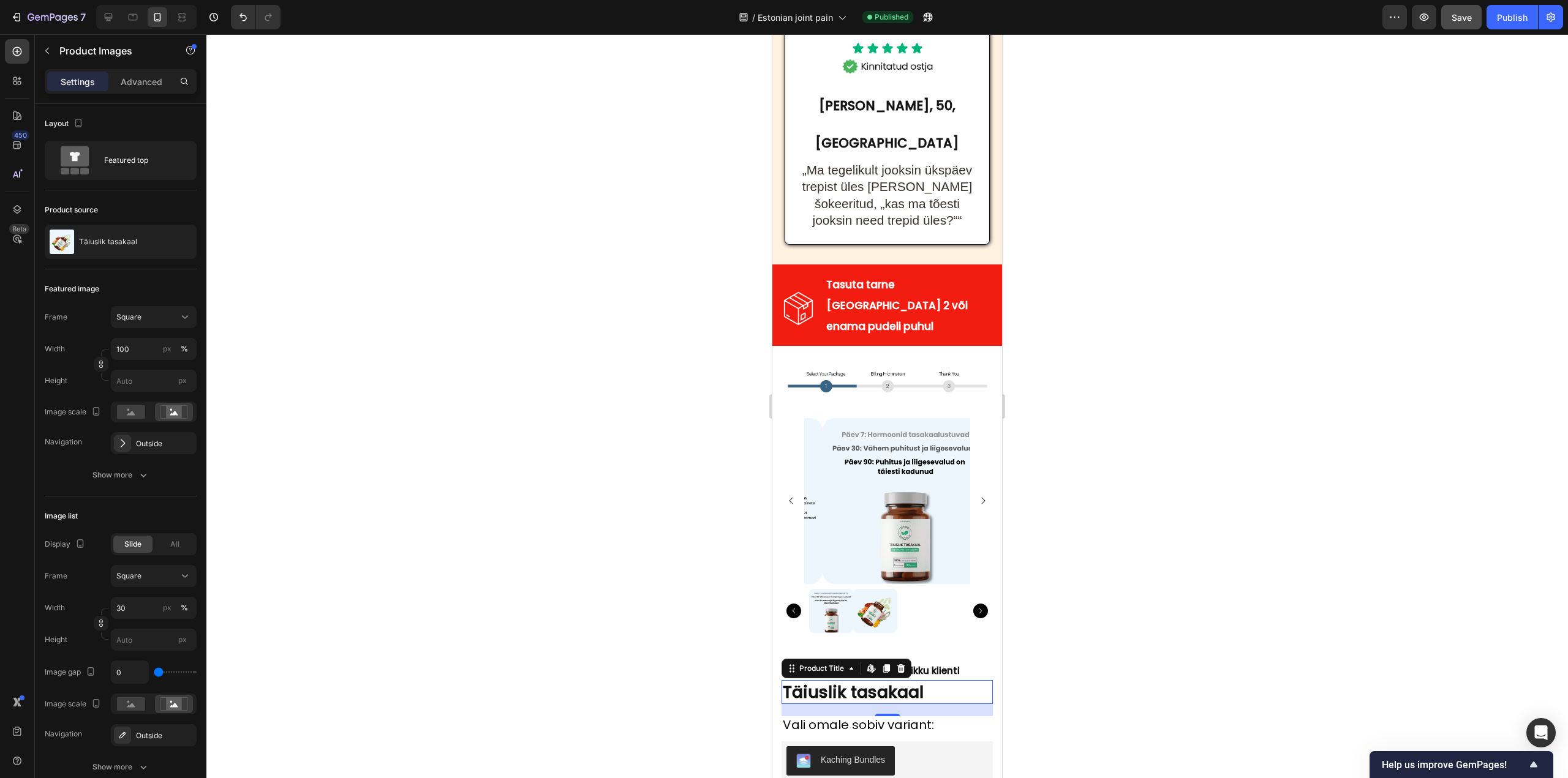
click at [861, 680] on h2 "Täiuslik tasakaal" at bounding box center [887, 692] width 211 height 24
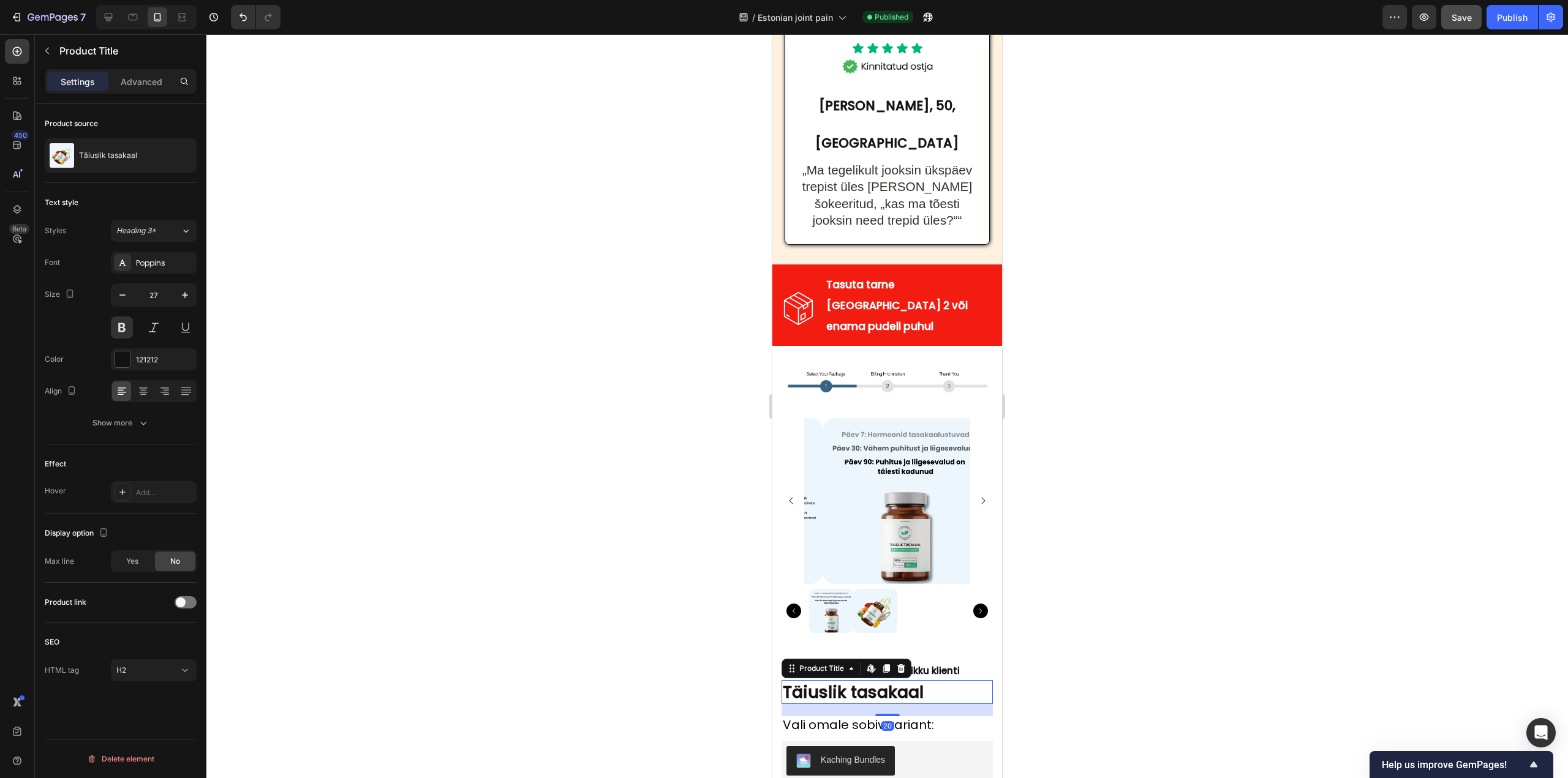
click at [854, 680] on h2 "Täiuslik tasakaal" at bounding box center [887, 692] width 211 height 24
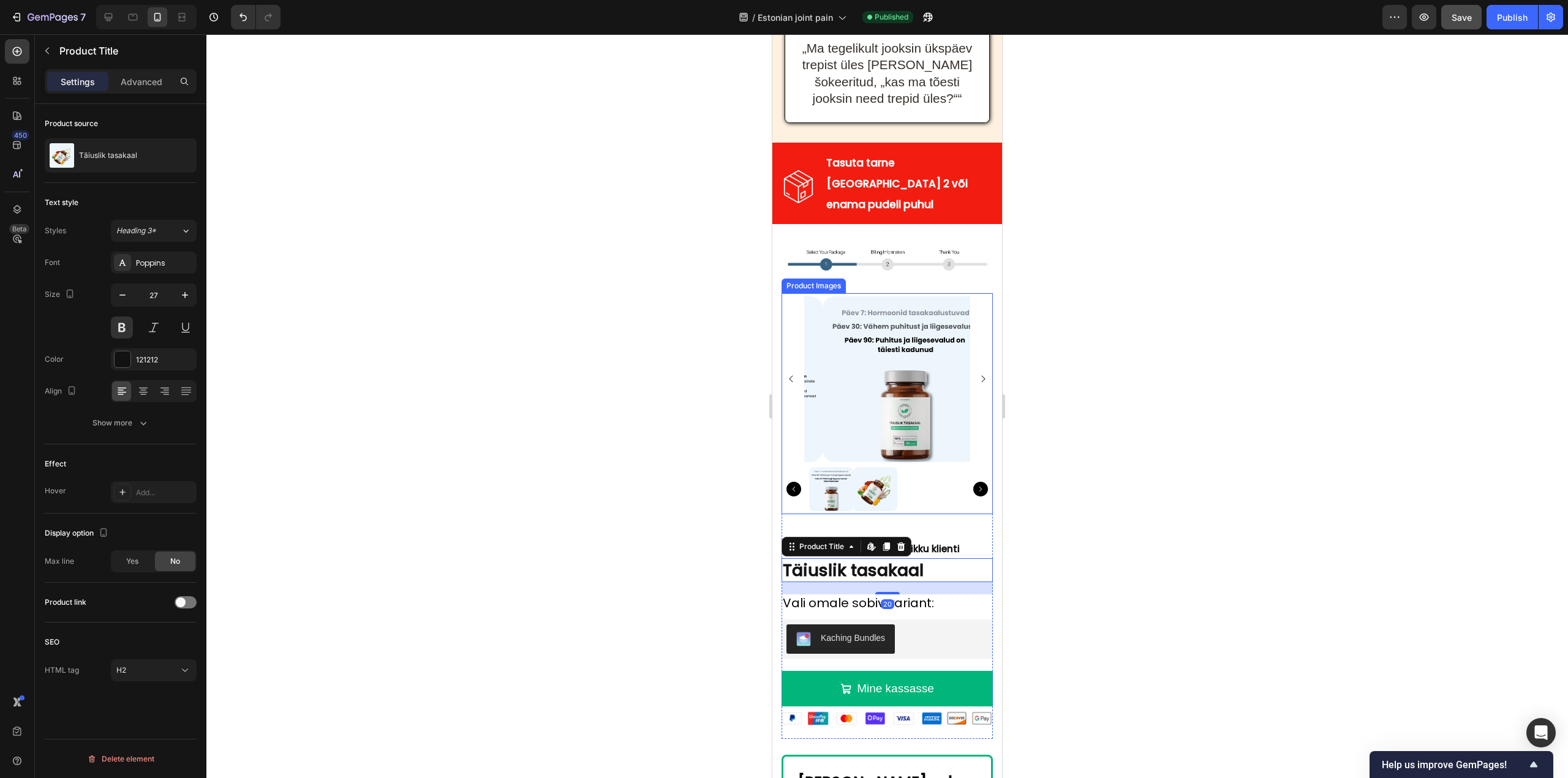
scroll to position [7161, 0]
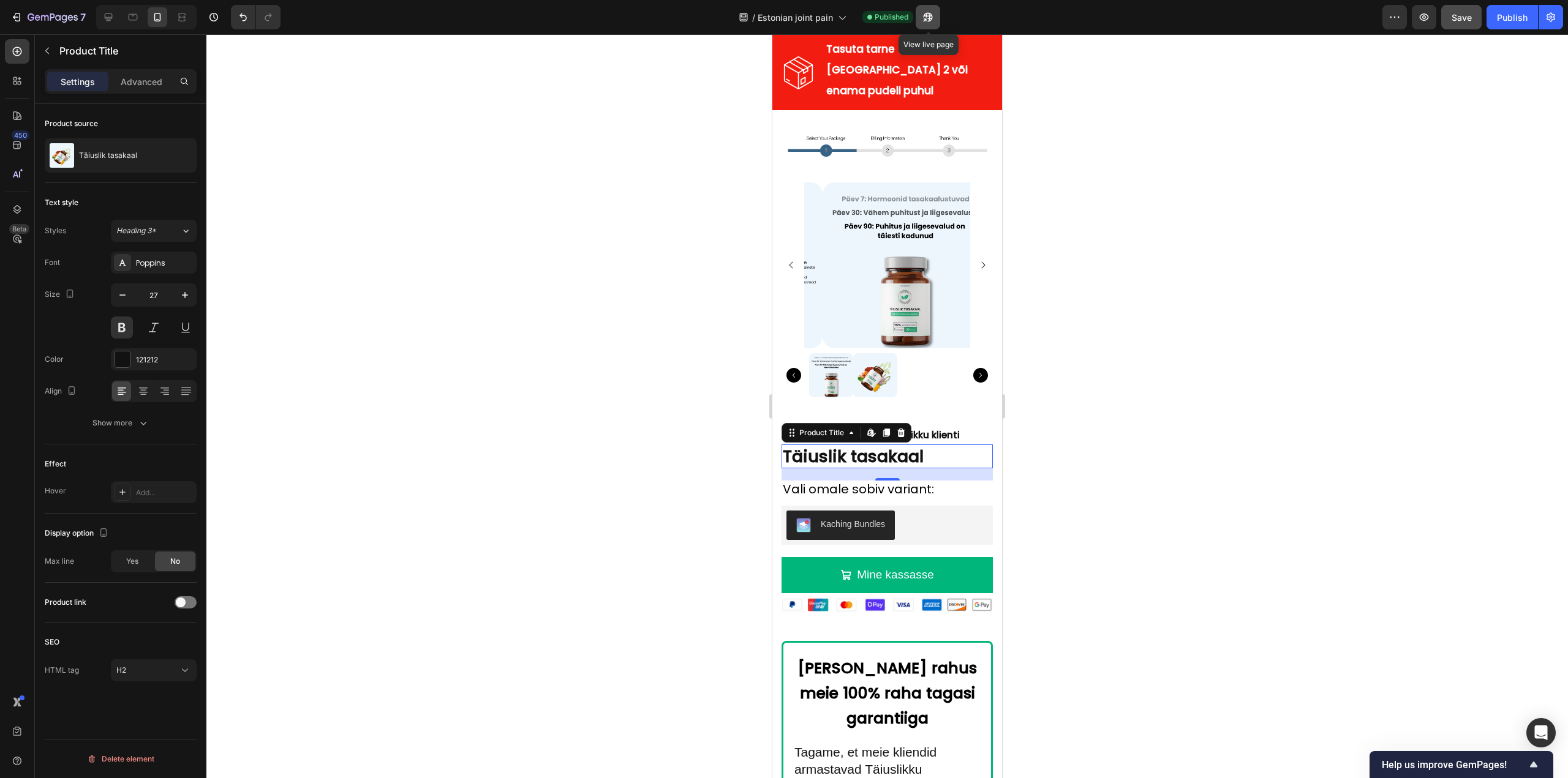
click at [931, 18] on icon "button" at bounding box center [928, 17] width 9 height 9
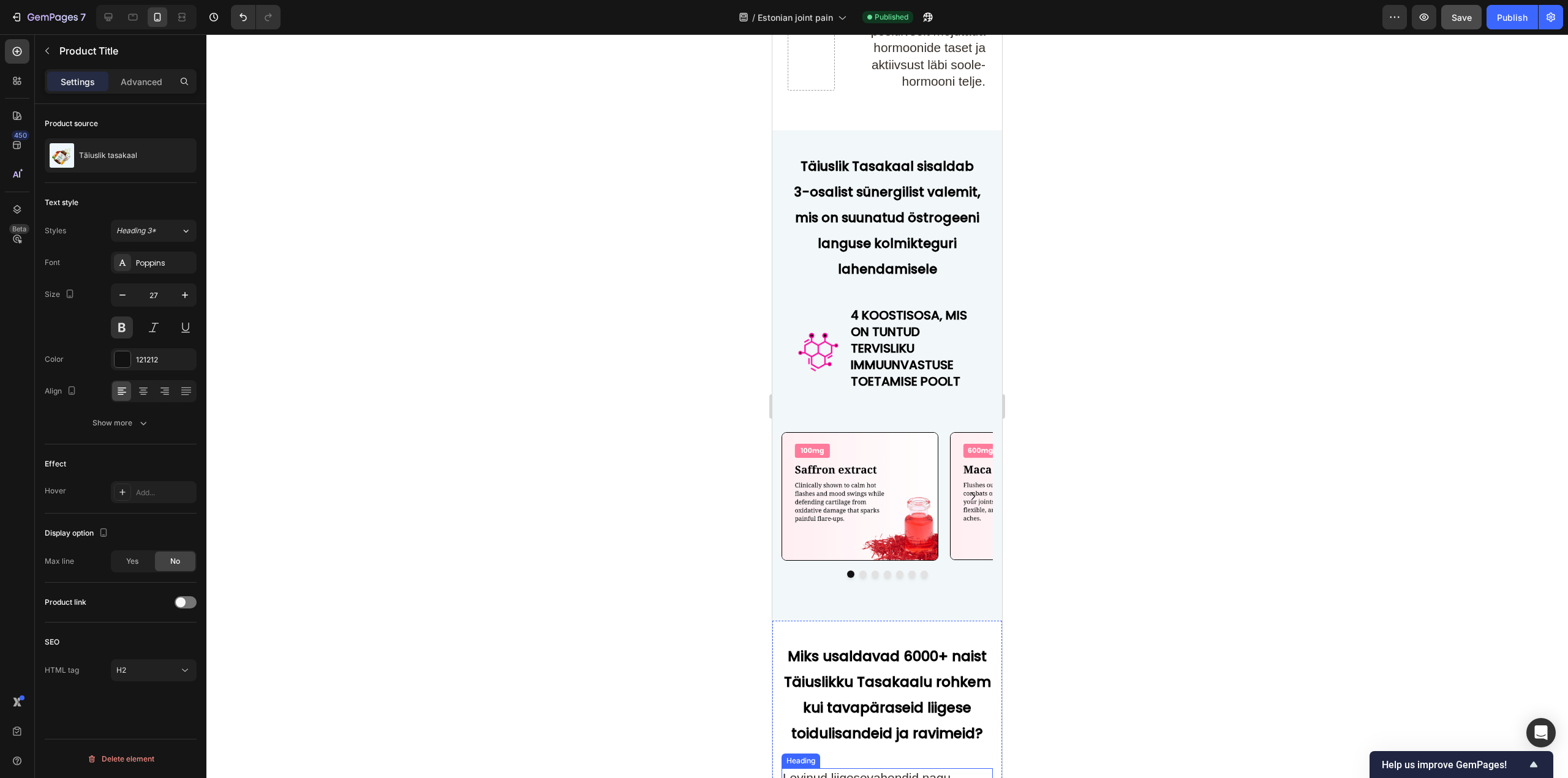
scroll to position [4926, 0]
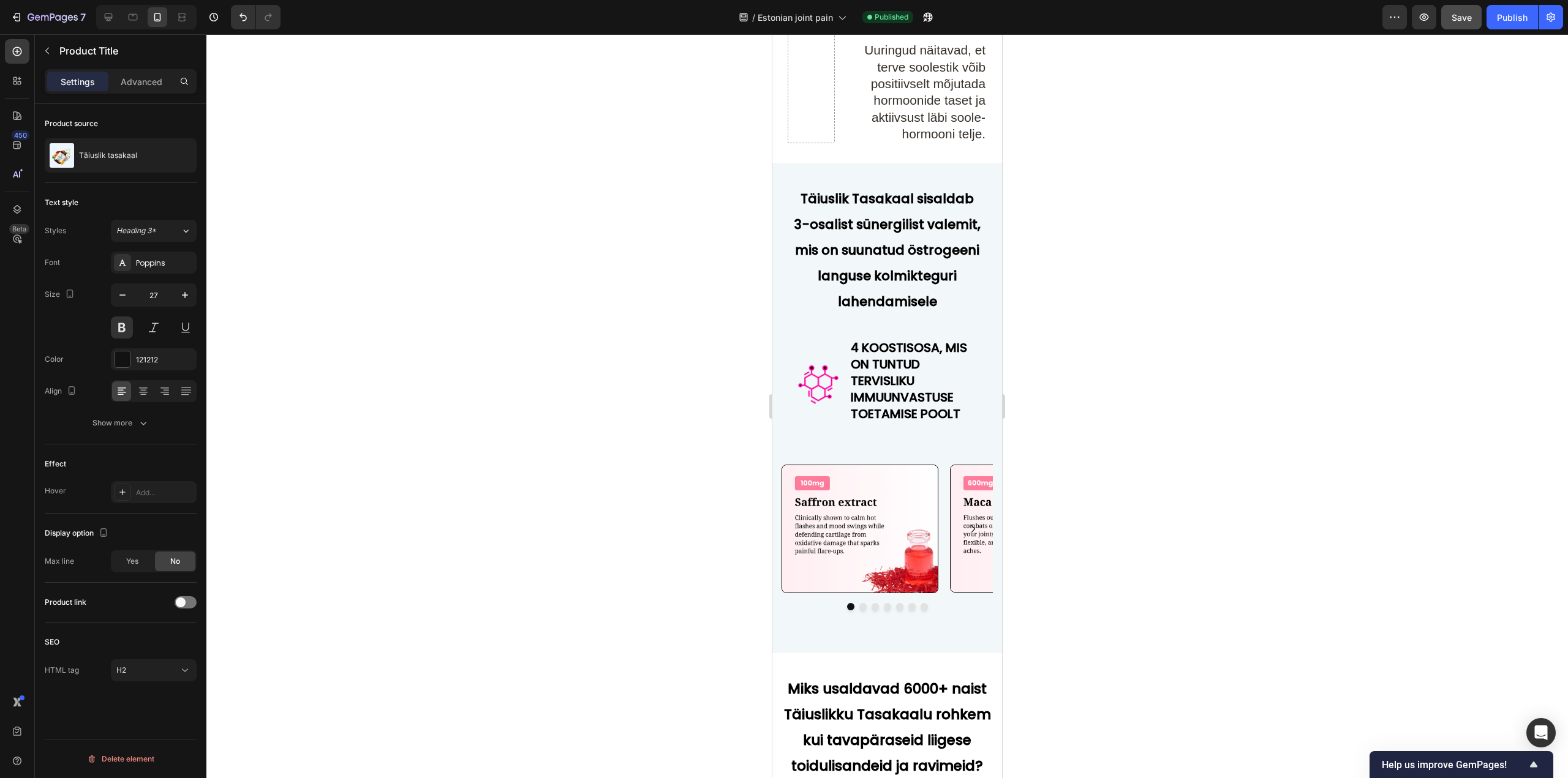
click at [875, 236] on strong "Täiuslik Tasakaal sisaldab 3-osalist sünergilist valemit, mis on suunatud östro…" at bounding box center [887, 250] width 187 height 120
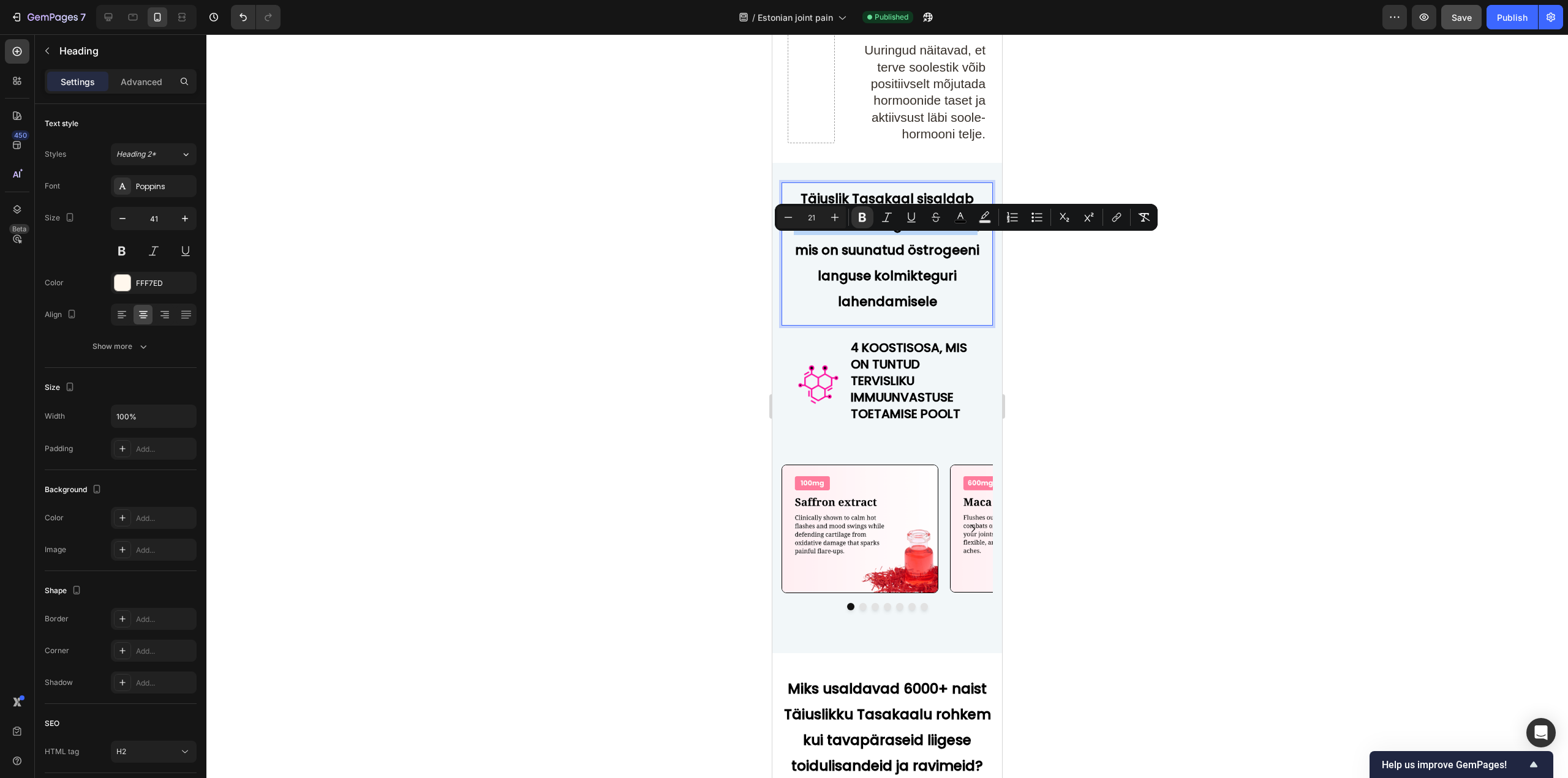
drag, startPoint x: 817, startPoint y: 243, endPoint x: 849, endPoint y: 262, distance: 37.2
click at [849, 262] on p "Täiuslik Tasakaal sisaldab 3-osalist sünergilist valemit, mis on suunatud östro…" at bounding box center [887, 248] width 191 height 129
click at [952, 218] on button "color" at bounding box center [961, 218] width 22 height 22
type input "000000"
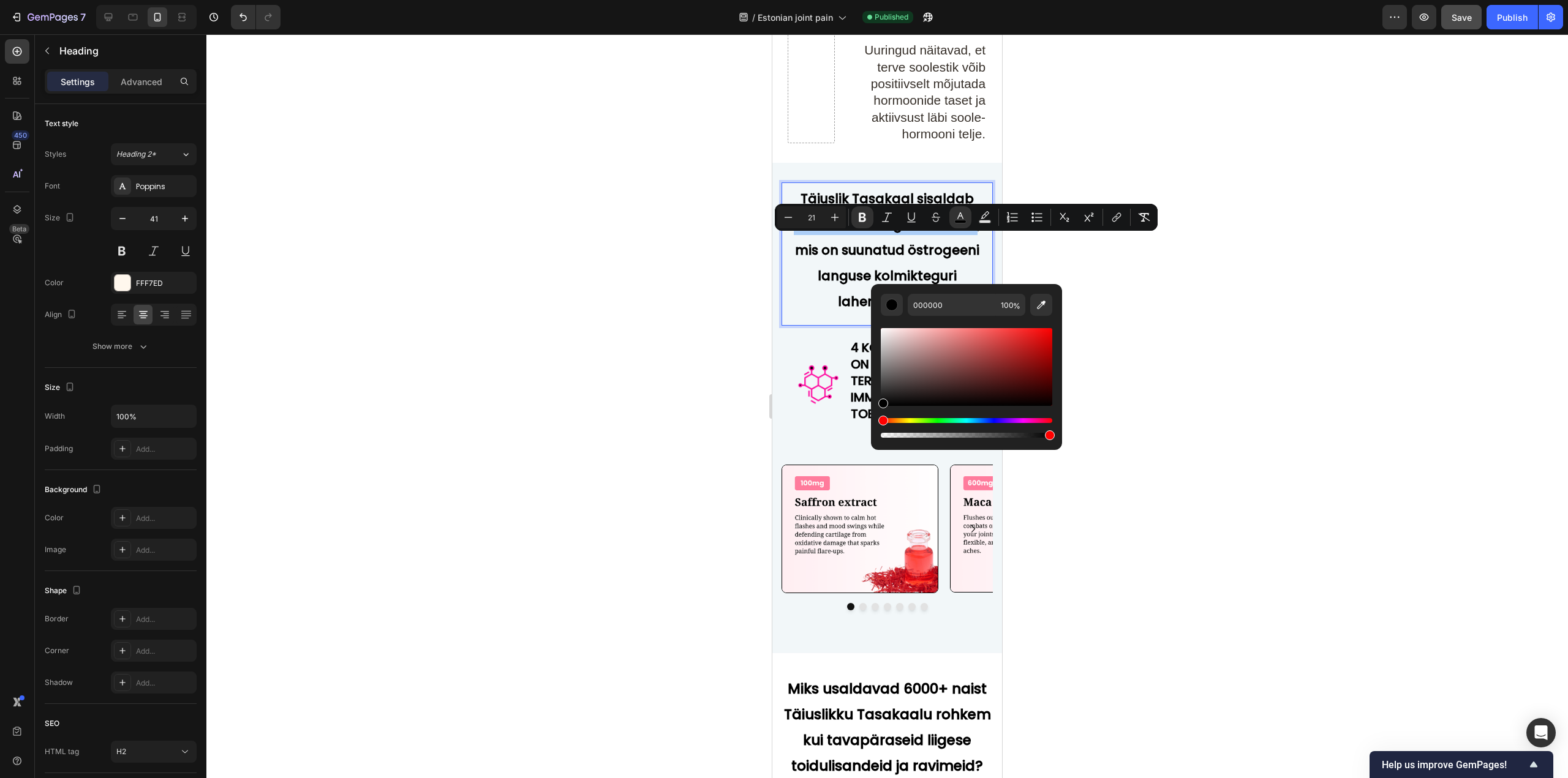
click at [971, 416] on div "Editor contextual toolbar" at bounding box center [966, 382] width 172 height 115
click at [991, 421] on div "Hue" at bounding box center [966, 420] width 172 height 5
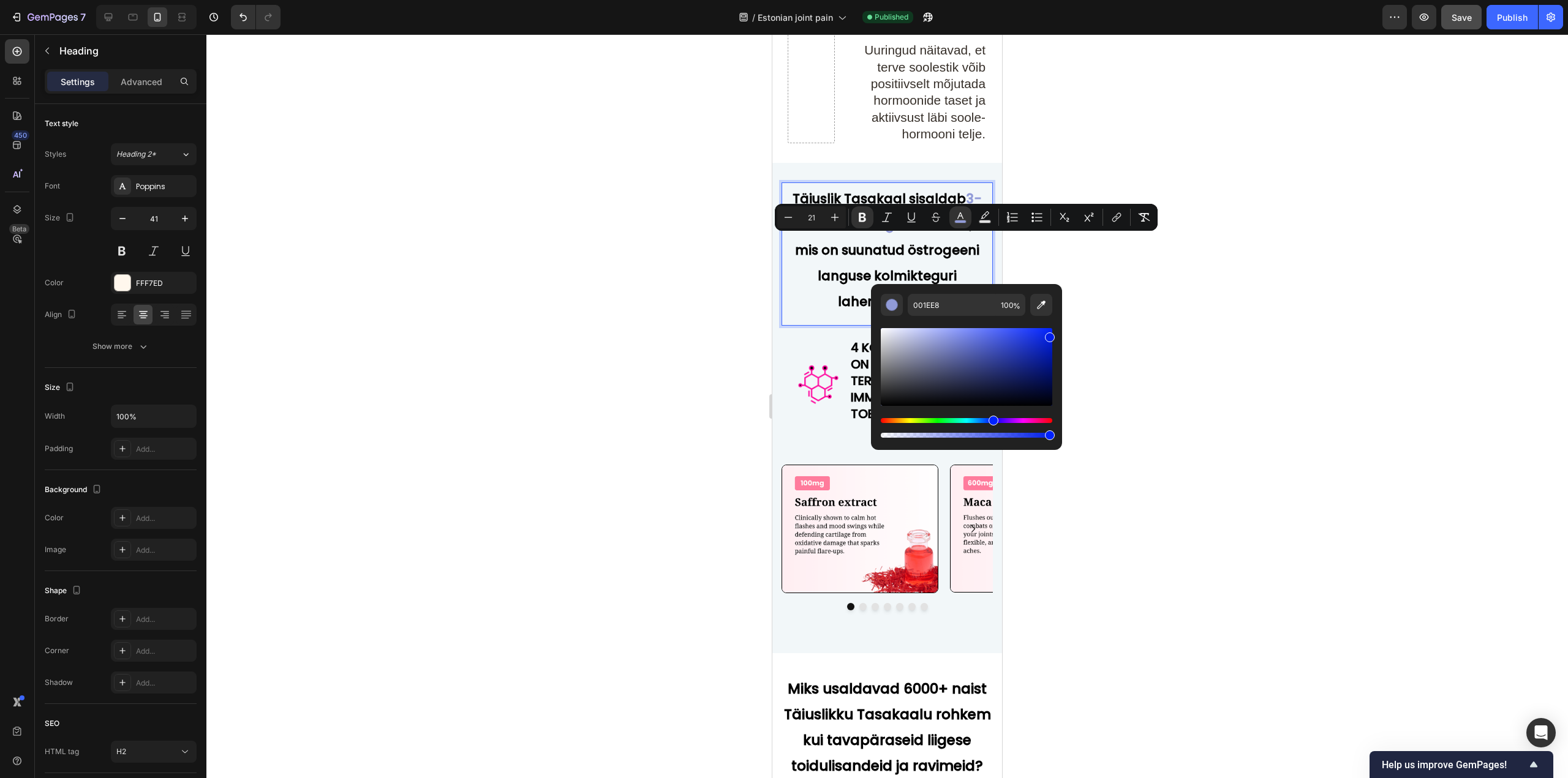
drag, startPoint x: 938, startPoint y: 366, endPoint x: 1053, endPoint y: 335, distance: 119.1
click at [1053, 335] on div "Editor contextual toolbar" at bounding box center [966, 367] width 172 height 78
drag, startPoint x: 1749, startPoint y: 402, endPoint x: 852, endPoint y: 410, distance: 897.0
type input "070707"
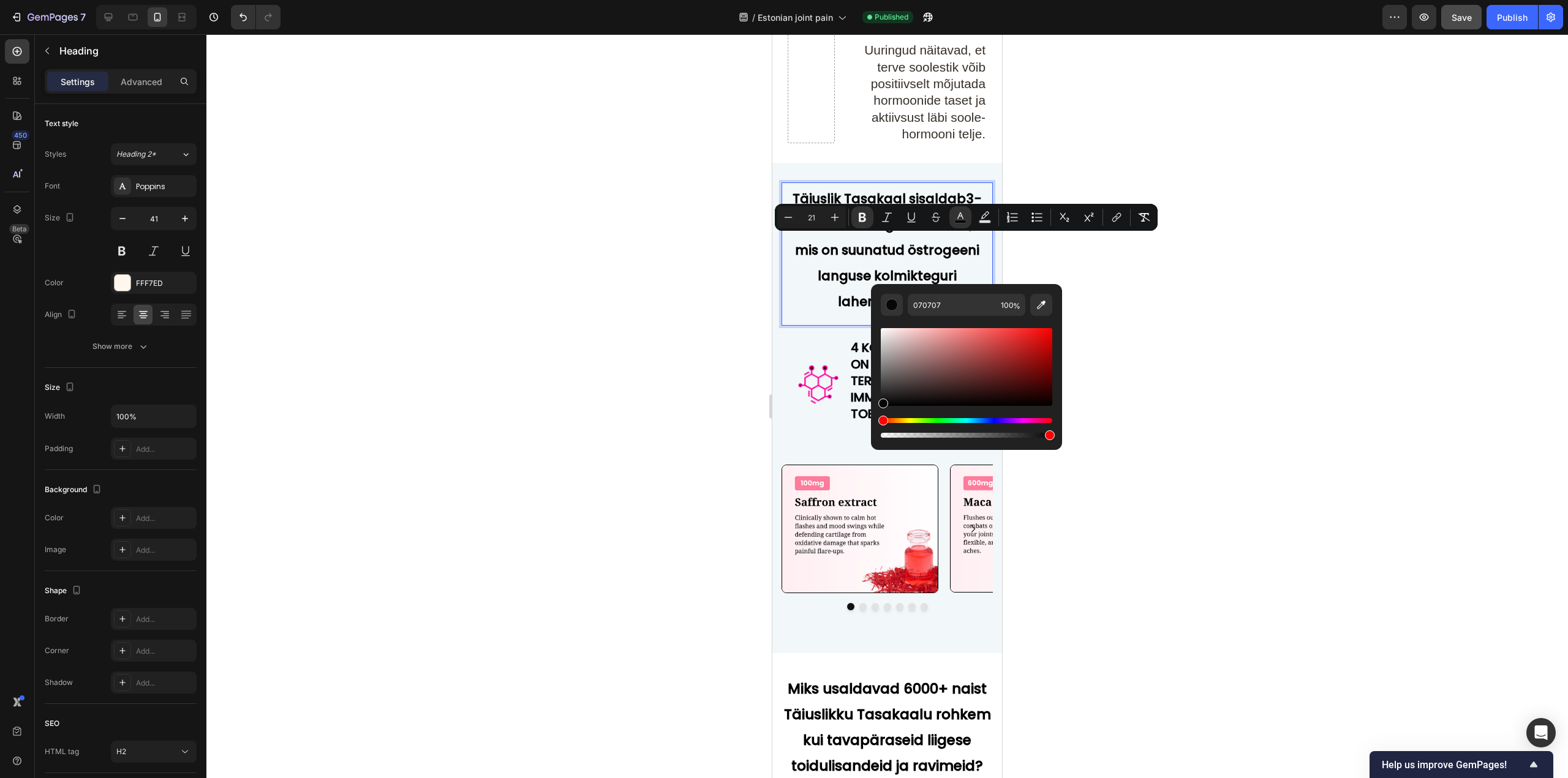
click at [824, 285] on p "Täiuslik Tasakaal sisaldab 3-osalist sünergilist valemit , mis on suunatud östr…" at bounding box center [887, 248] width 191 height 129
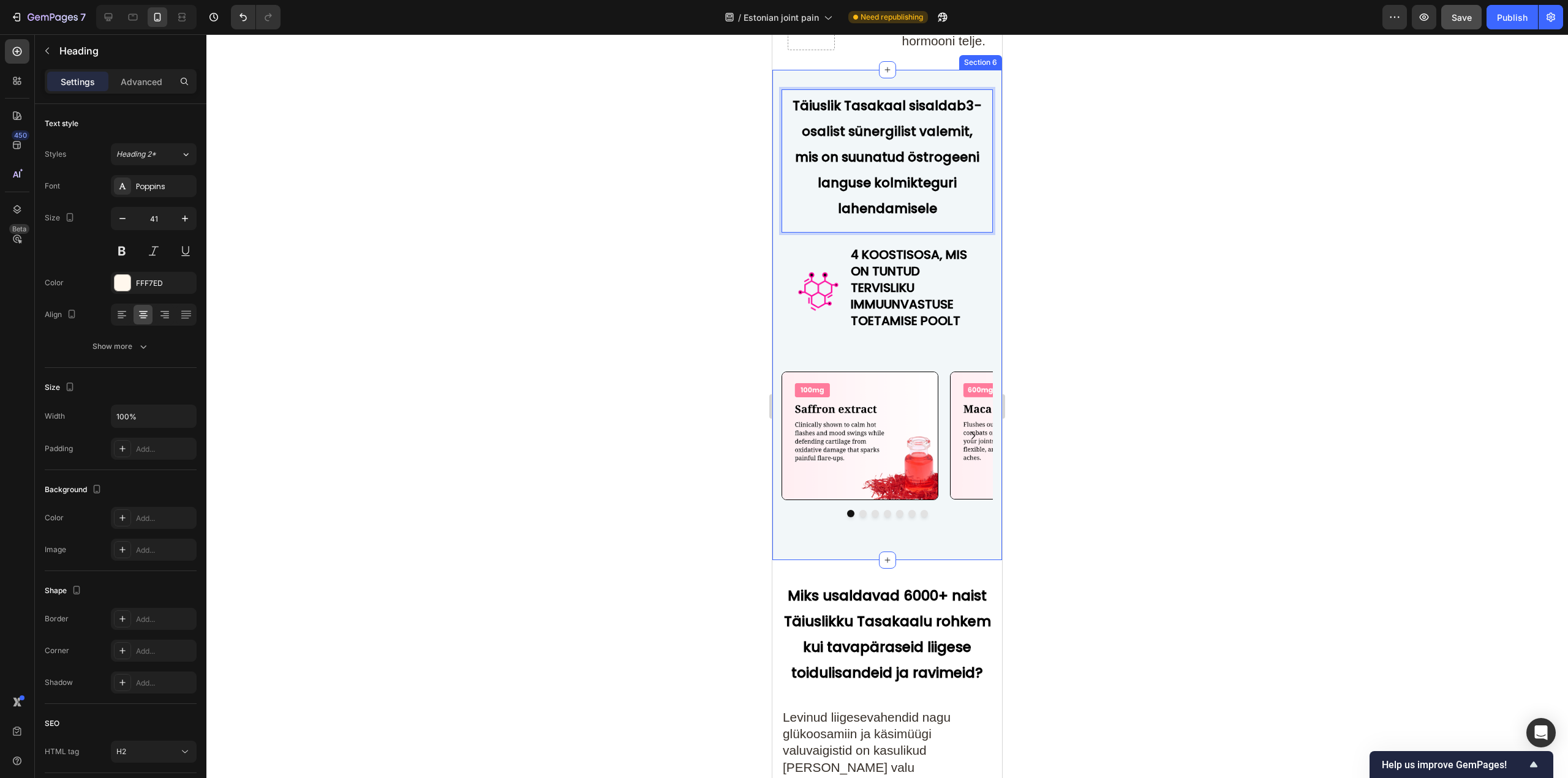
scroll to position [5048, 0]
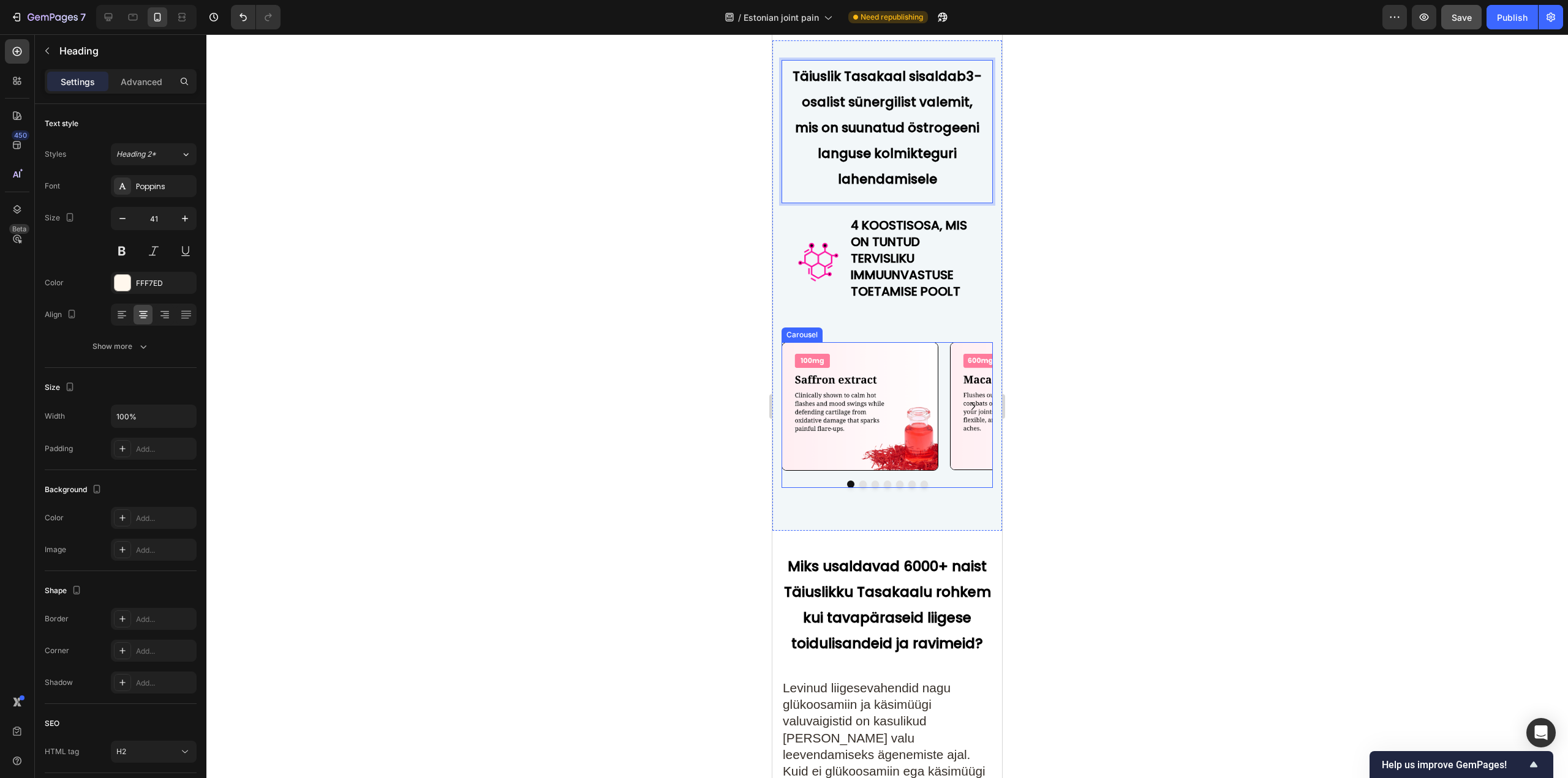
click at [954, 488] on div at bounding box center [887, 484] width 211 height 8
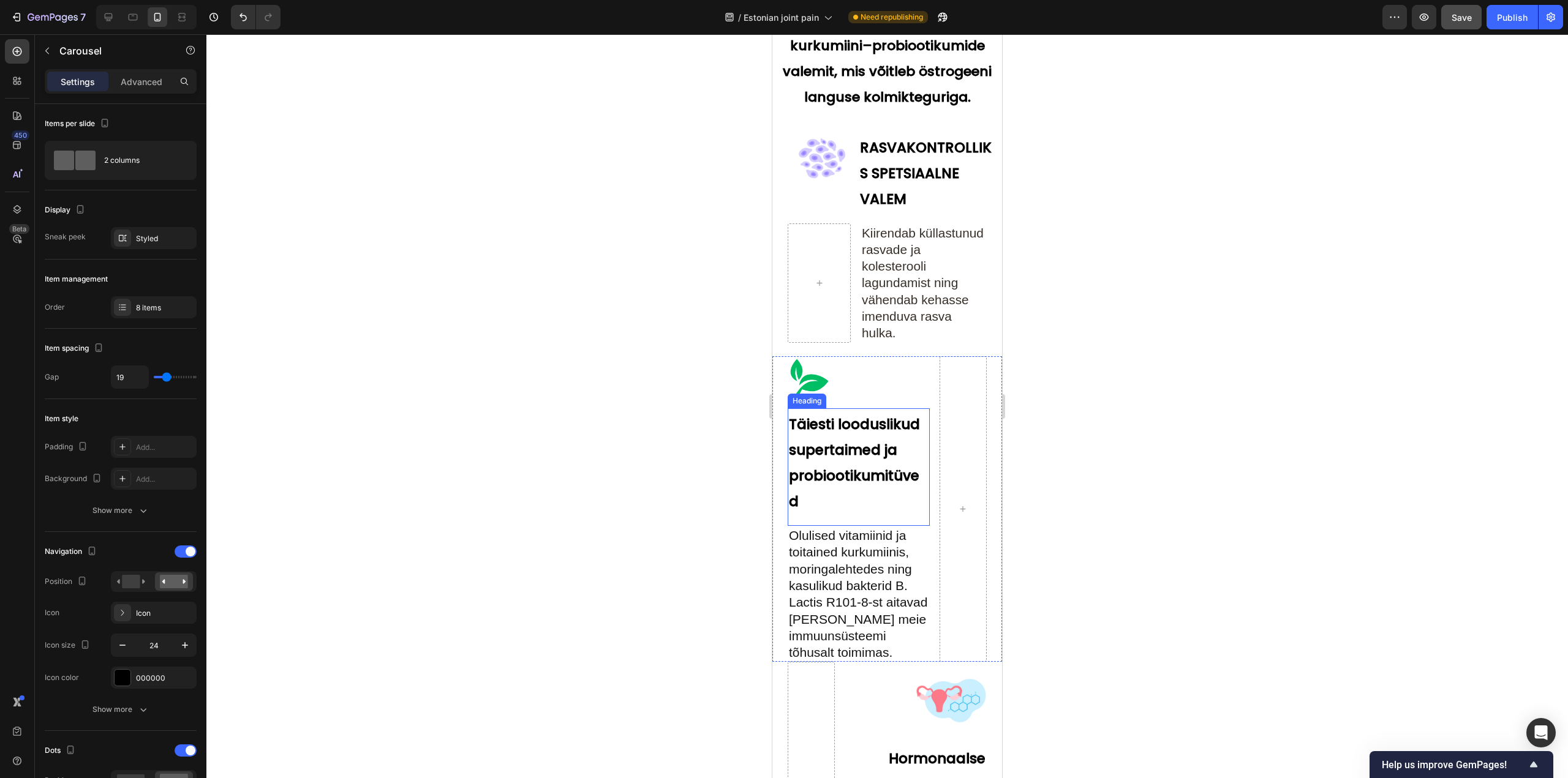
scroll to position [4130, 0]
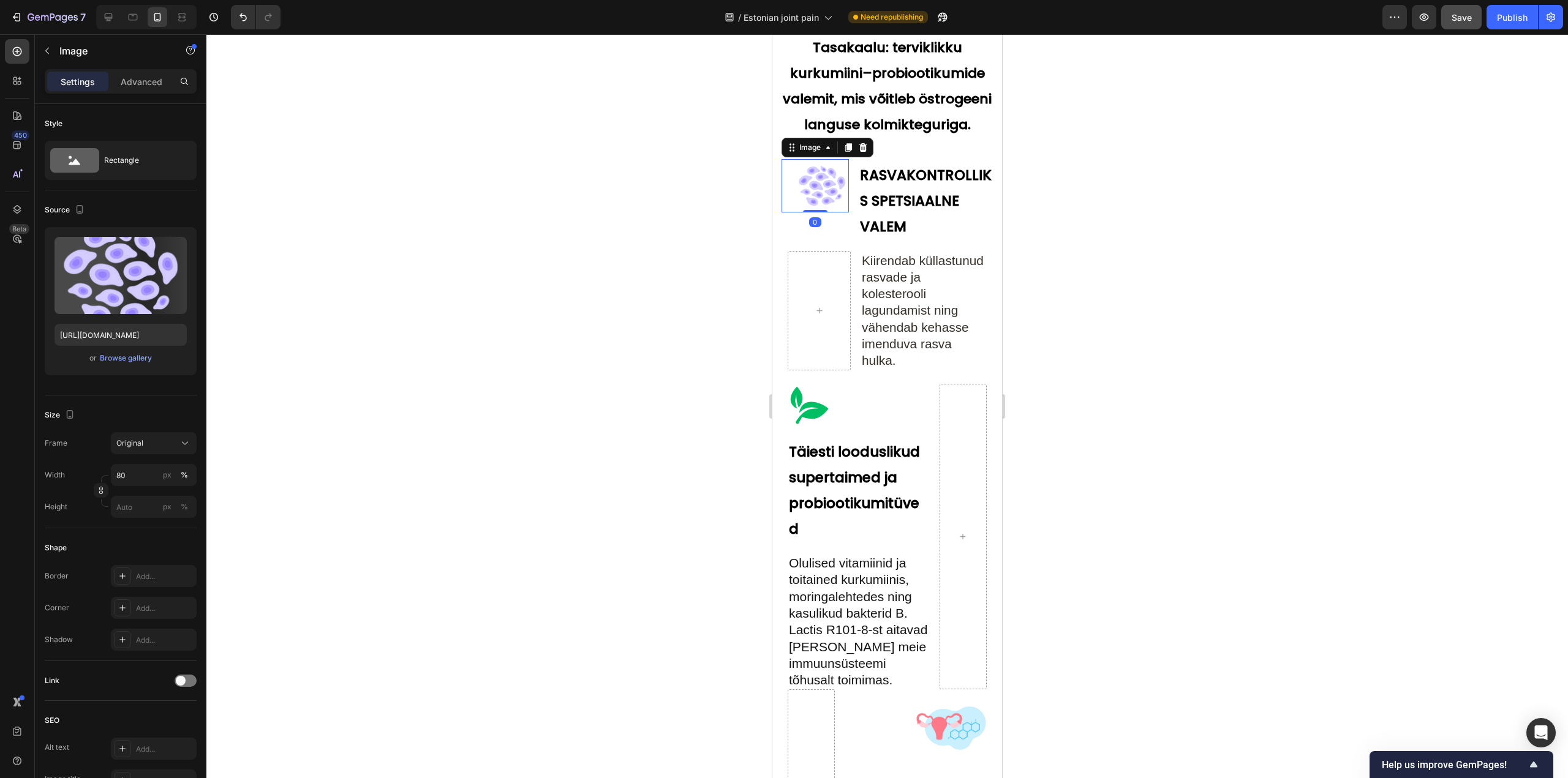
click at [821, 209] on img at bounding box center [822, 186] width 54 height 54
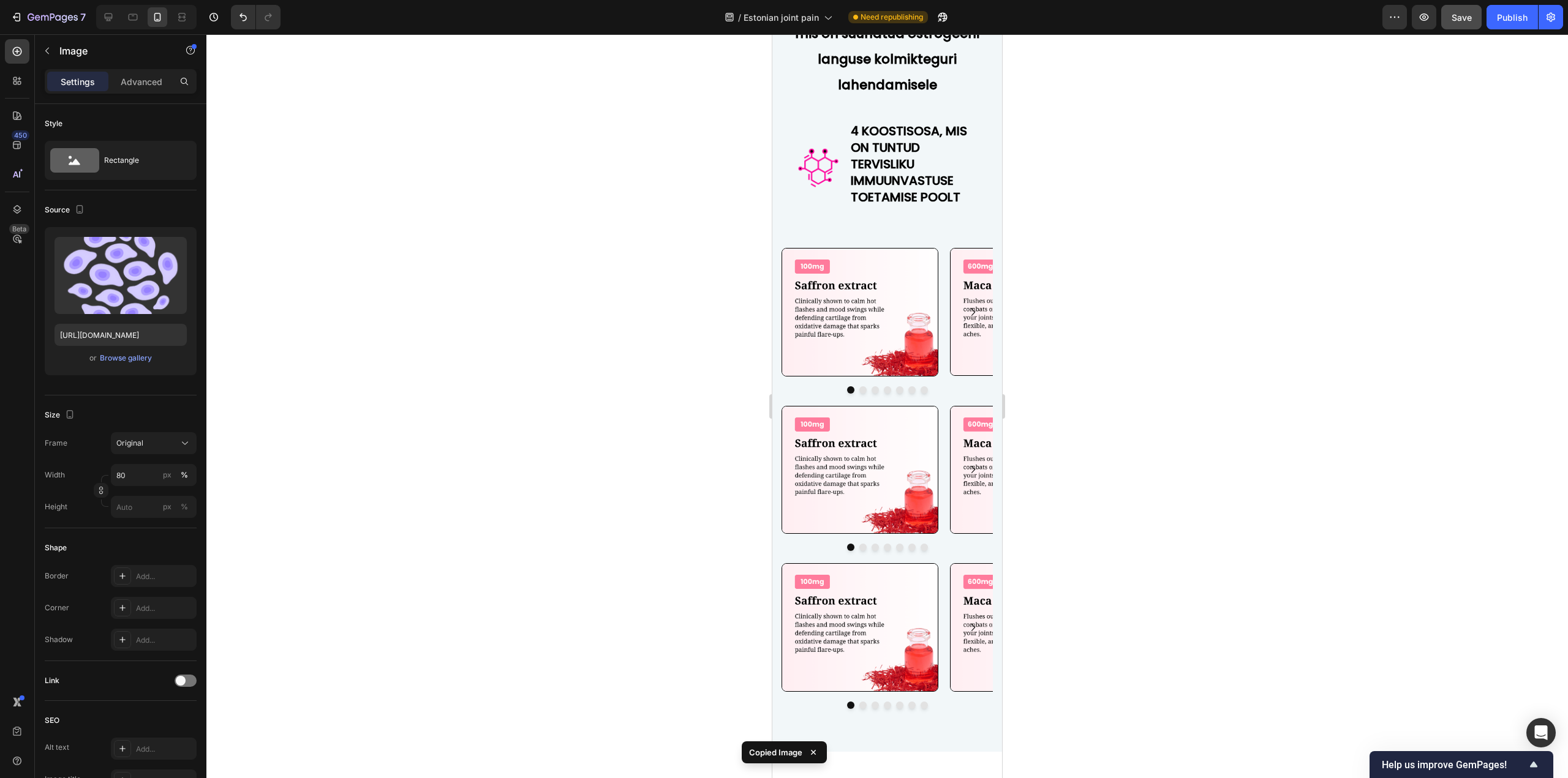
scroll to position [5171, 0]
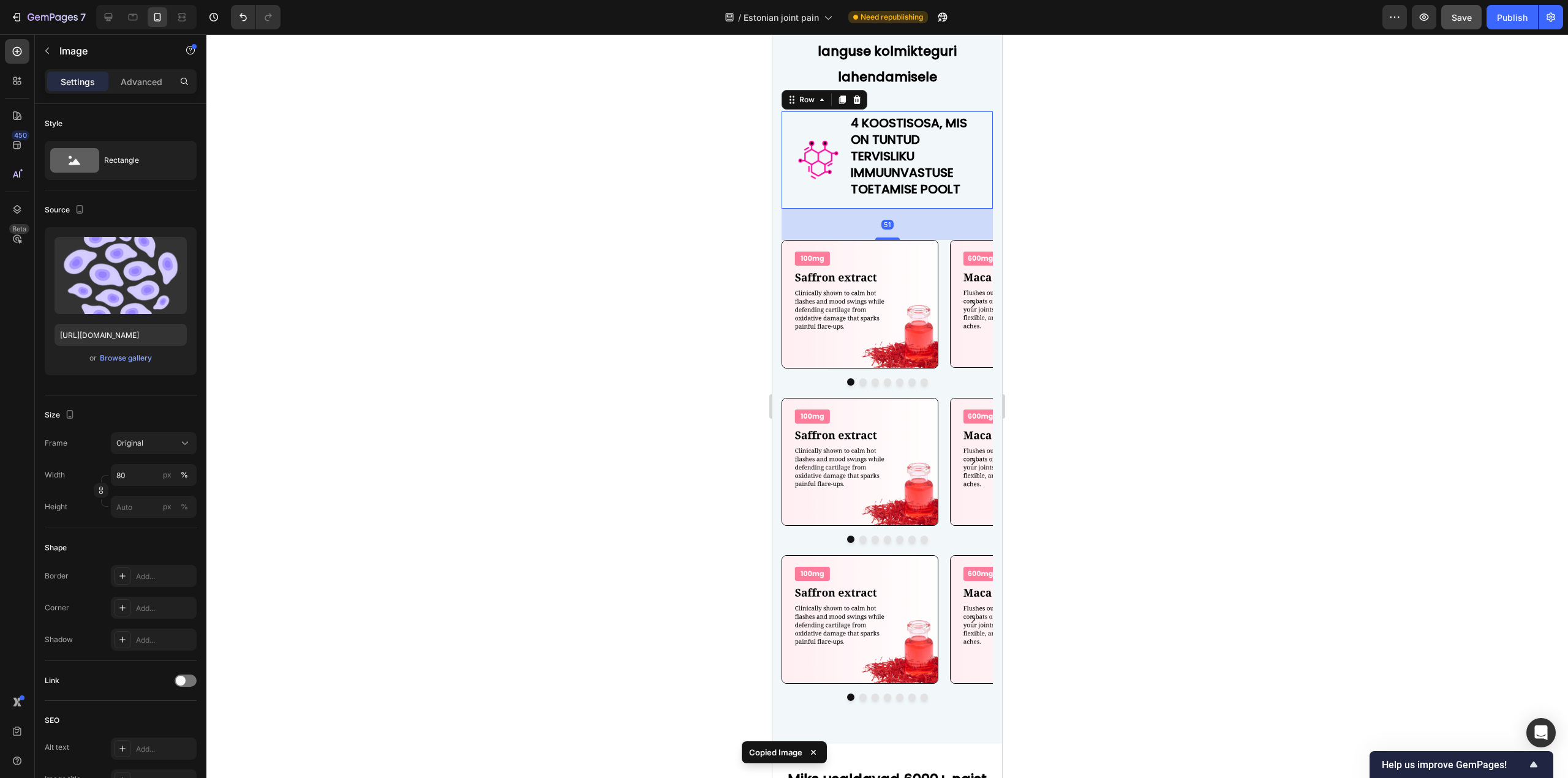
click at [832, 197] on div "Image" at bounding box center [818, 160] width 43 height 97
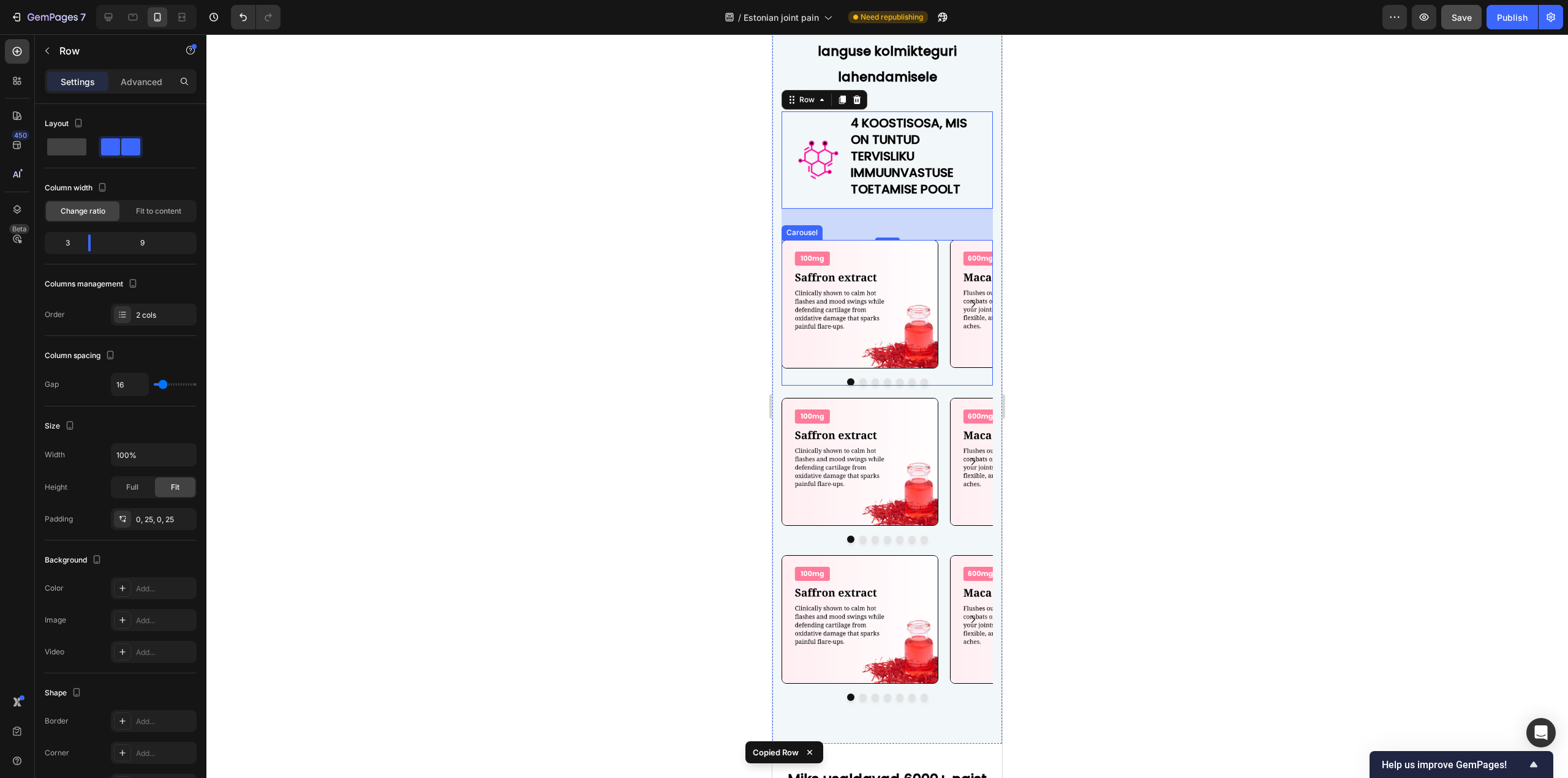
click at [817, 377] on div "Image Image Image Image Image Image Image Image Carousel" at bounding box center [887, 313] width 211 height 146
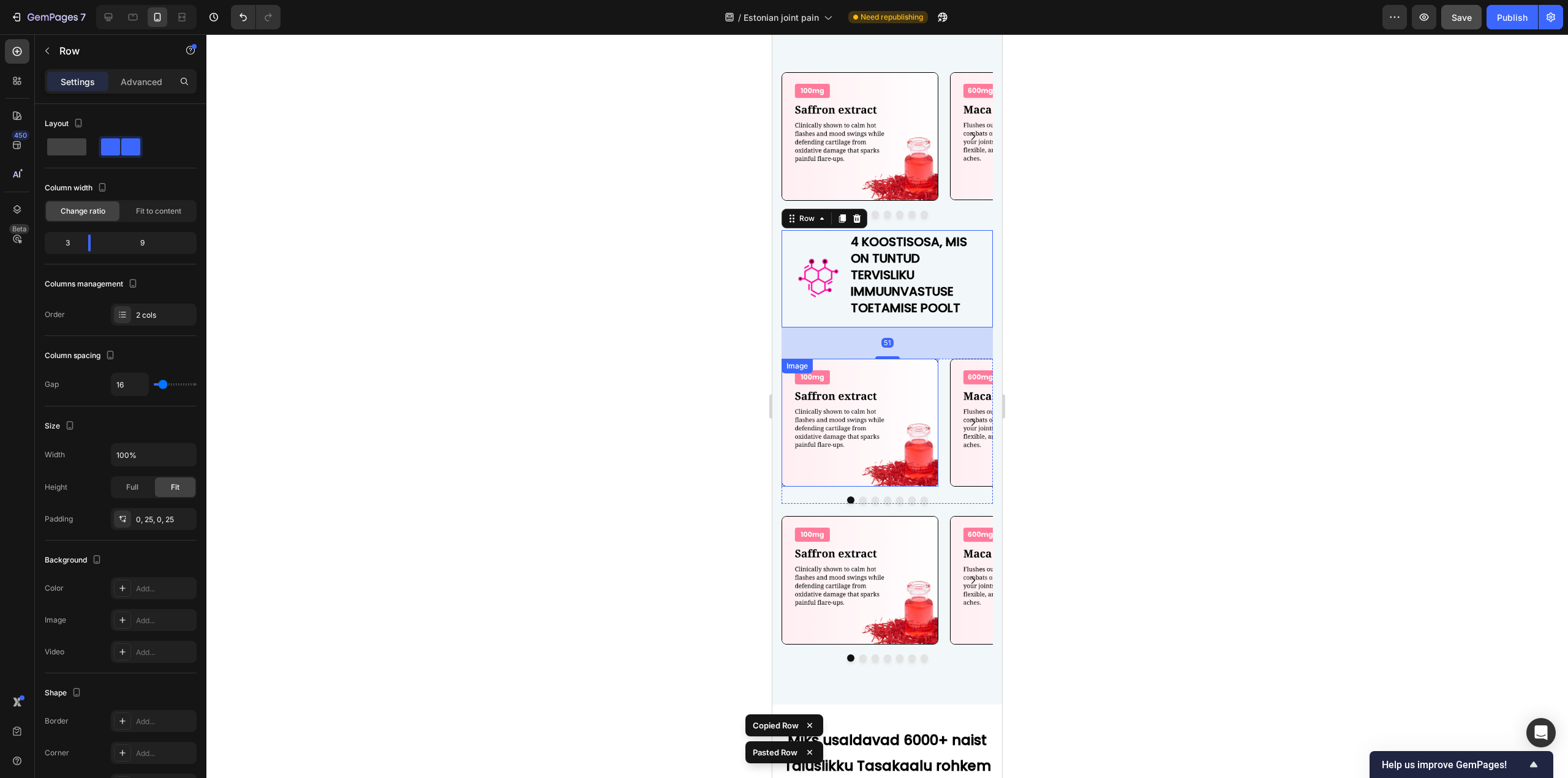
scroll to position [5354, 0]
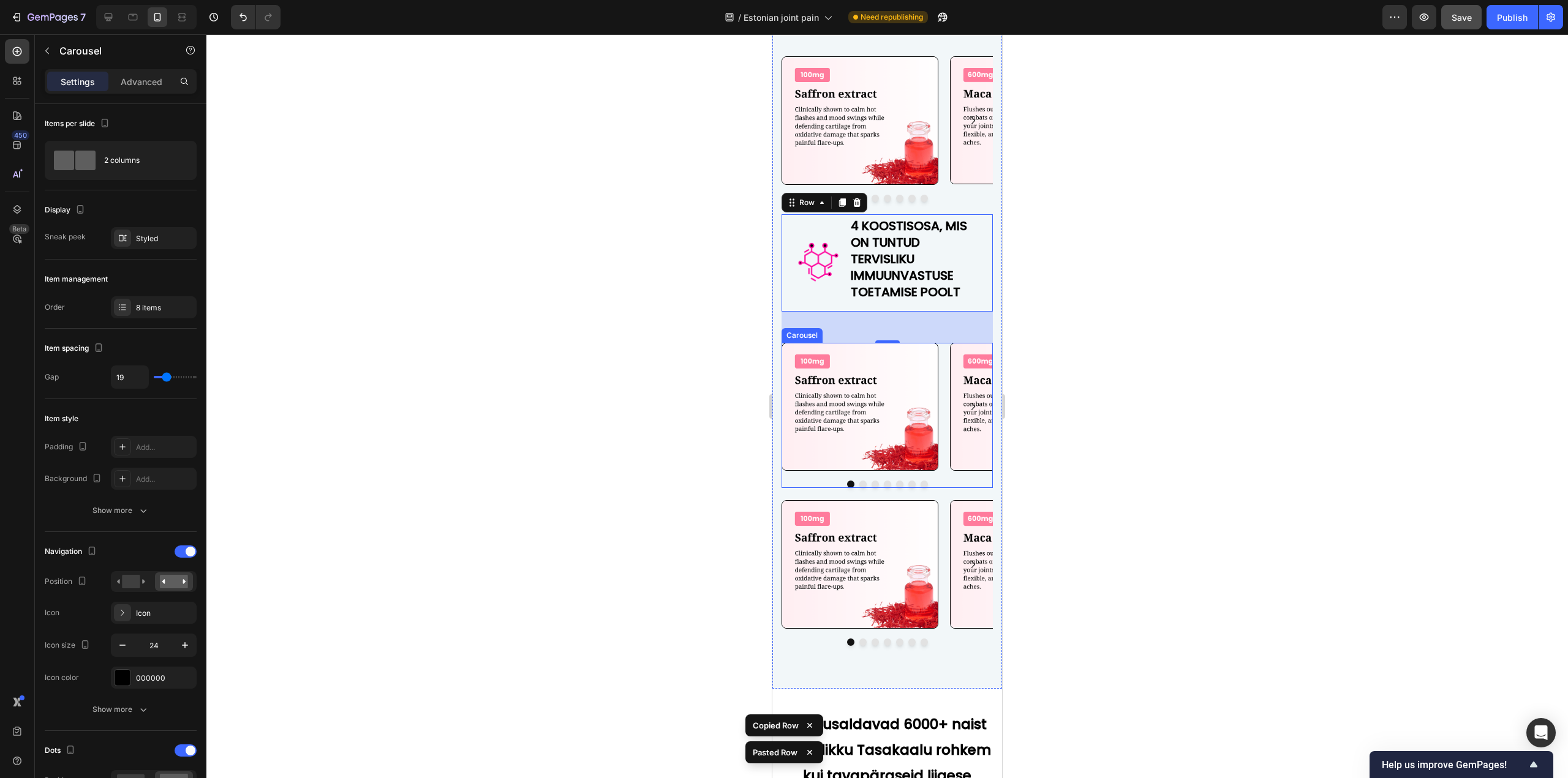
click at [817, 474] on div "Image Image Image Image Image Image Image Image Carousel" at bounding box center [887, 416] width 211 height 146
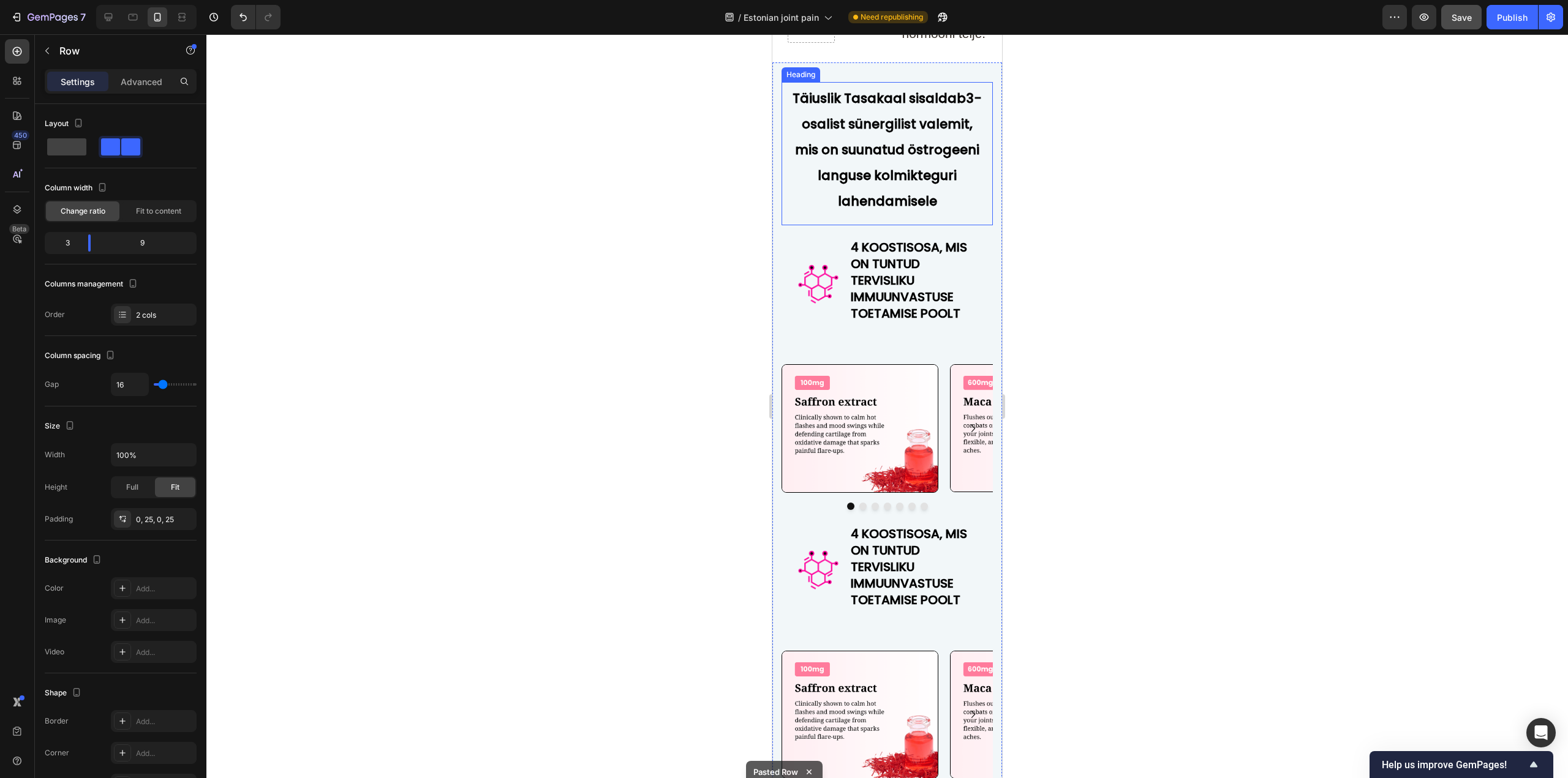
scroll to position [5048, 0]
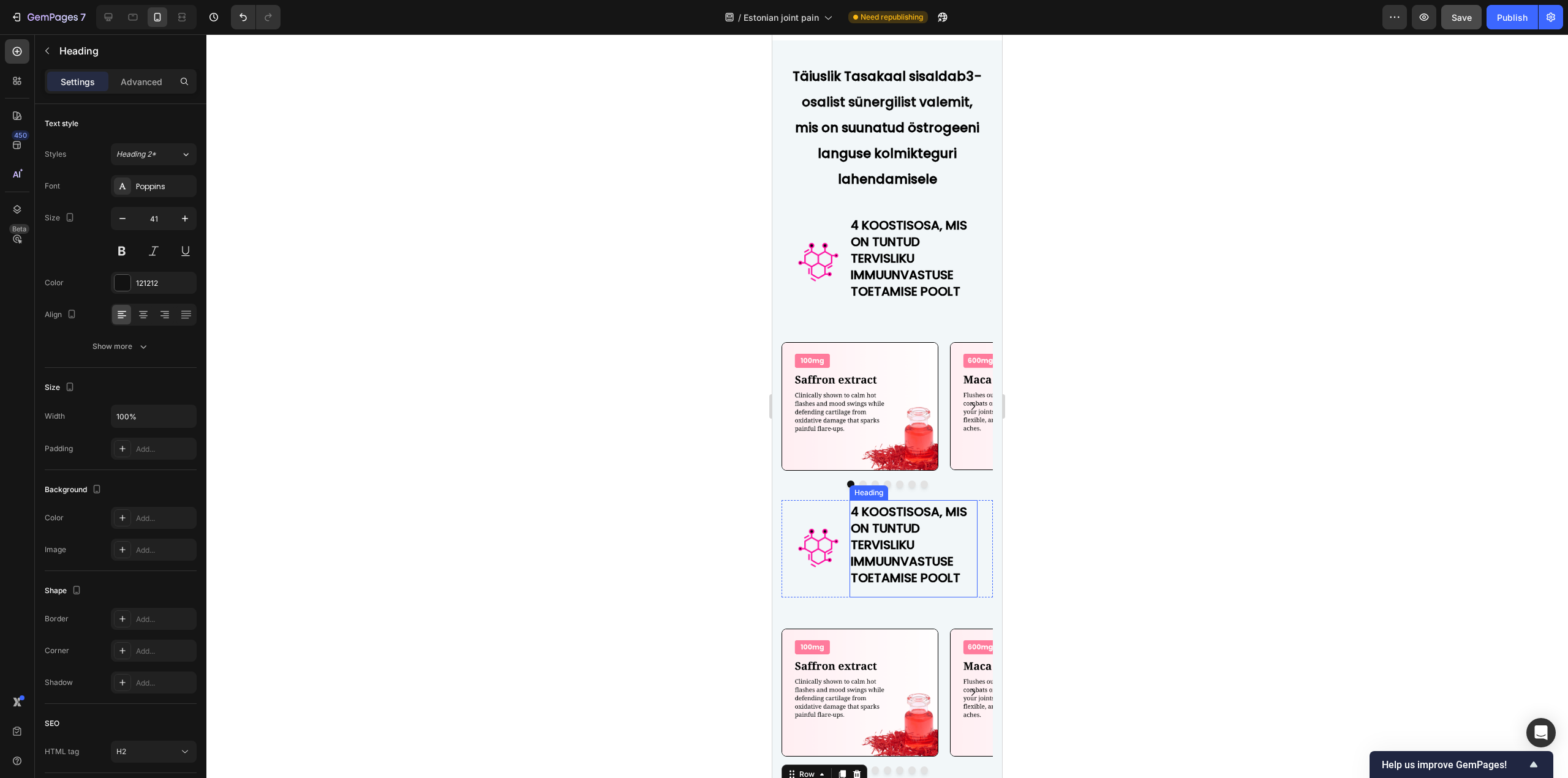
click at [904, 581] on strong "4 KOOSTISOSA, MIS ON TUNTUD TERVISLIKU IMMUUNVASTUSE TOETAMISE POOLT" at bounding box center [909, 545] width 116 height 83
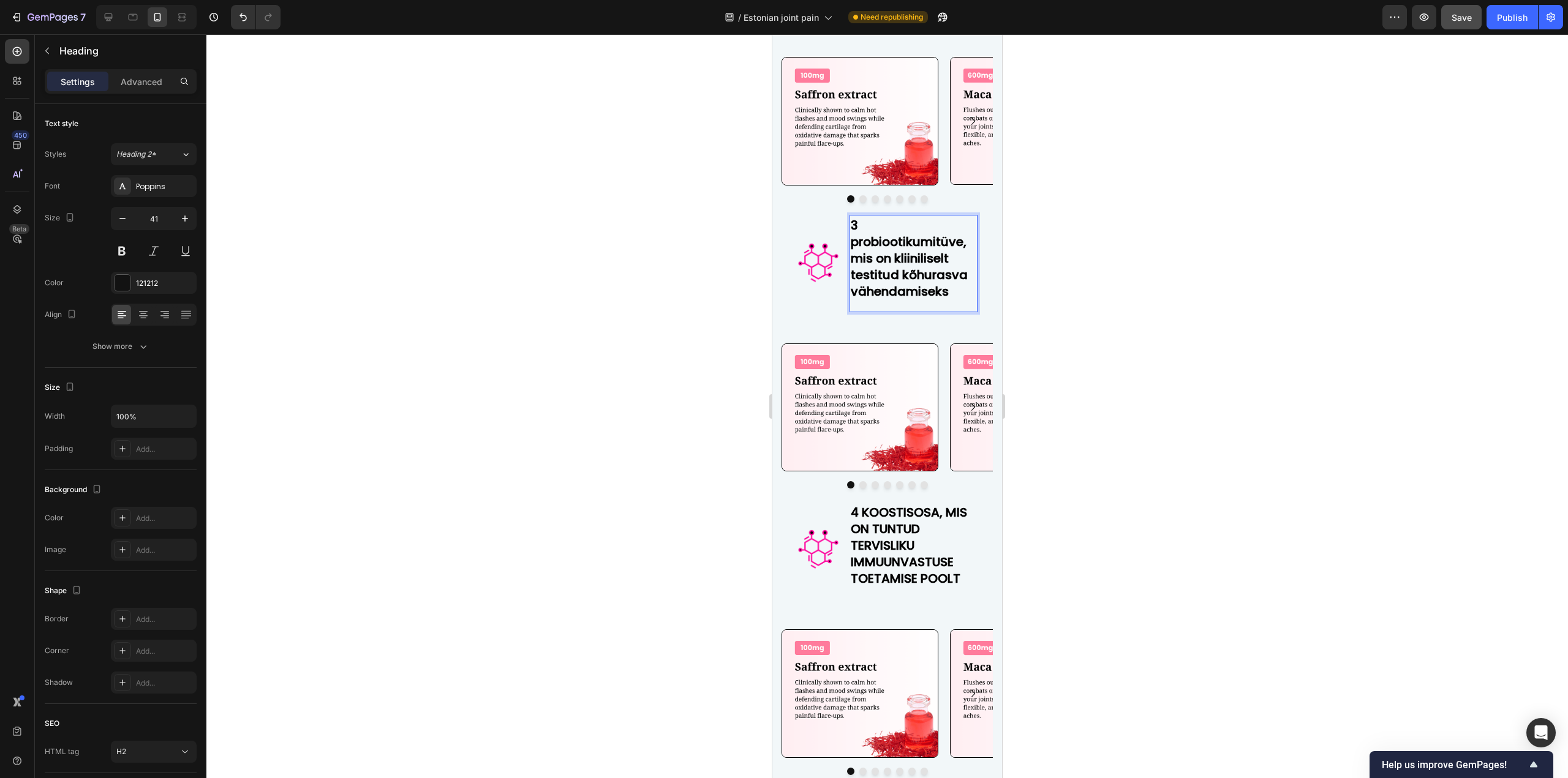
scroll to position [5354, 0]
click at [895, 541] on strong "4 KOOSTISOSA, MIS ON TUNTUD TERVISLIKU IMMUUNVASTUSE TOETAMISE POOLT" at bounding box center [909, 545] width 116 height 83
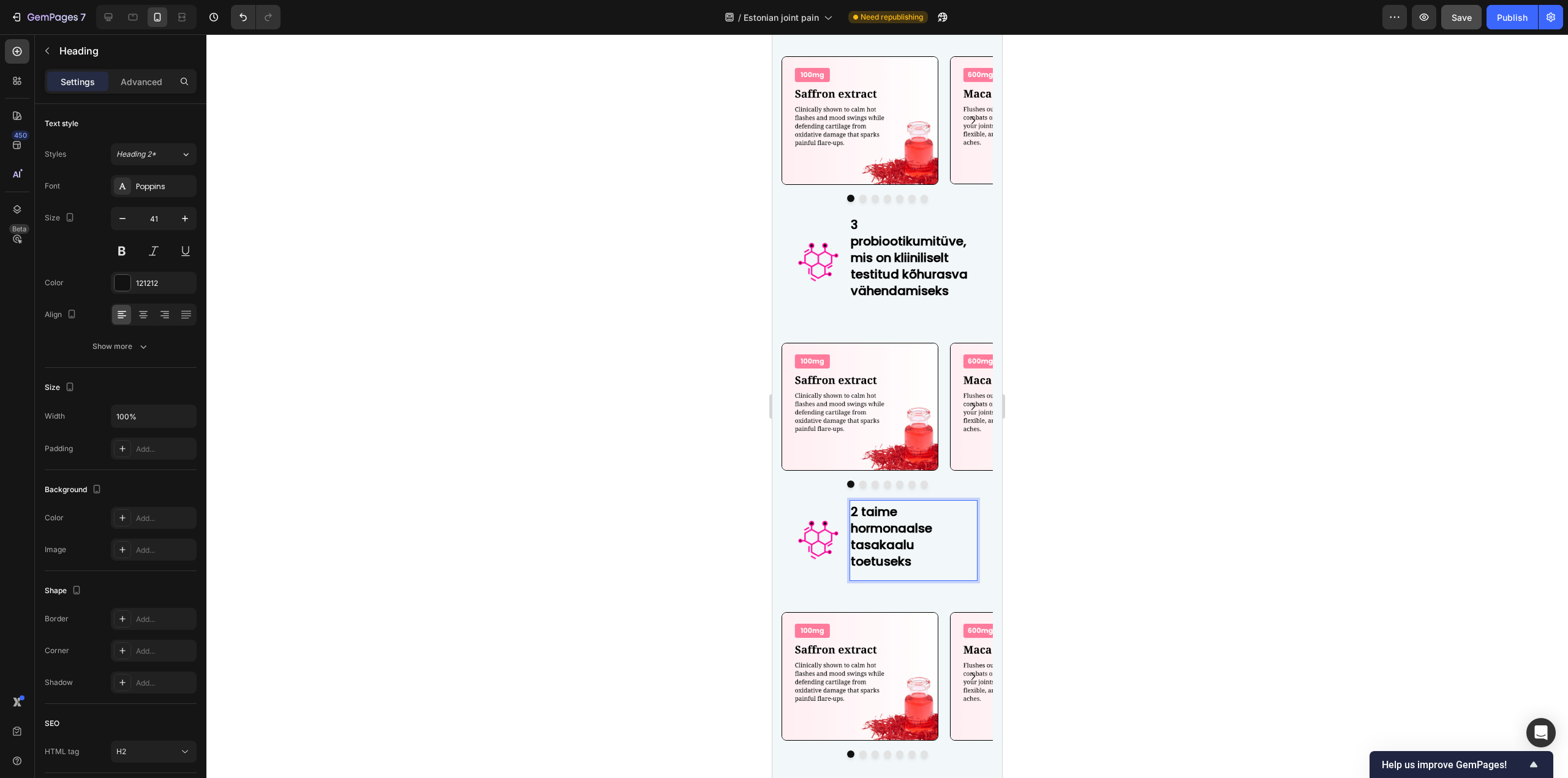
scroll to position [1, 0]
click at [880, 576] on div "2 taime hormonaalse tasakaalu toetuseks Heading 0" at bounding box center [913, 540] width 128 height 81
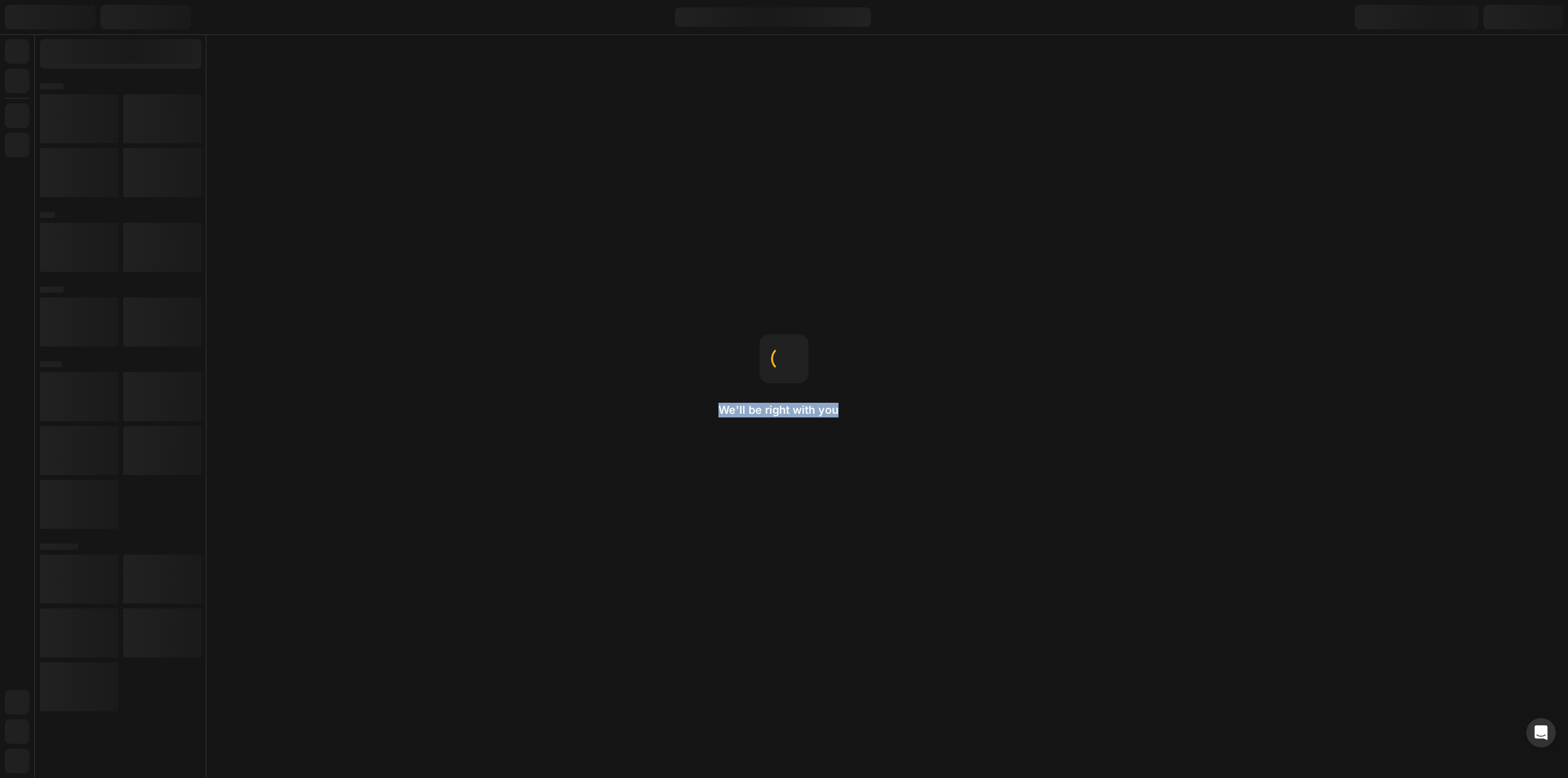
drag, startPoint x: 846, startPoint y: 392, endPoint x: 909, endPoint y: 393, distance: 63.0
click at [909, 393] on div "We'll be right with you Drag-n-drop Just hold an element and move it around to …" at bounding box center [784, 389] width 1568 height 778
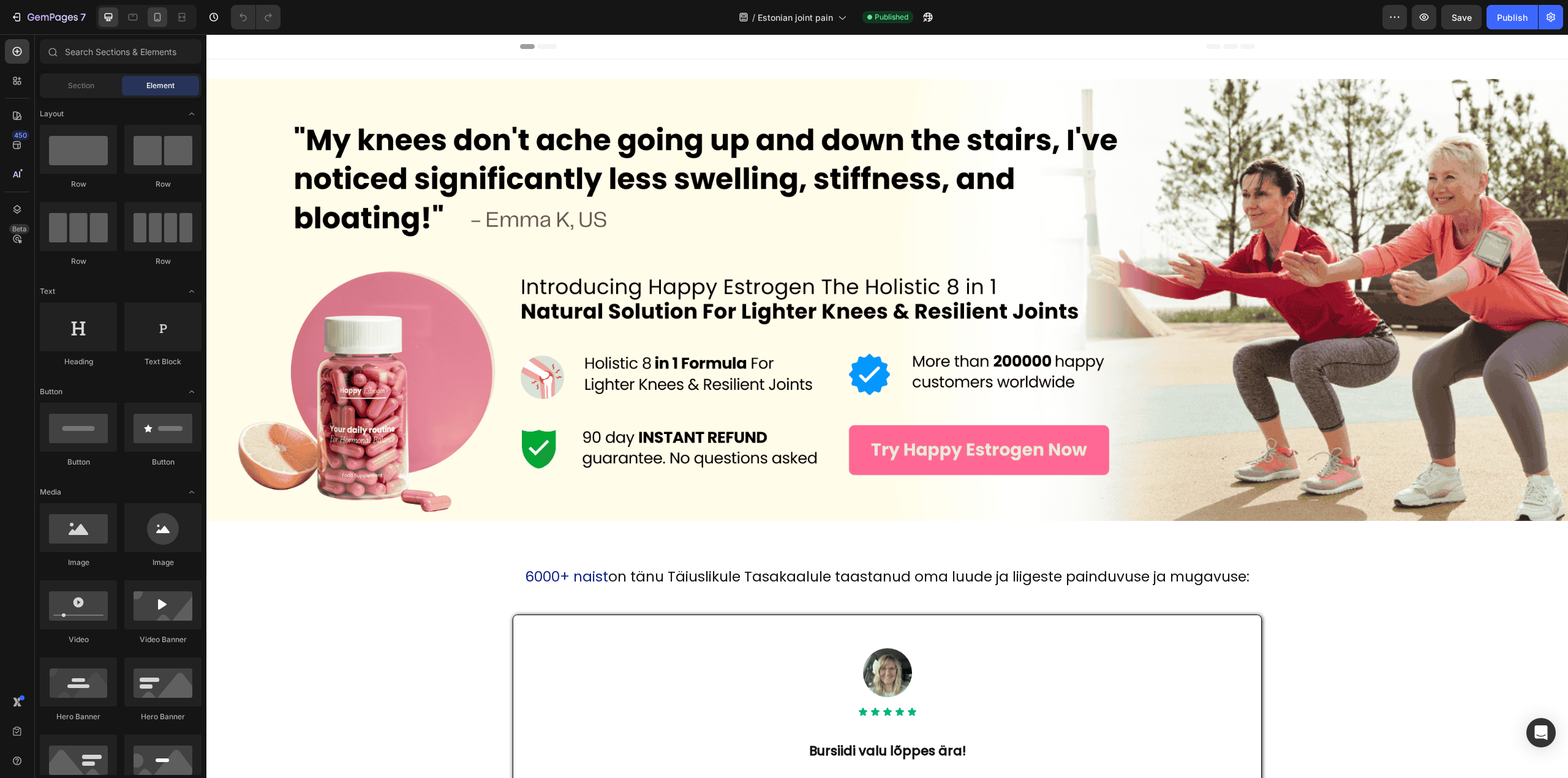
click at [157, 18] on icon at bounding box center [157, 17] width 13 height 13
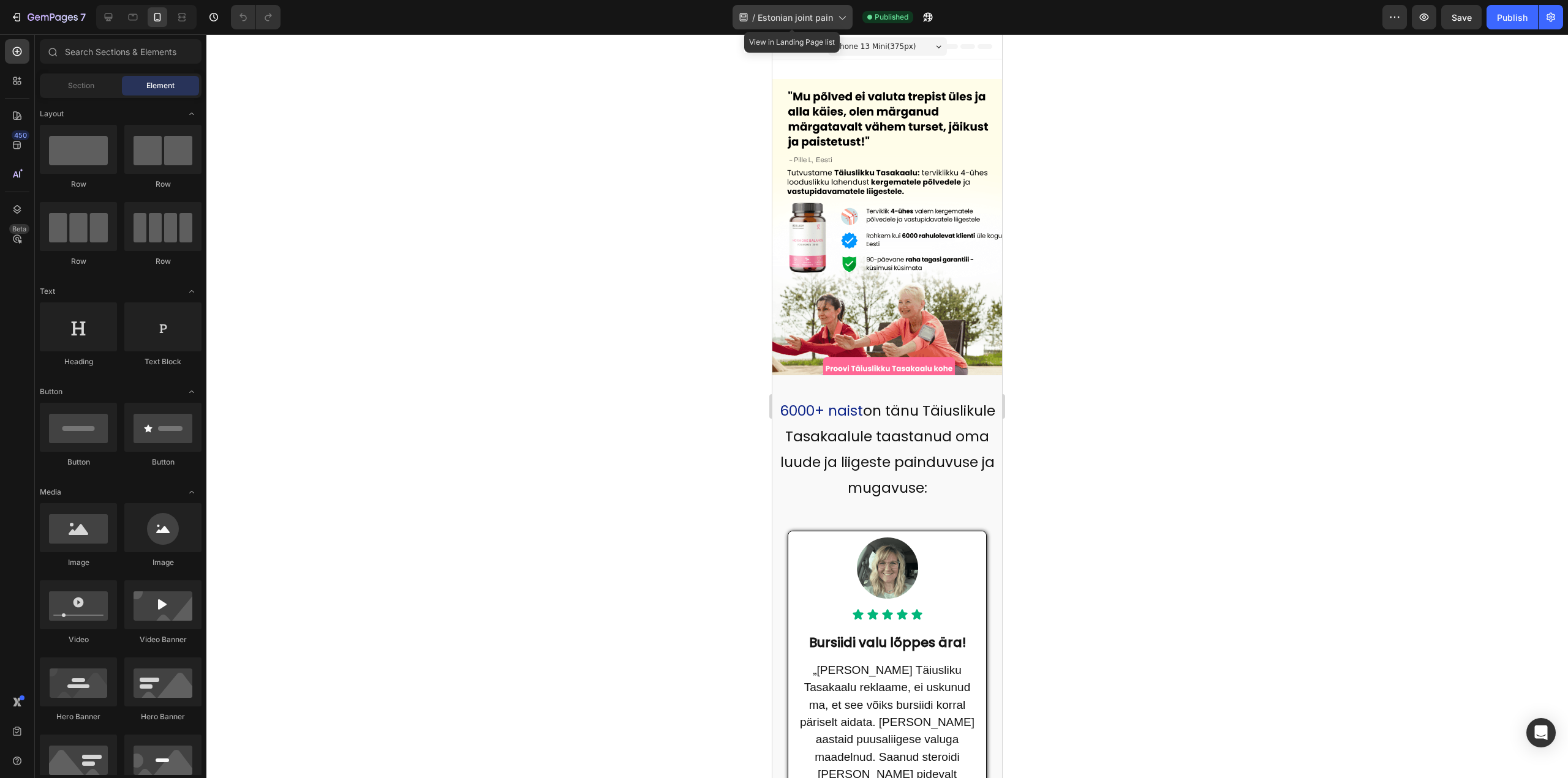
click at [798, 17] on span "Estonian joint pain" at bounding box center [795, 17] width 75 height 13
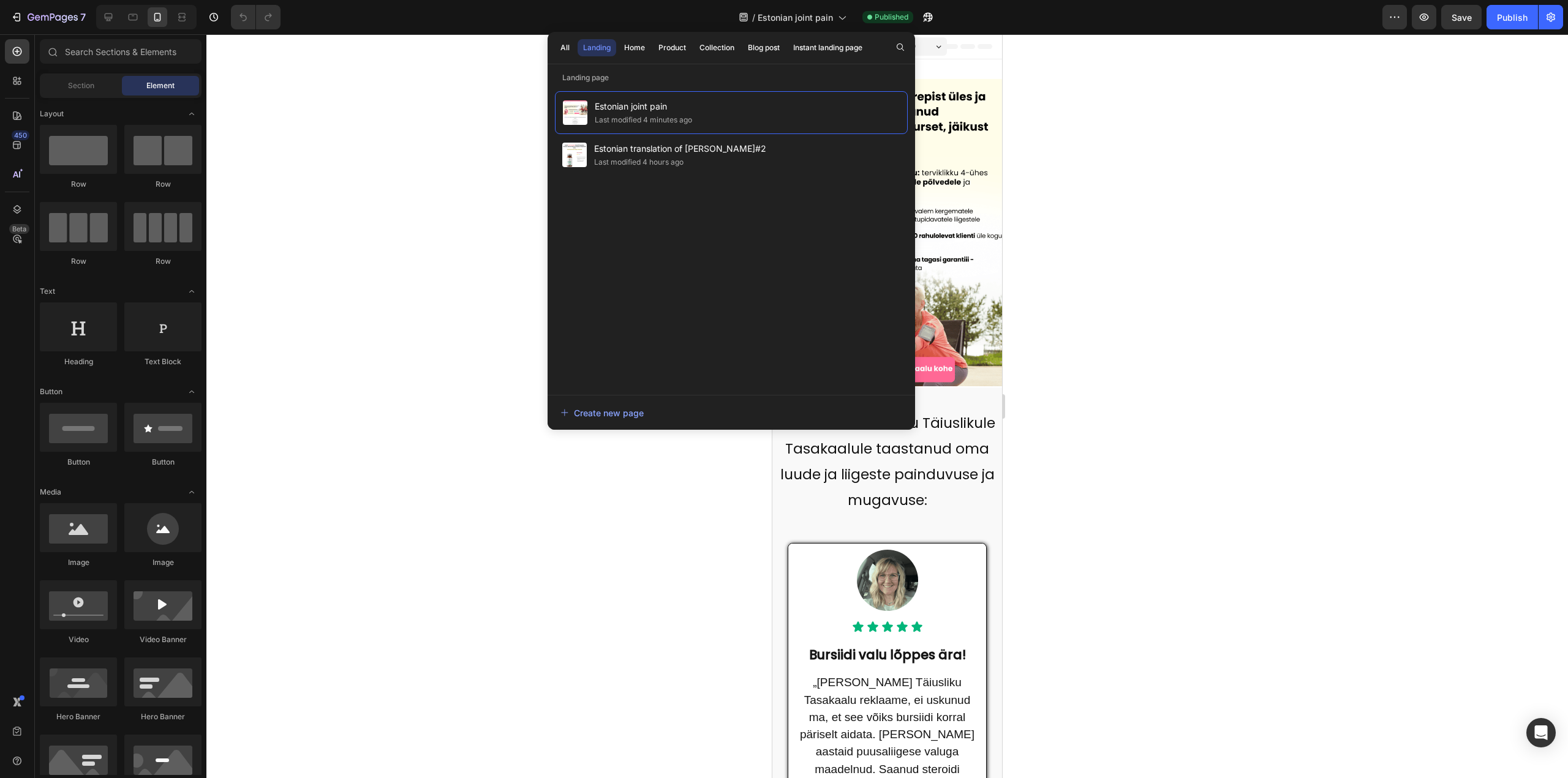
click at [1135, 100] on div at bounding box center [887, 406] width 1361 height 744
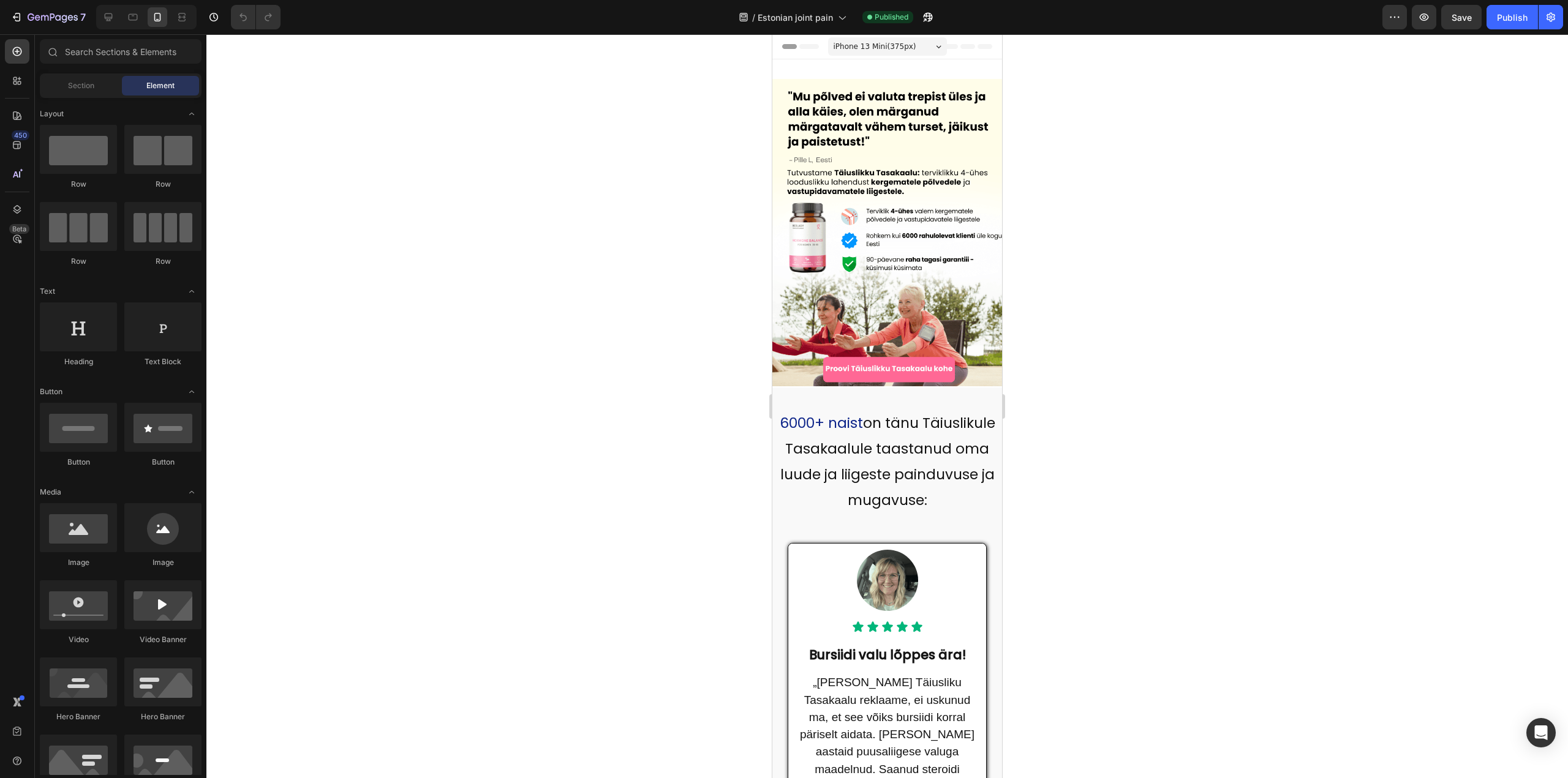
click at [810, 44] on span "Header" at bounding box center [809, 47] width 27 height 13
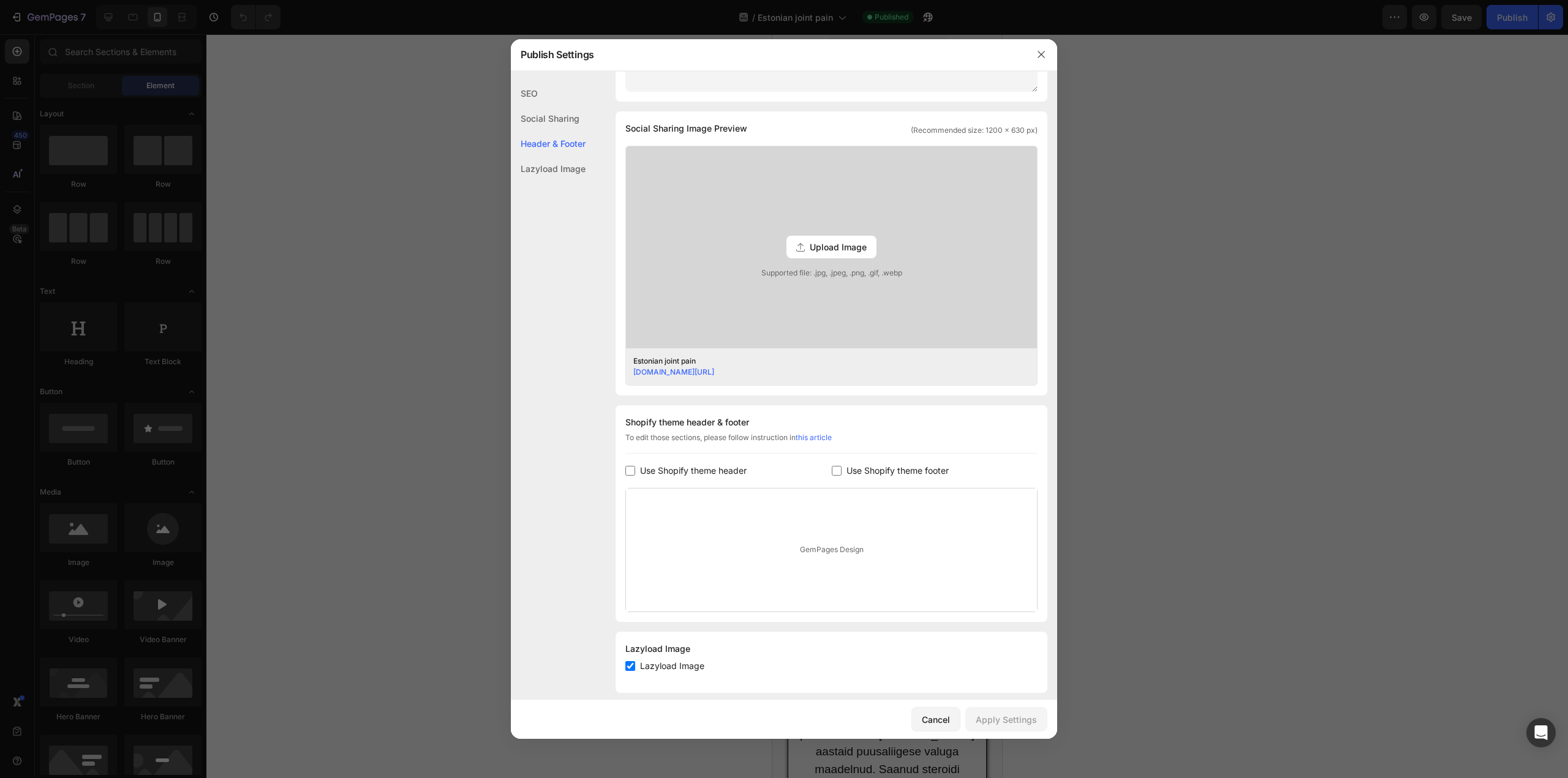
scroll to position [264, 0]
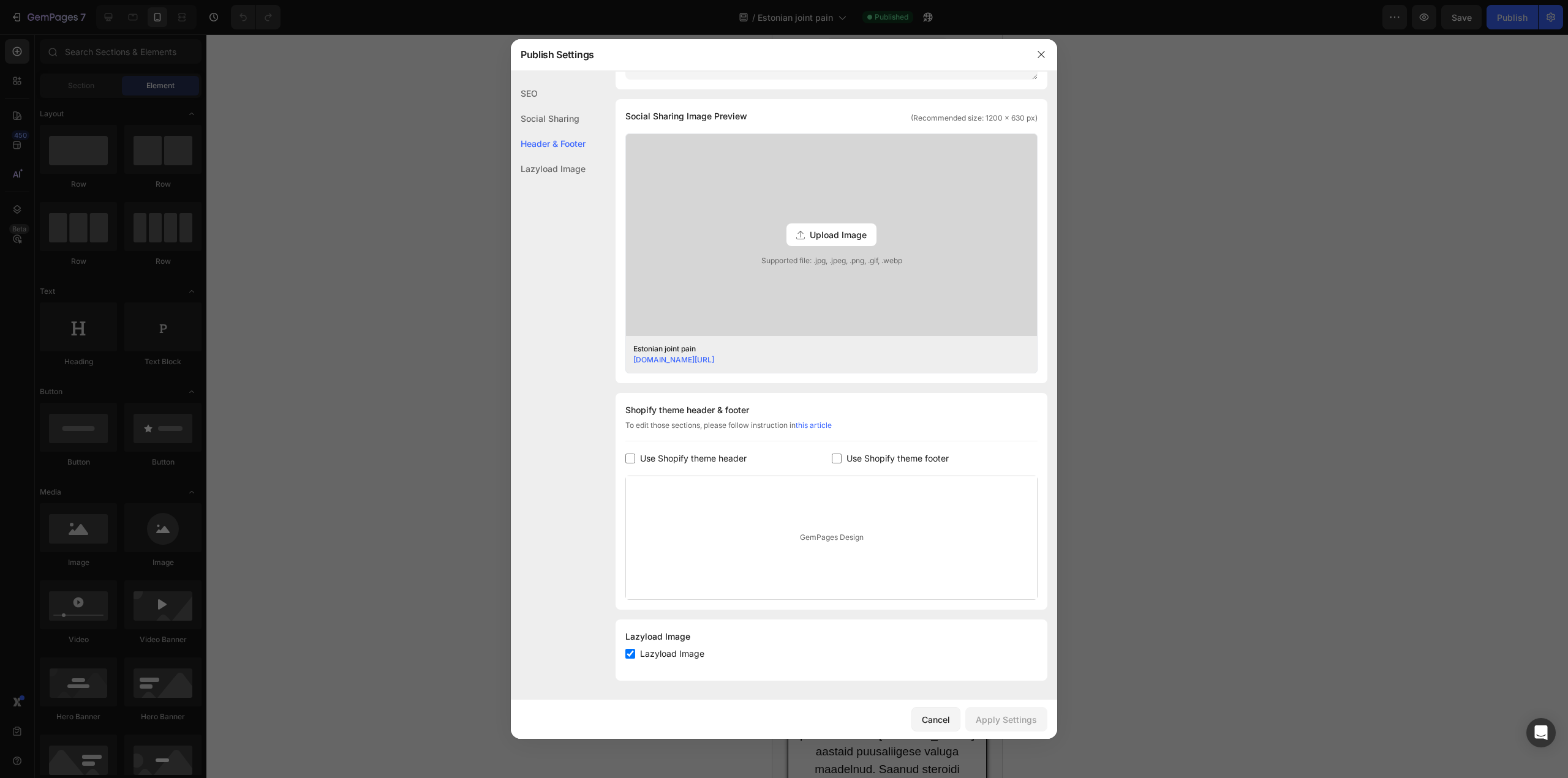
click at [632, 460] on input "checkbox" at bounding box center [630, 458] width 10 height 10
checkbox input "true"
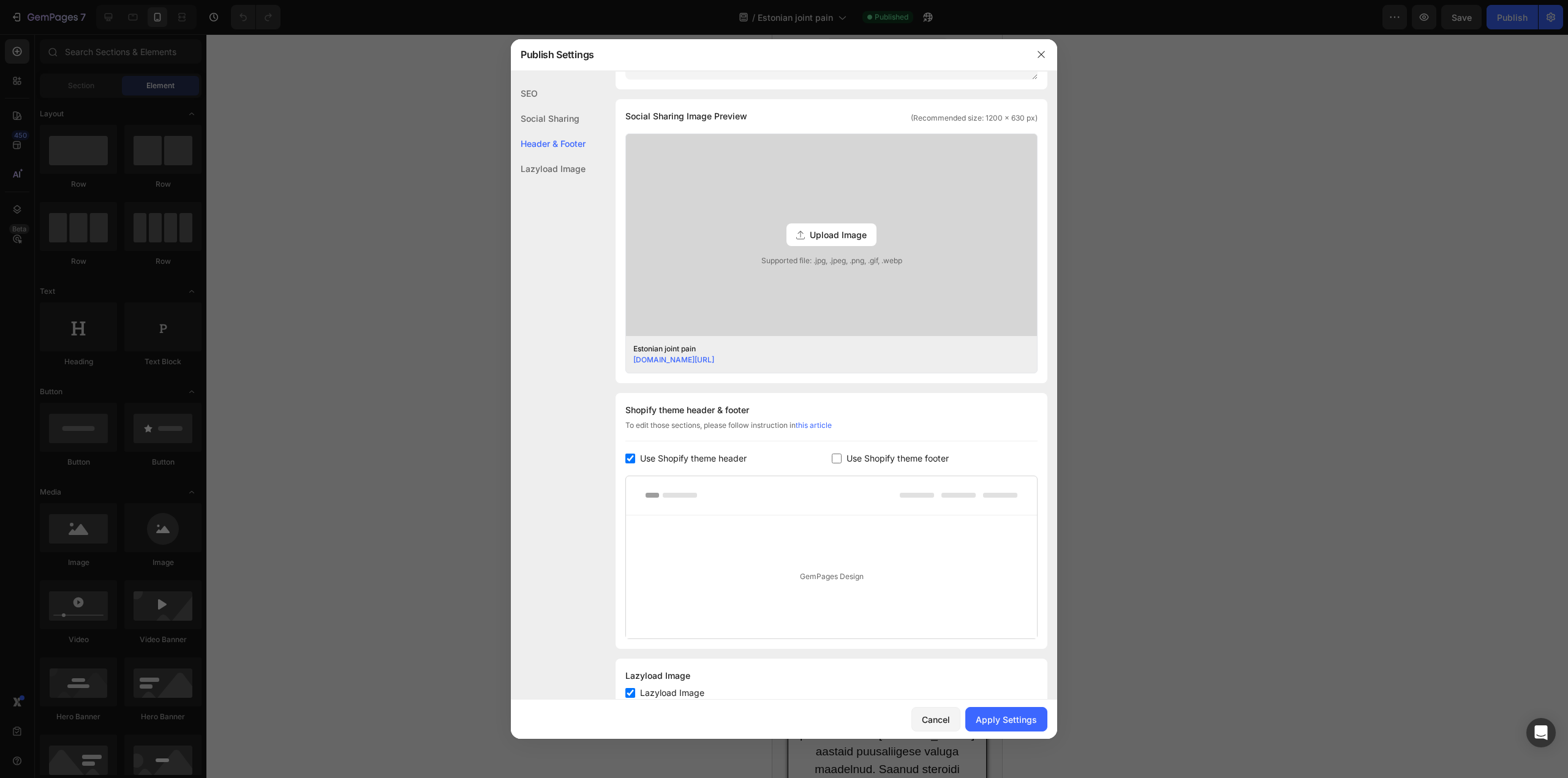
click at [833, 464] on div "Use Shopify theme footer" at bounding box center [935, 458] width 207 height 15
checkbox input "true"
click at [1151, 499] on div at bounding box center [784, 389] width 1568 height 778
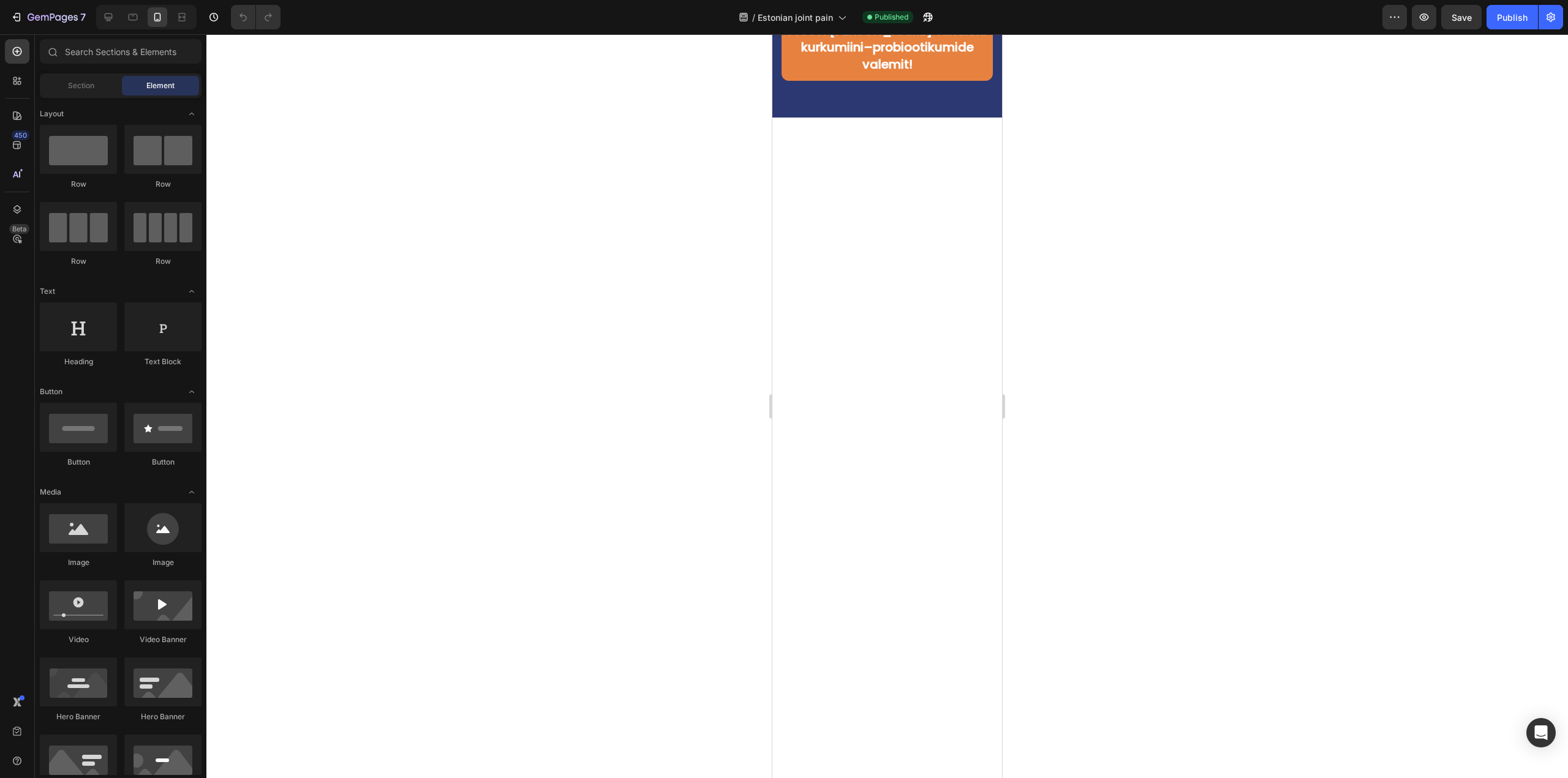
scroll to position [3244, 0]
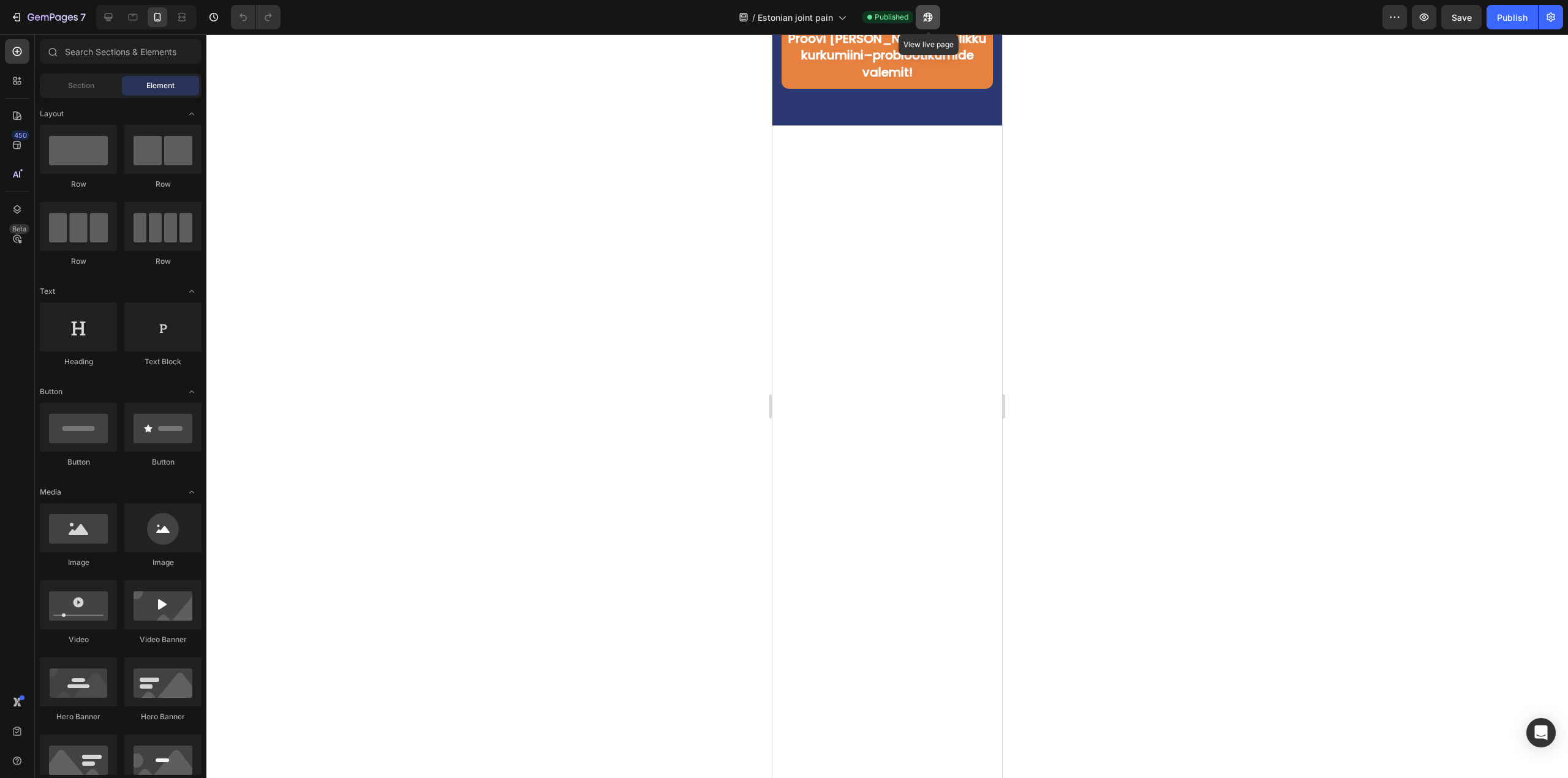
click at [920, 17] on button "button" at bounding box center [927, 17] width 24 height 24
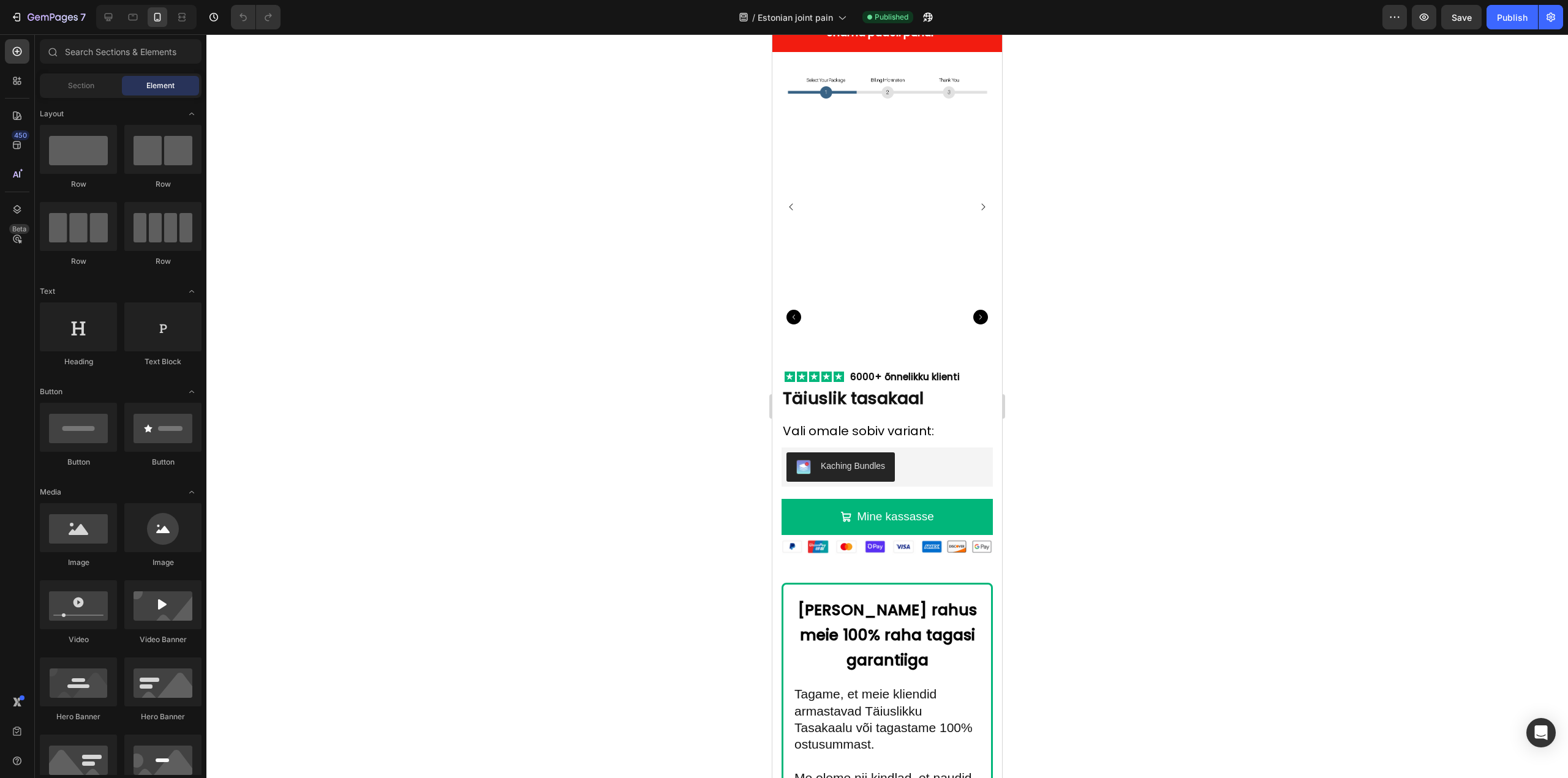
scroll to position [7225, 0]
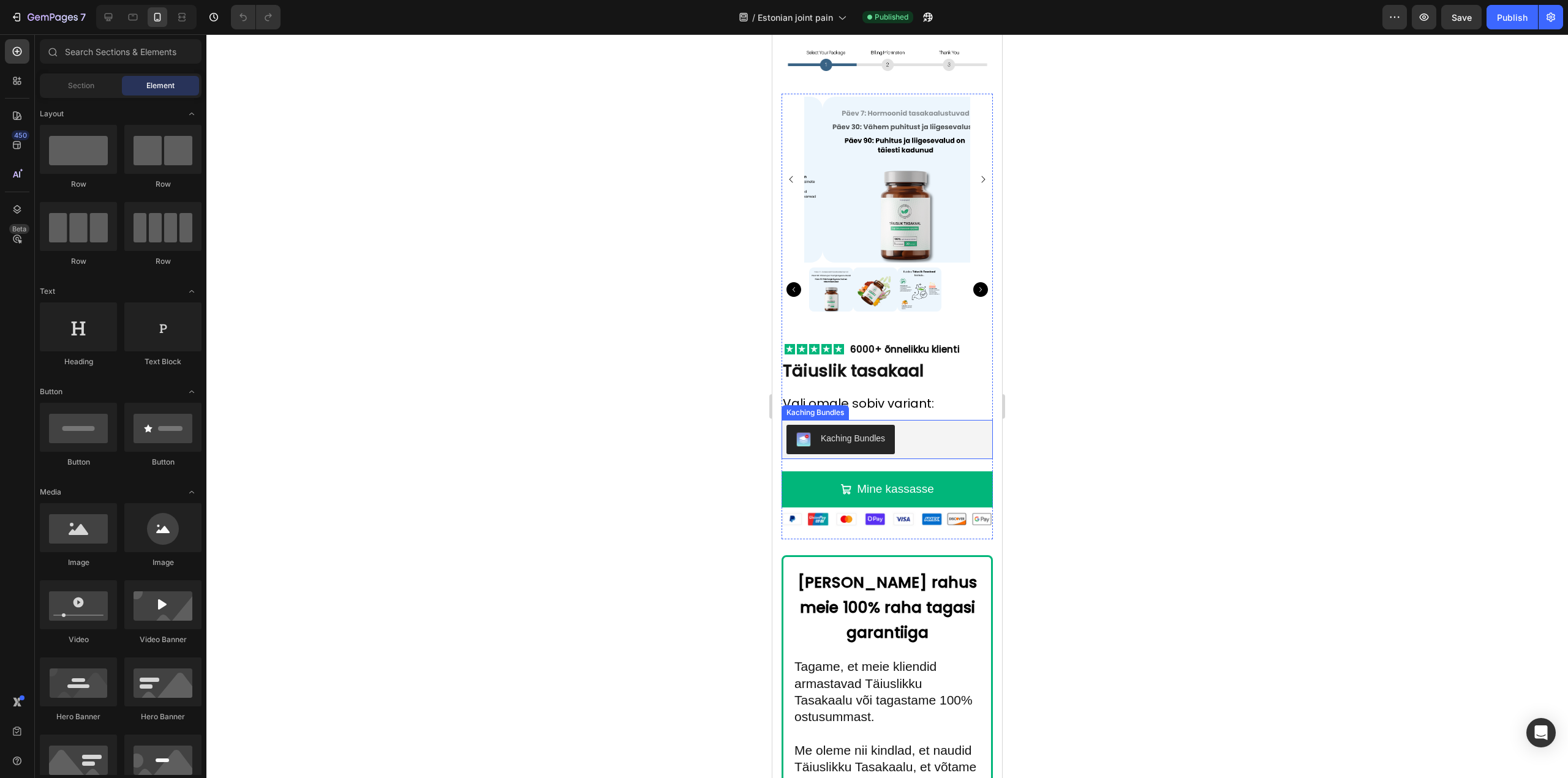
click at [927, 438] on div "Kaching Bundles" at bounding box center [887, 439] width 202 height 29
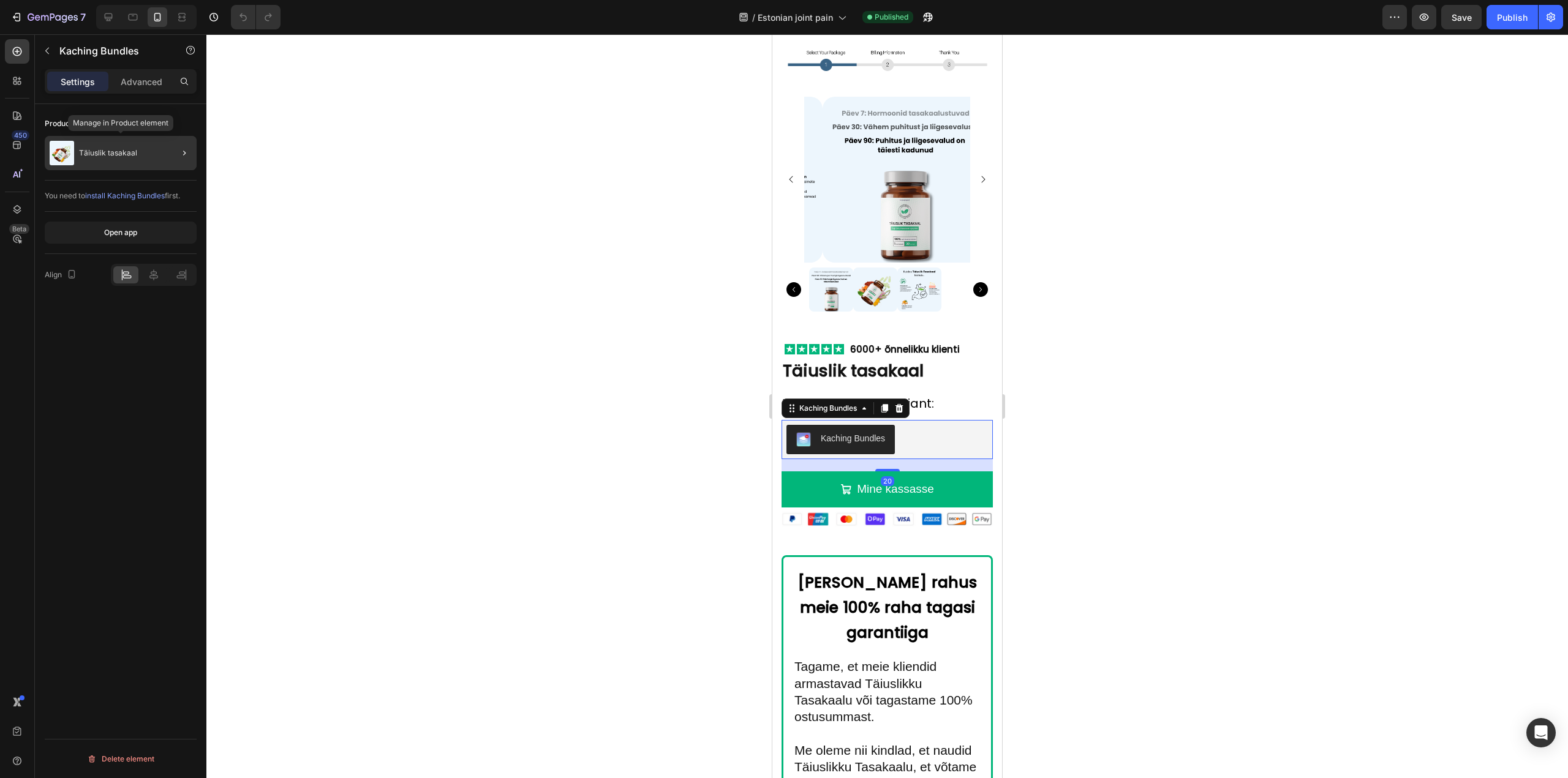
click at [151, 160] on div "Täiuslik tasakaal" at bounding box center [120, 152] width 152 height 34
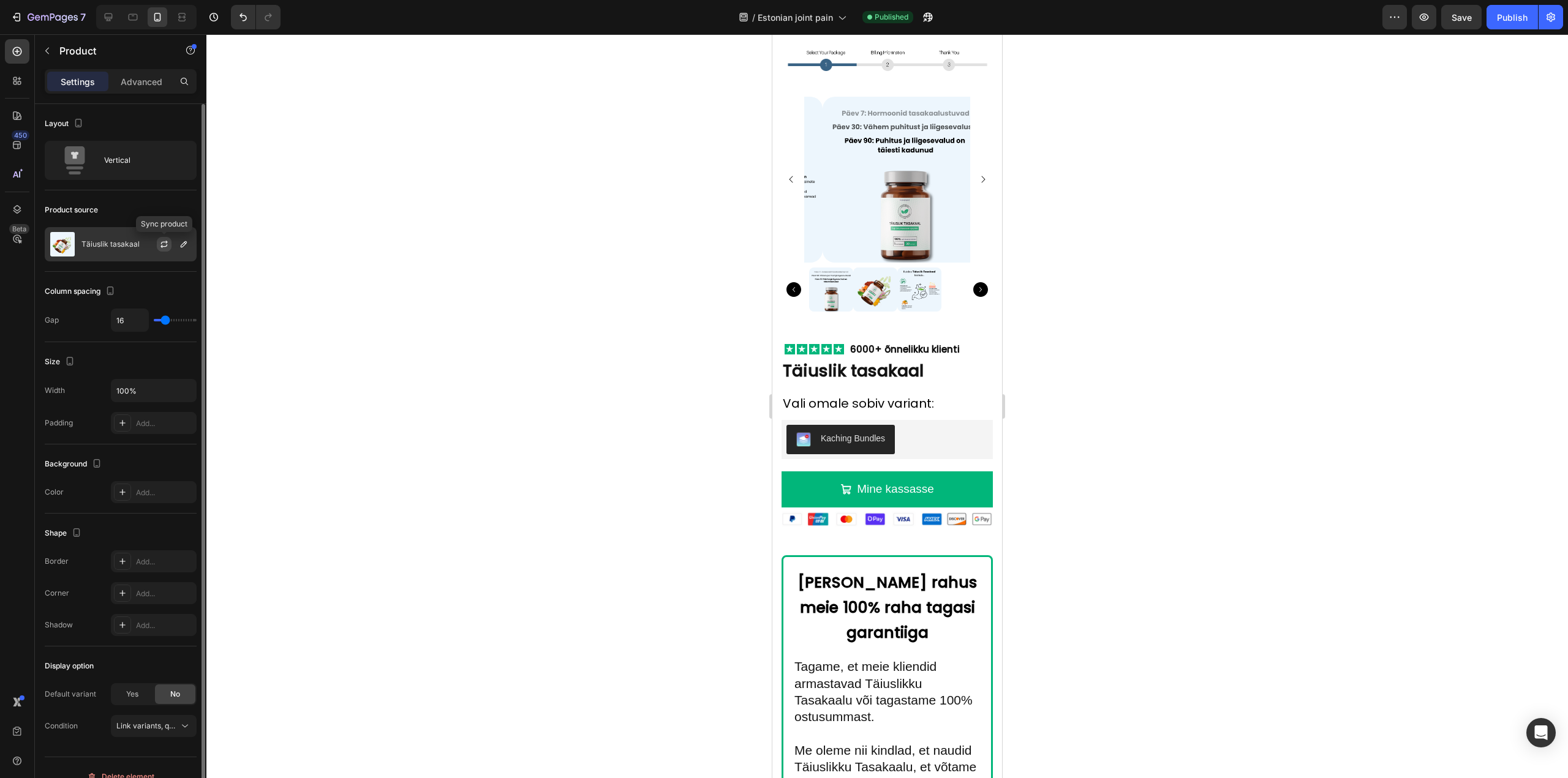
click at [161, 246] on icon "button" at bounding box center [164, 245] width 7 height 3
click at [929, 428] on div "Kaching Bundles" at bounding box center [887, 439] width 202 height 29
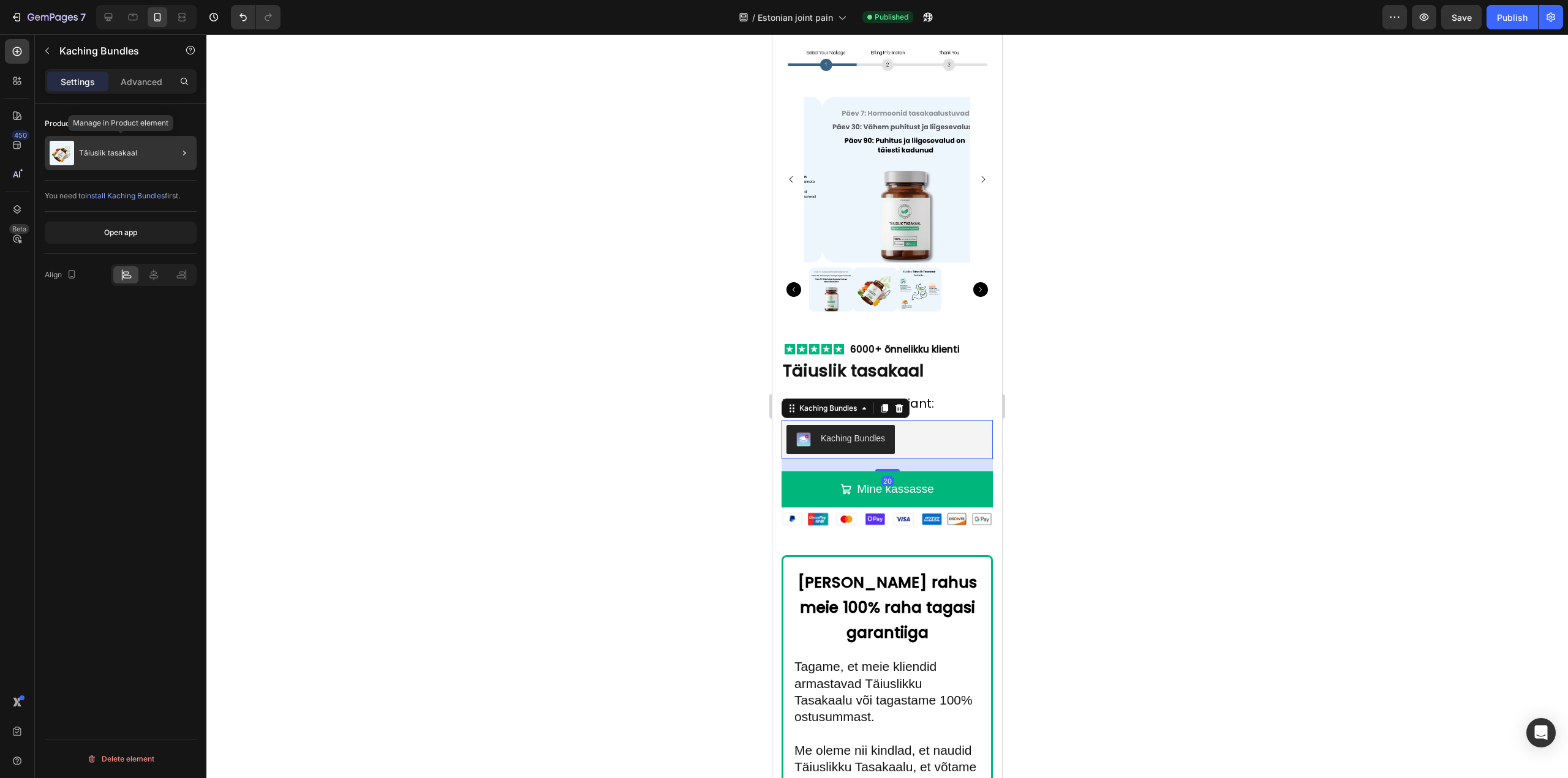
click at [144, 157] on div "Täiuslik tasakaal" at bounding box center [120, 152] width 152 height 34
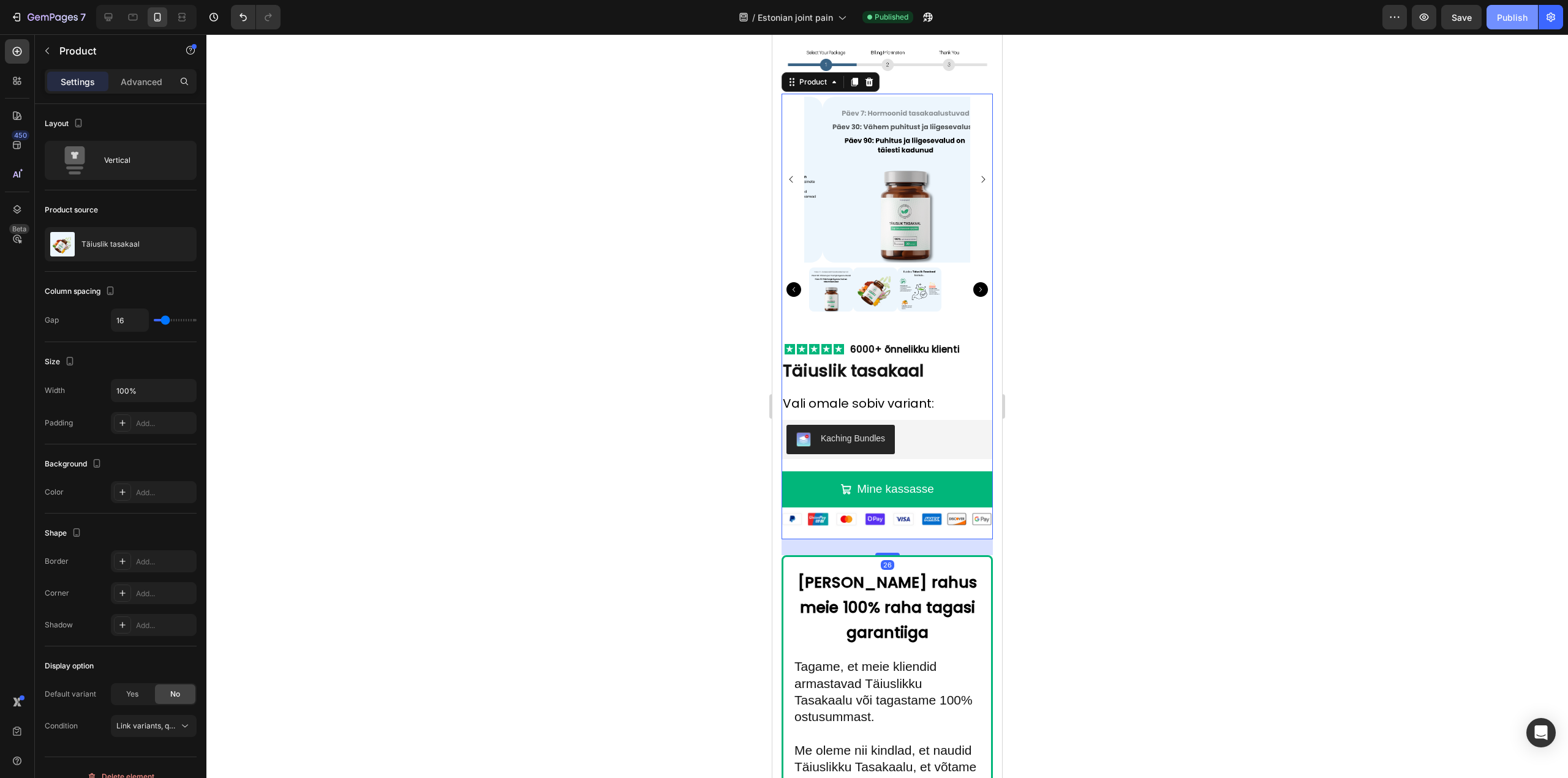
click at [1519, 13] on div "Publish" at bounding box center [1512, 17] width 31 height 13
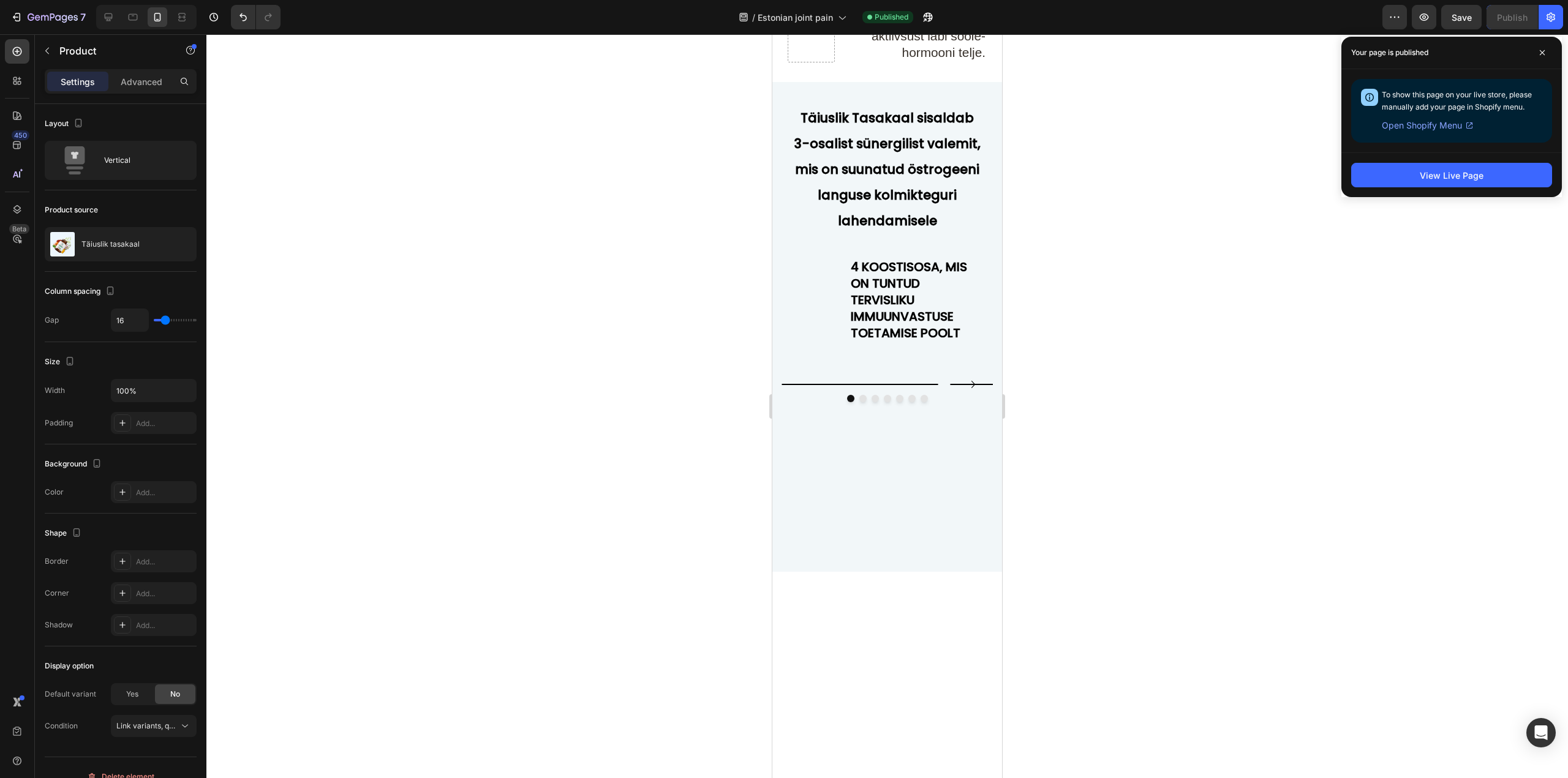
scroll to position [4921, 0]
